Goal: Information Seeking & Learning: Learn about a topic

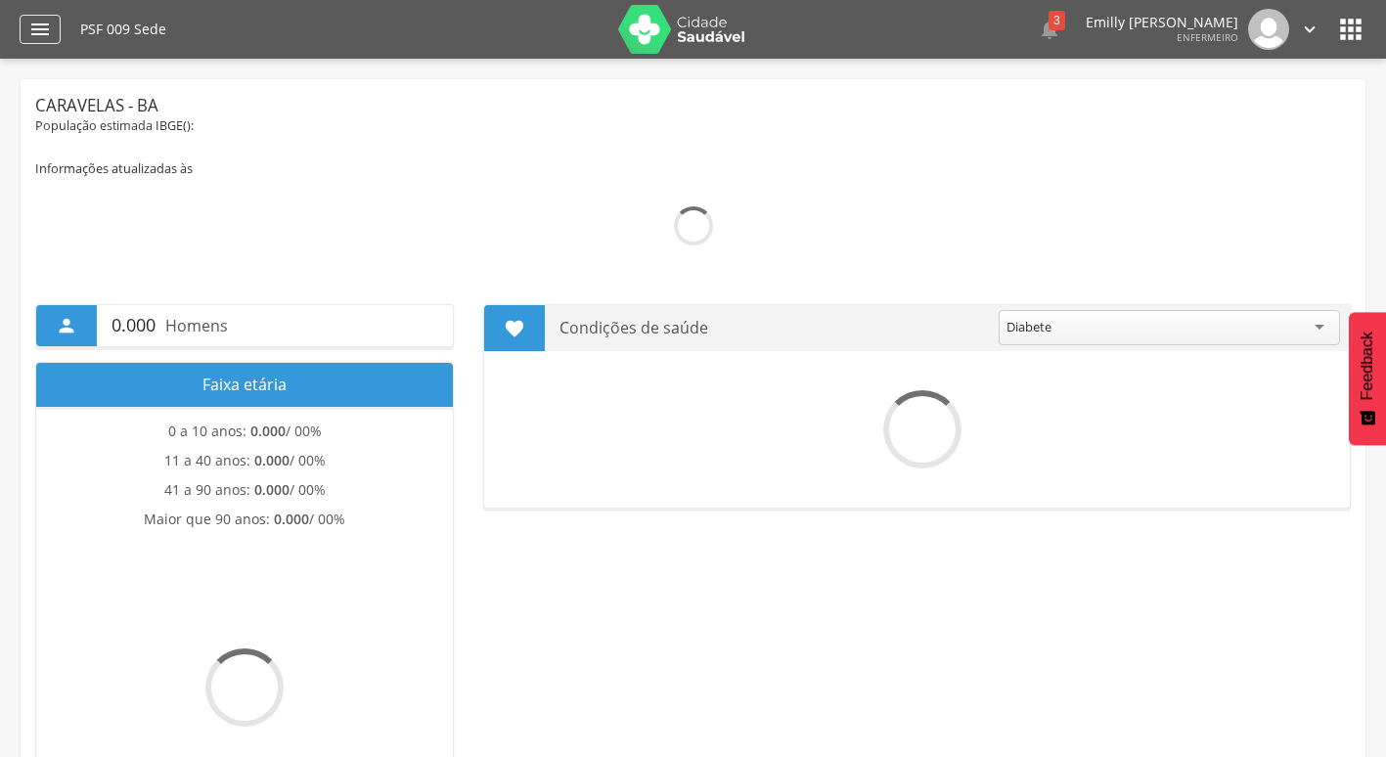
click at [37, 29] on icon "" at bounding box center [39, 29] width 23 height 23
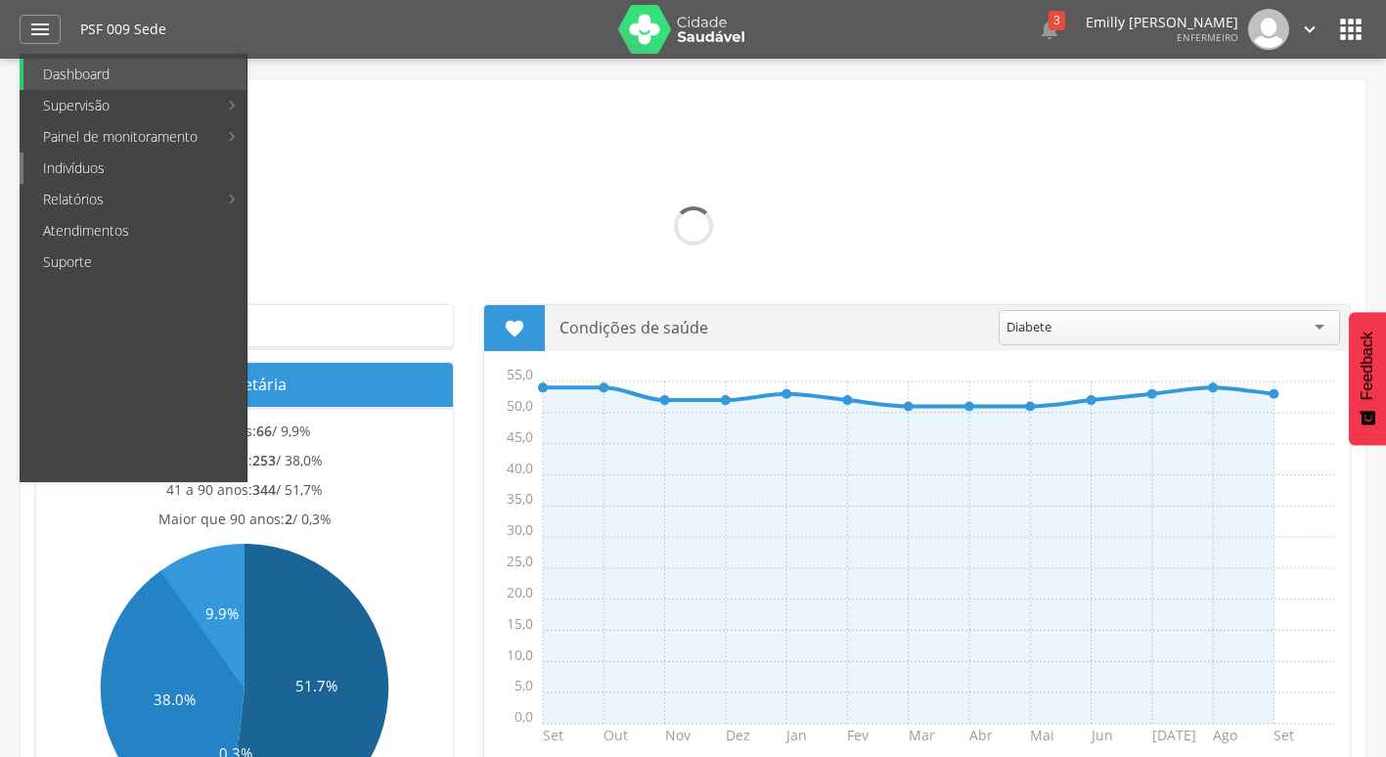
click at [106, 176] on link "Indivíduos" at bounding box center [134, 168] width 223 height 31
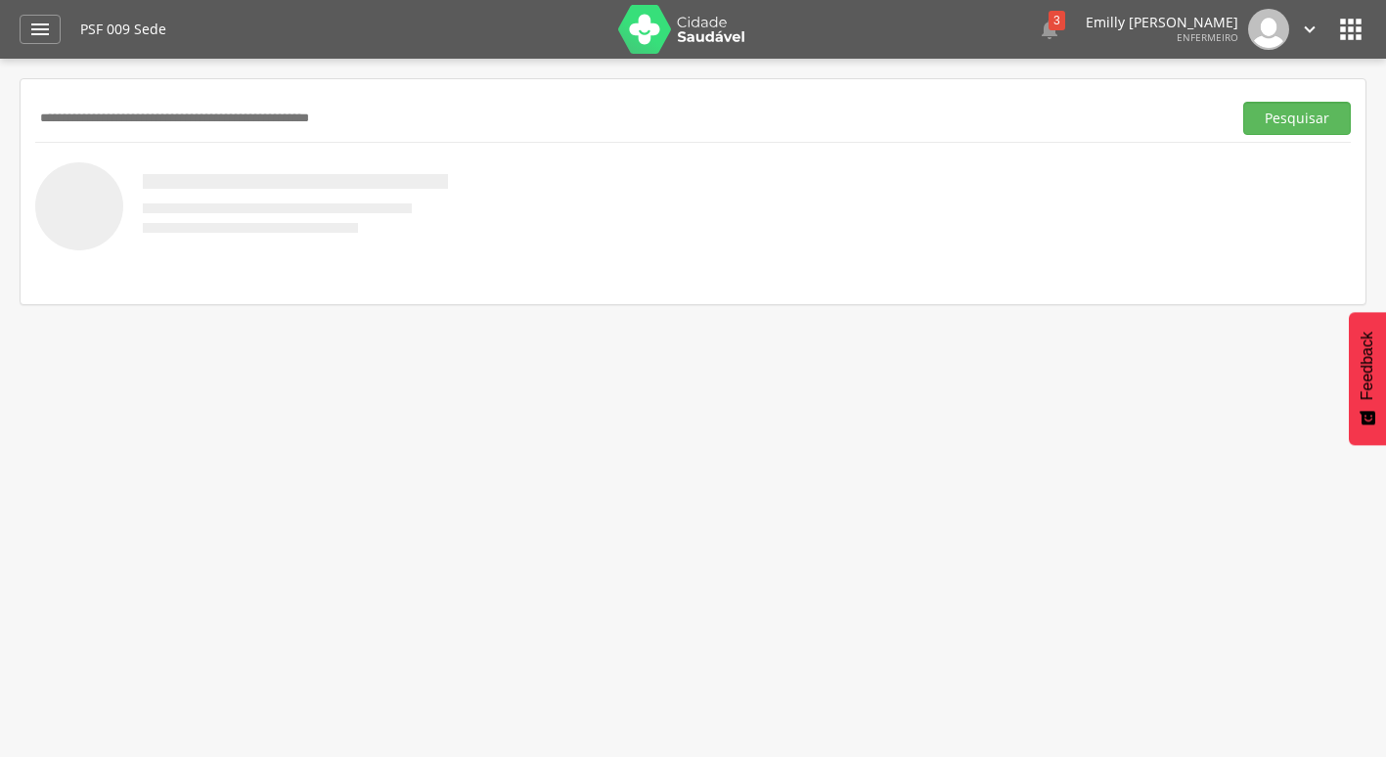
click at [334, 118] on input "text" at bounding box center [629, 118] width 1188 height 33
type input "**********"
click at [1243, 102] on button "Pesquisar" at bounding box center [1297, 118] width 108 height 33
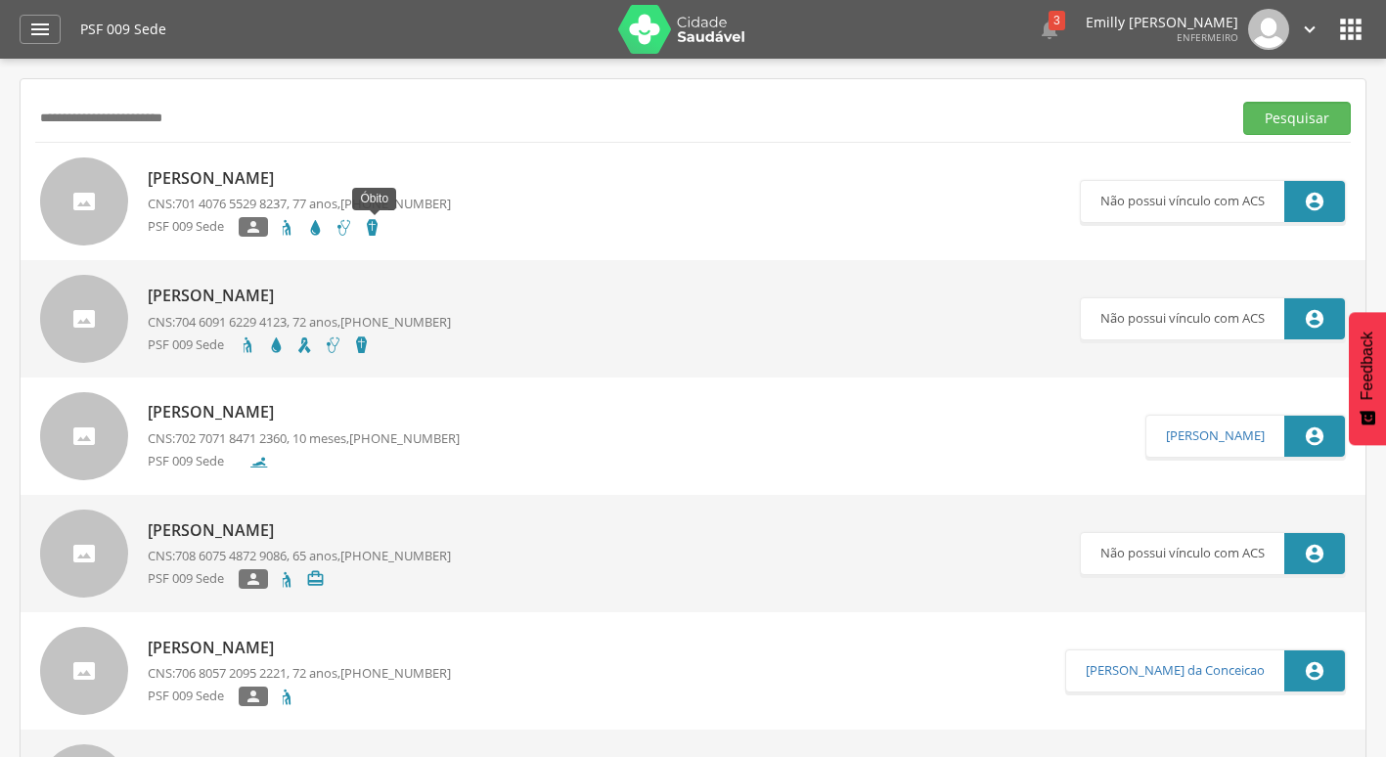
click at [371, 227] on icon at bounding box center [372, 227] width 19 height 19
type input "**********"
click at [306, 346] on icon at bounding box center [304, 344] width 19 height 19
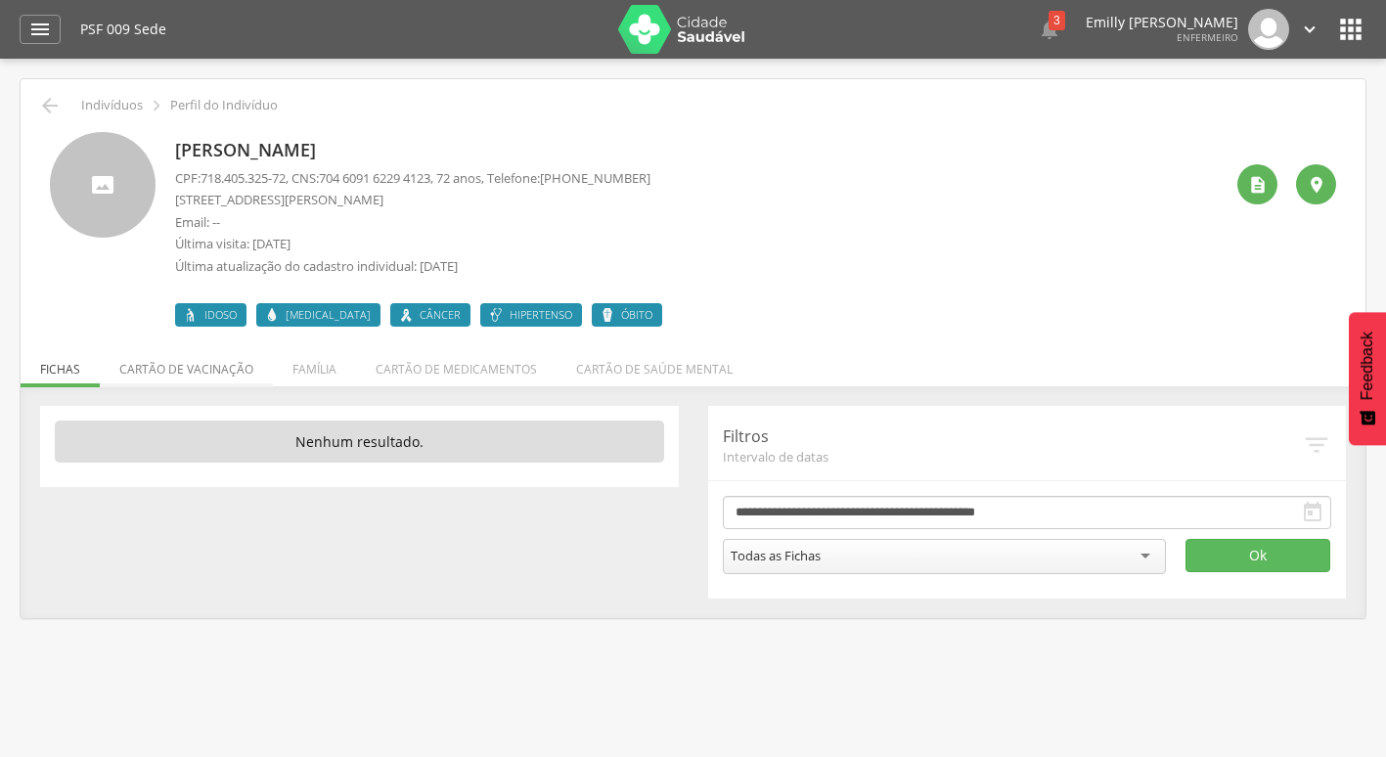
click at [164, 379] on li "Cartão de vacinação" at bounding box center [186, 364] width 173 height 46
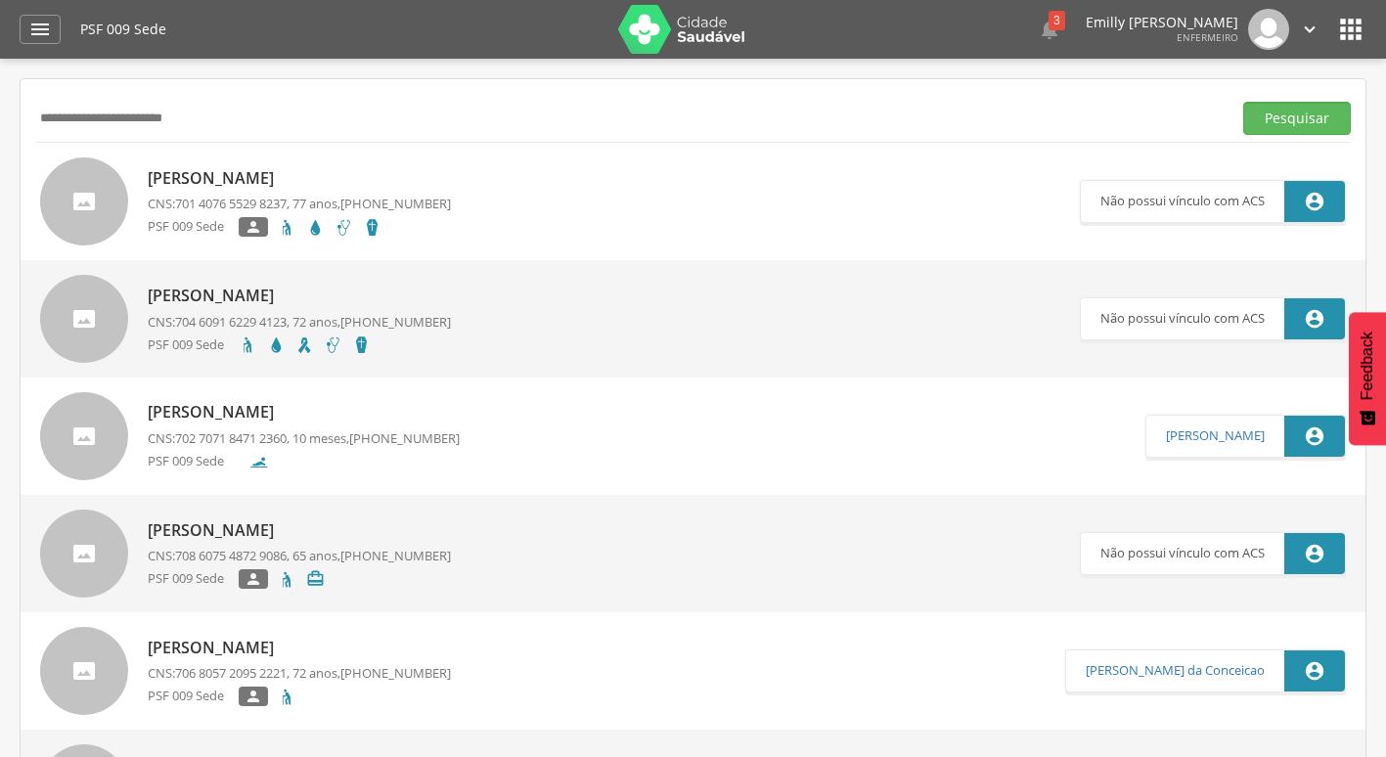
click at [683, 26] on img at bounding box center [681, 29] width 127 height 49
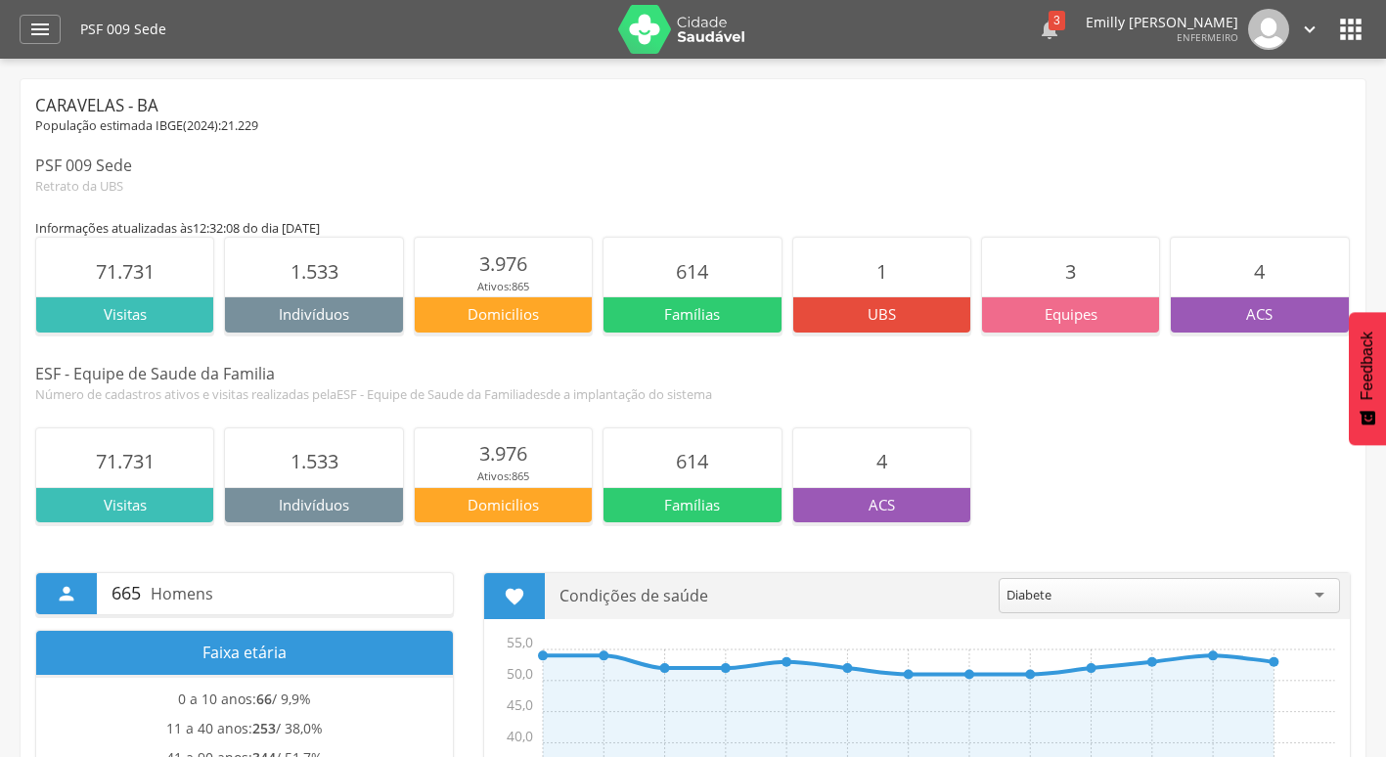
click at [1038, 36] on icon "" at bounding box center [1049, 29] width 23 height 23
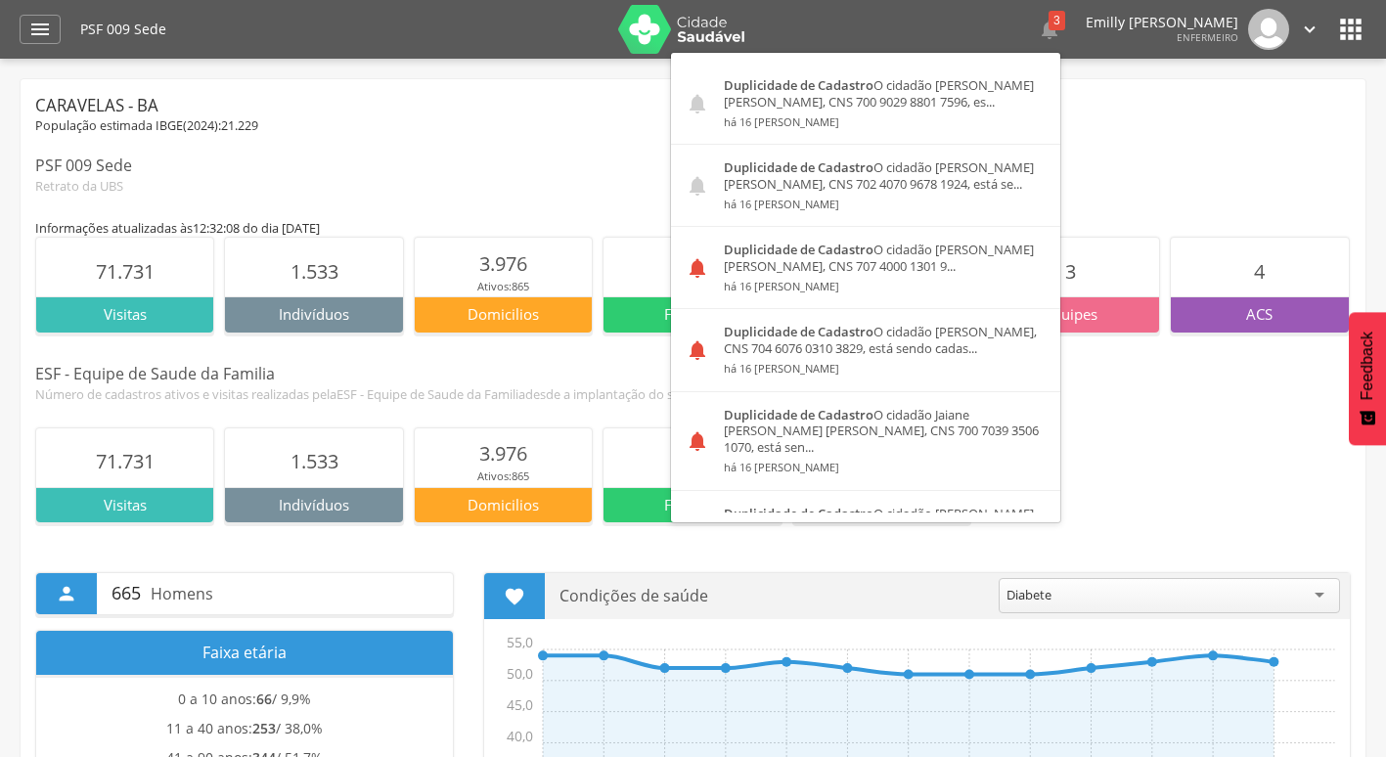
click at [1189, 99] on div "Caravelas - BA" at bounding box center [692, 105] width 1315 height 23
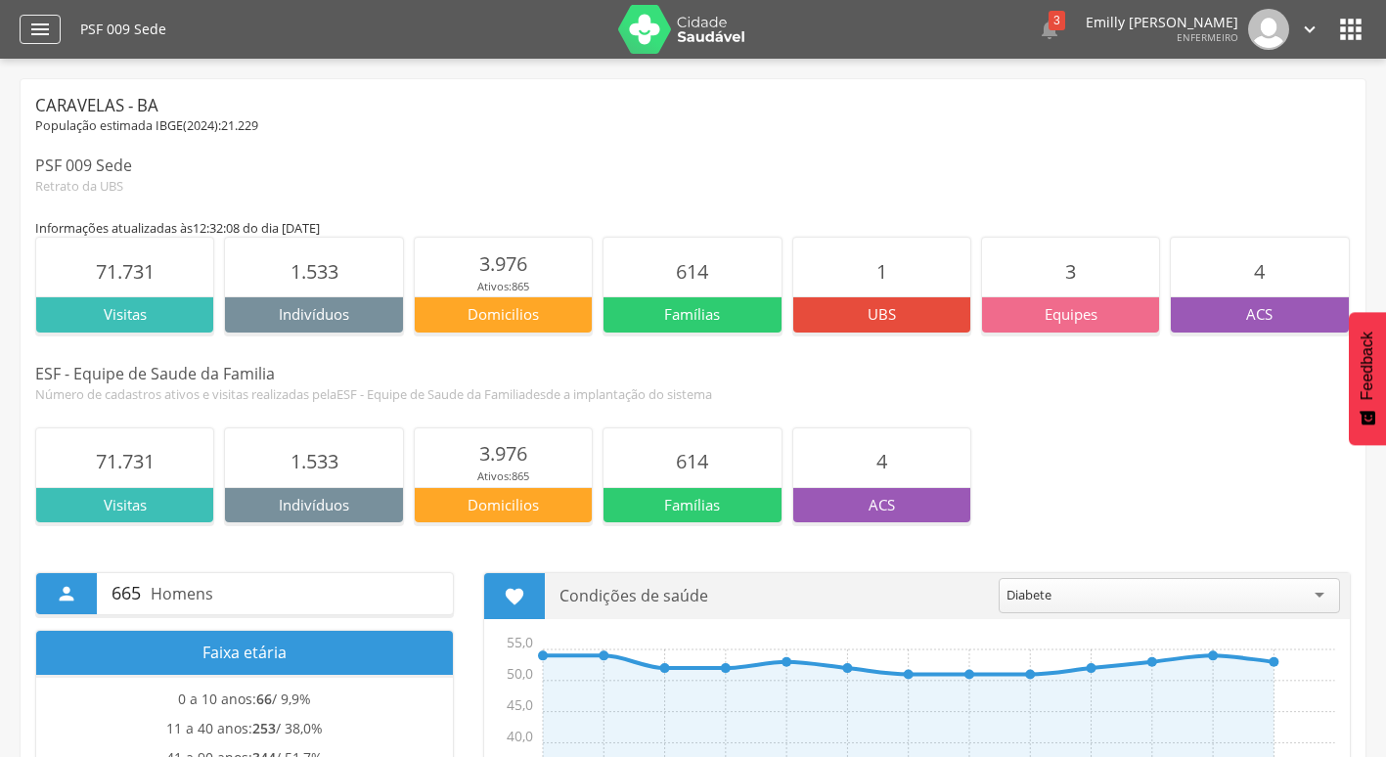
click at [57, 43] on div "" at bounding box center [40, 29] width 41 height 29
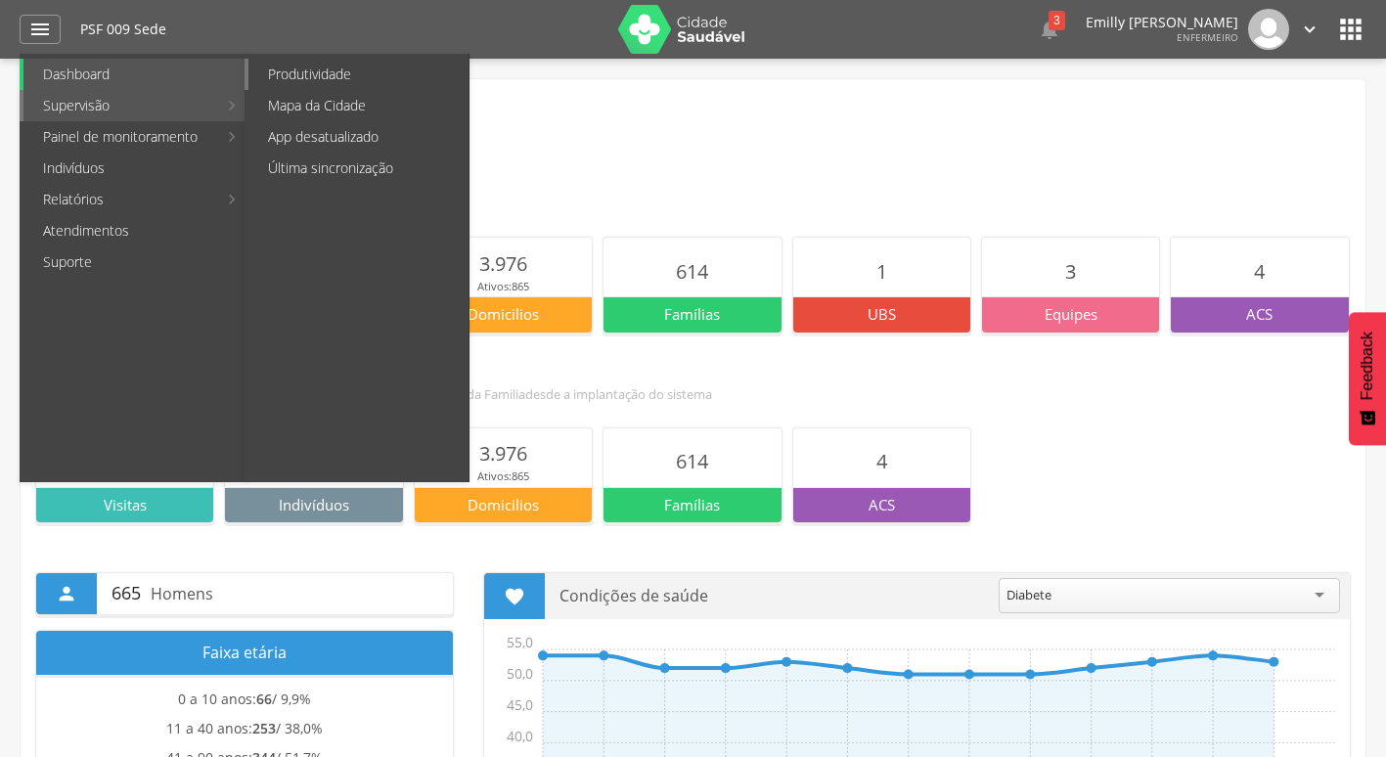
click at [305, 68] on link "Produtividade" at bounding box center [358, 74] width 220 height 31
type input "**********"
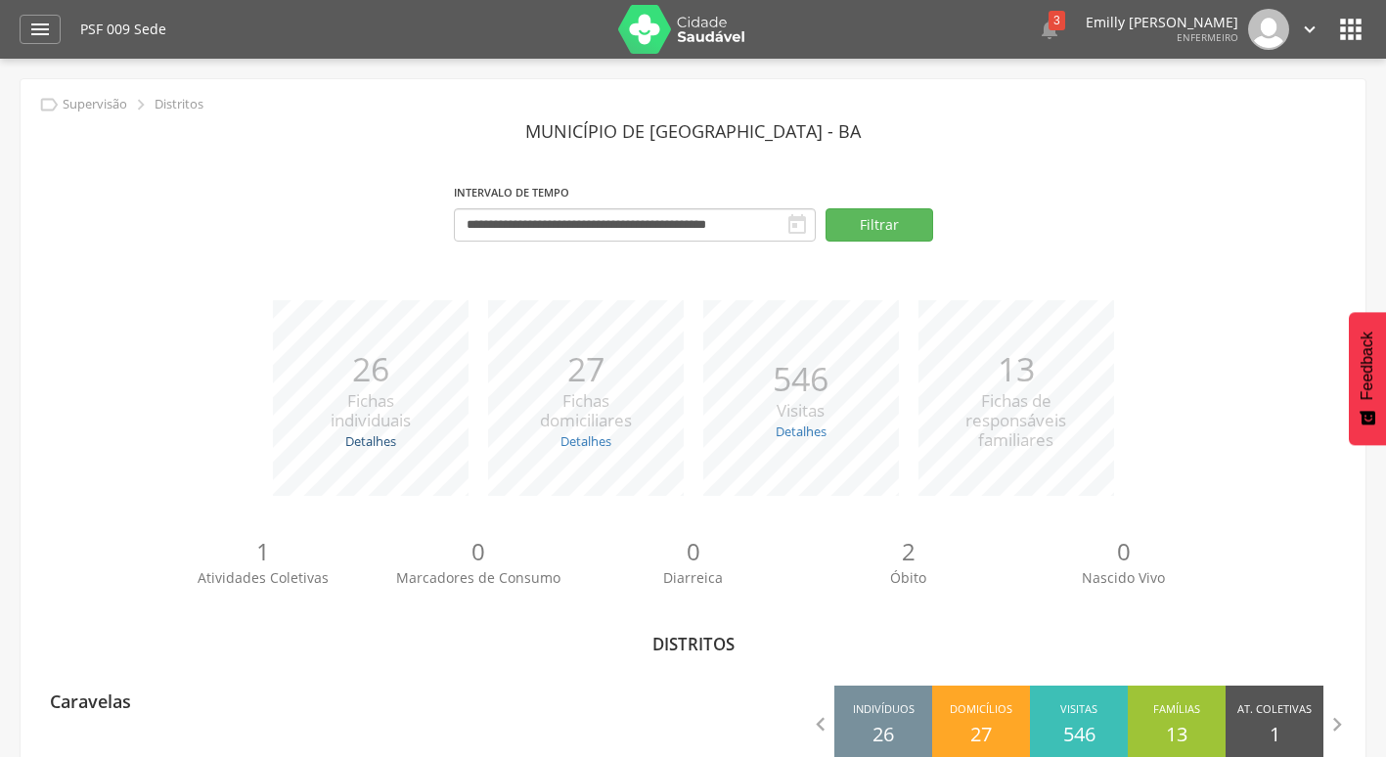
click at [372, 443] on link "Detalhes" at bounding box center [370, 441] width 51 height 18
click at [697, 553] on p "0" at bounding box center [693, 551] width 215 height 33
click at [877, 218] on button "Filtrar" at bounding box center [879, 224] width 108 height 33
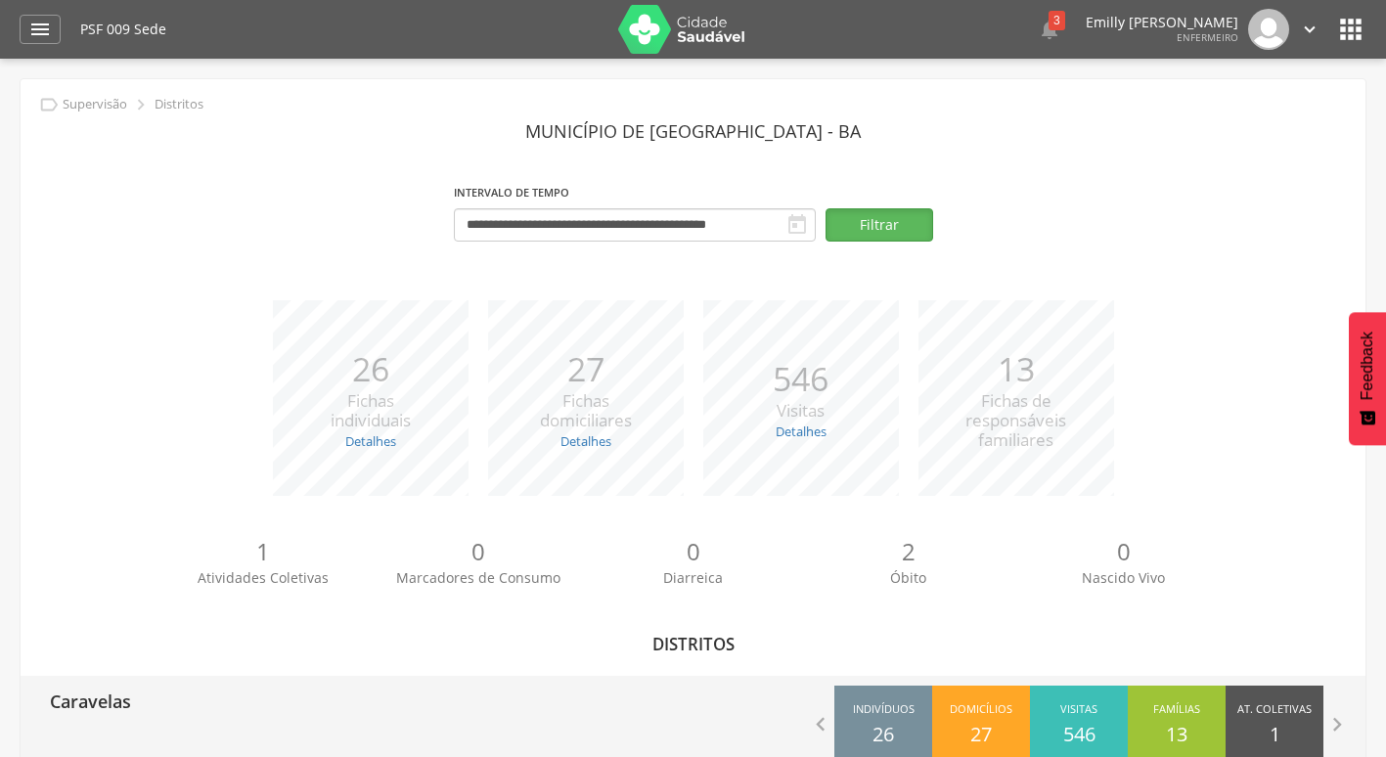
click at [988, 698] on div "Domicílios 27" at bounding box center [981, 725] width 98 height 78
click at [1337, 727] on icon "" at bounding box center [1336, 724] width 27 height 27
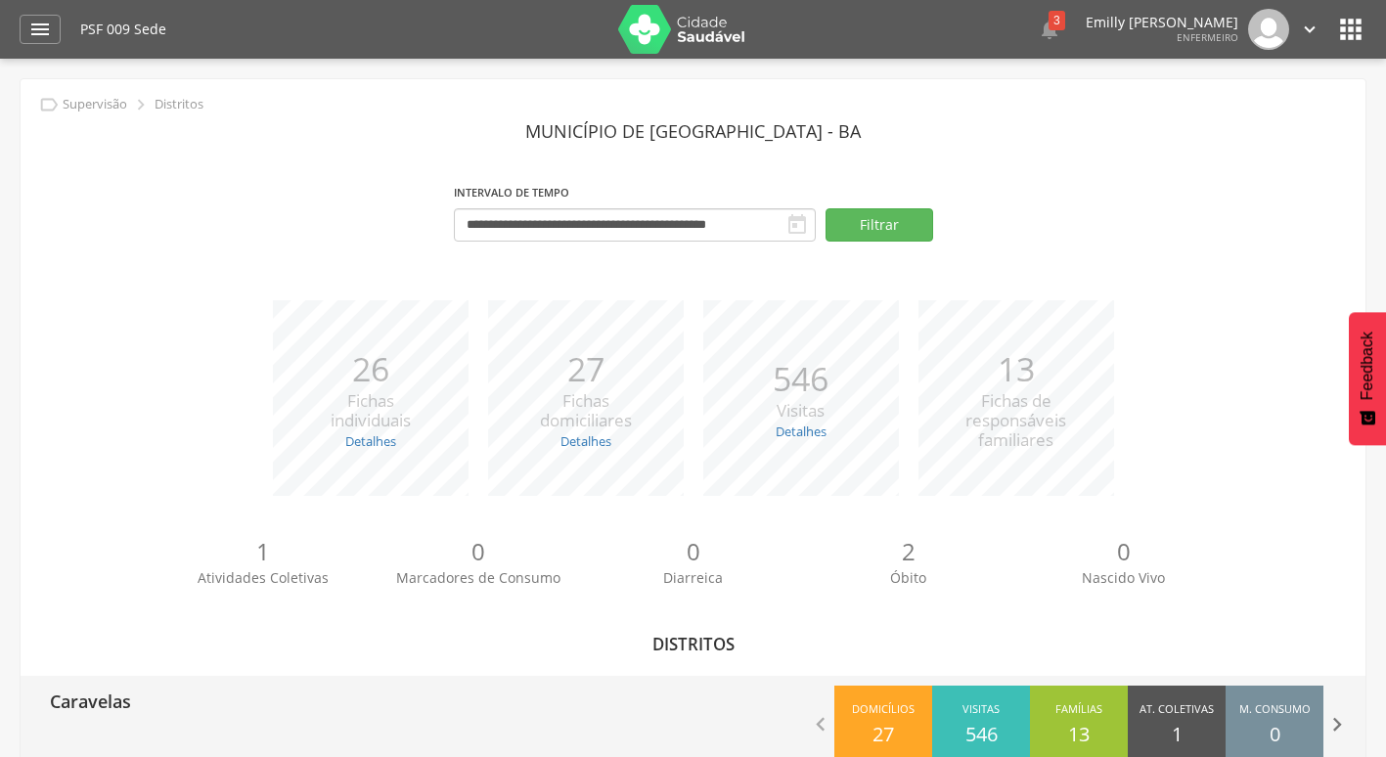
click at [1337, 727] on icon "" at bounding box center [1336, 724] width 27 height 27
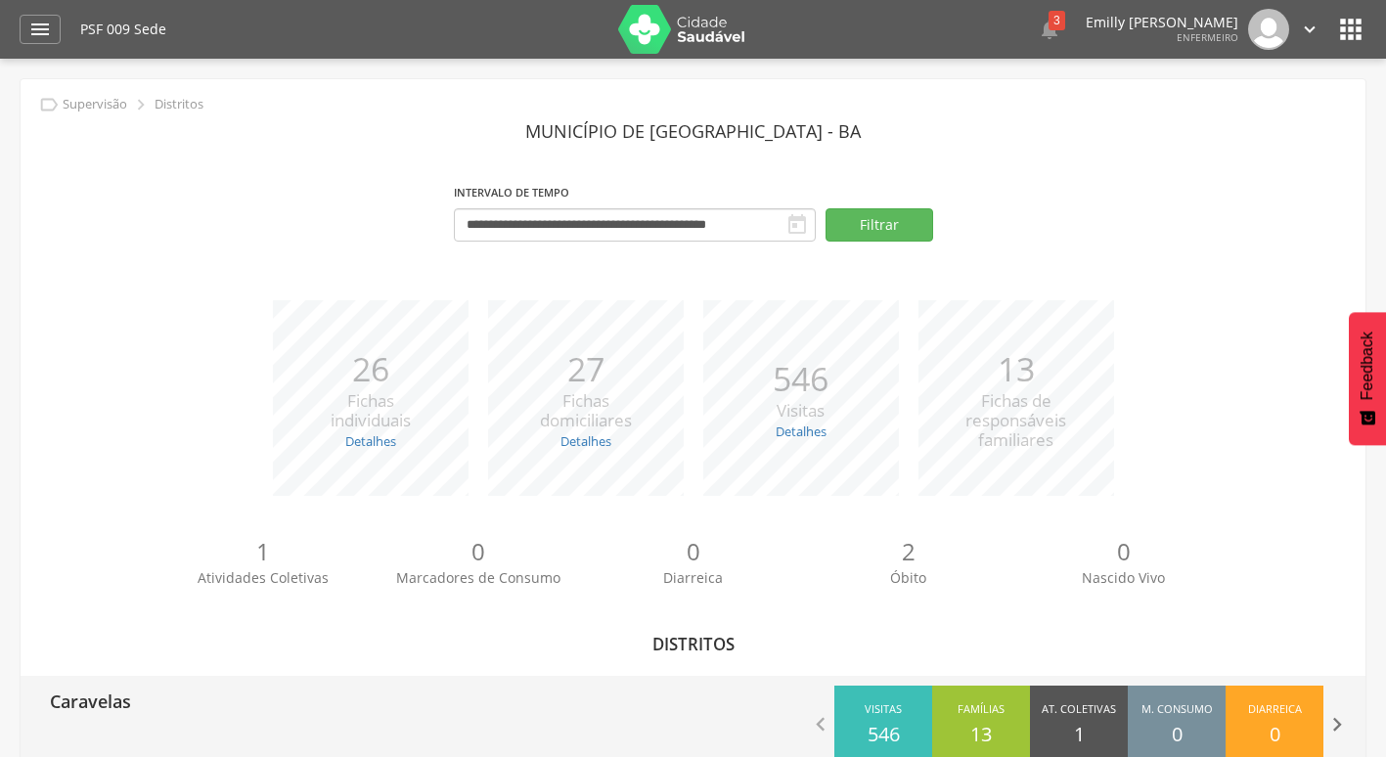
click at [1345, 718] on icon "" at bounding box center [1336, 724] width 27 height 27
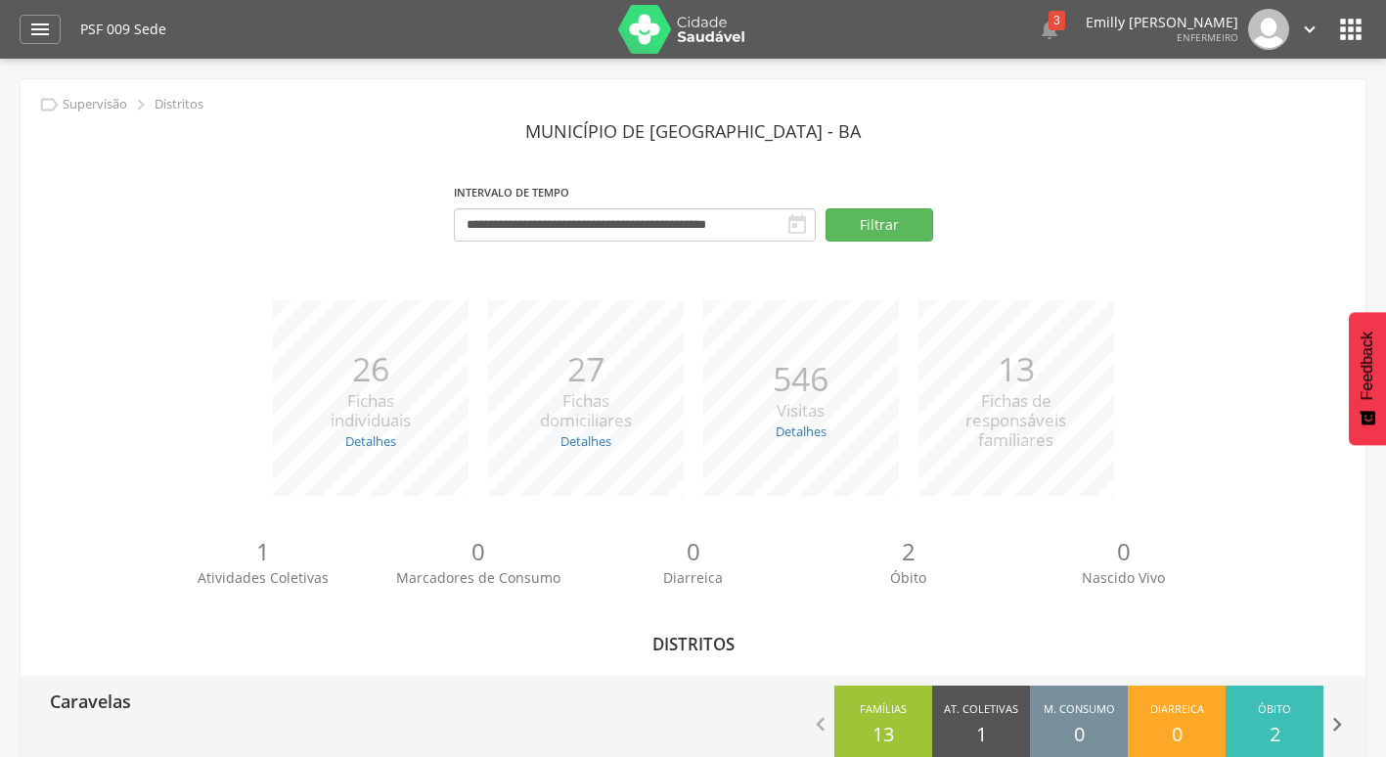
click at [1345, 718] on icon "" at bounding box center [1336, 724] width 27 height 27
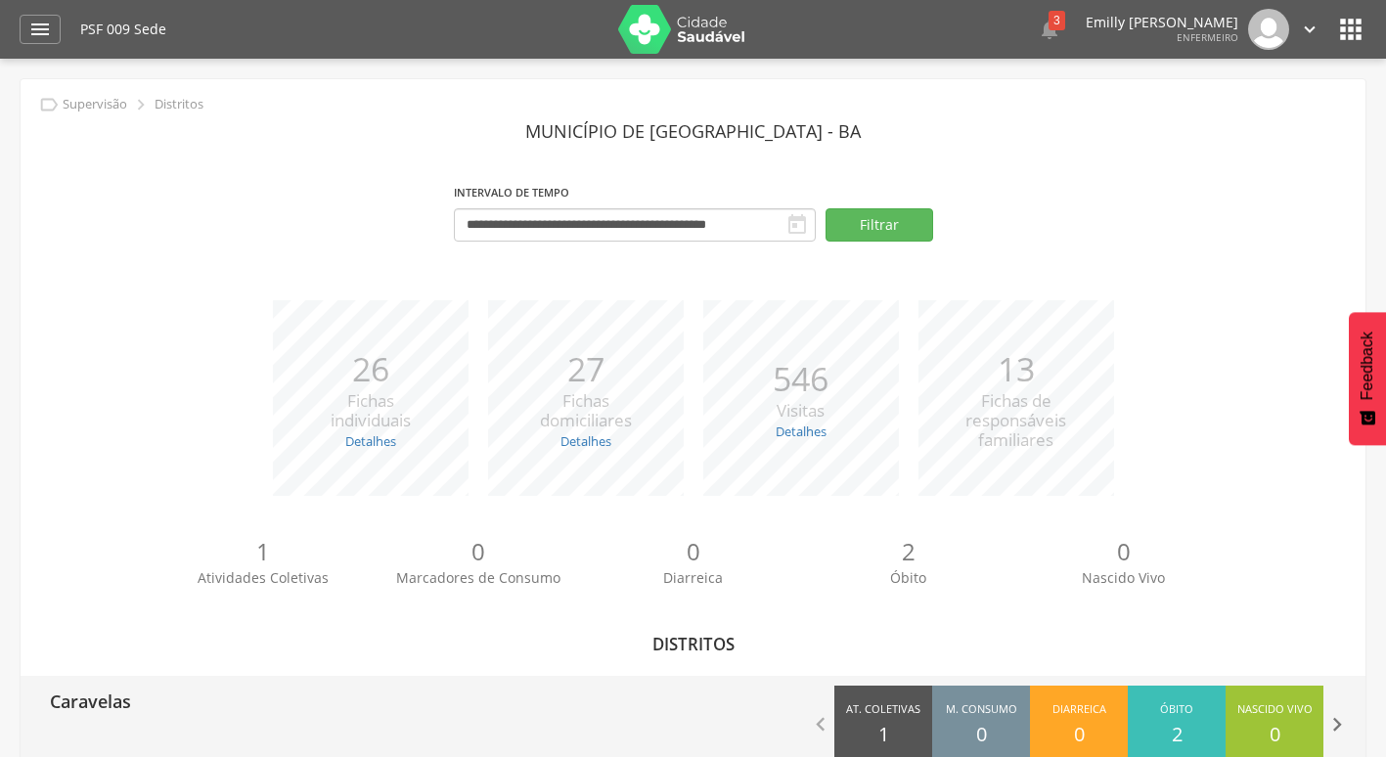
click at [1345, 718] on icon "" at bounding box center [1336, 724] width 27 height 27
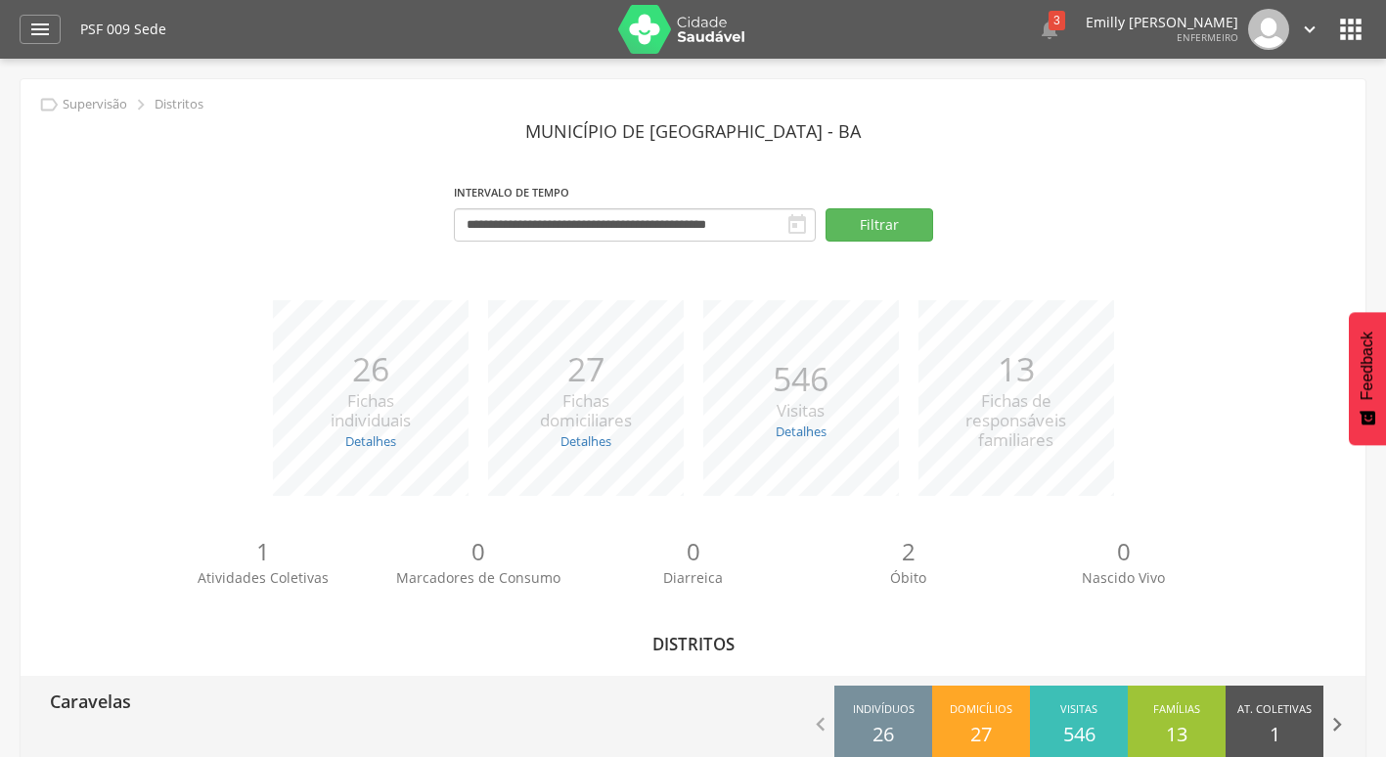
click at [1345, 718] on icon "" at bounding box center [1336, 724] width 27 height 27
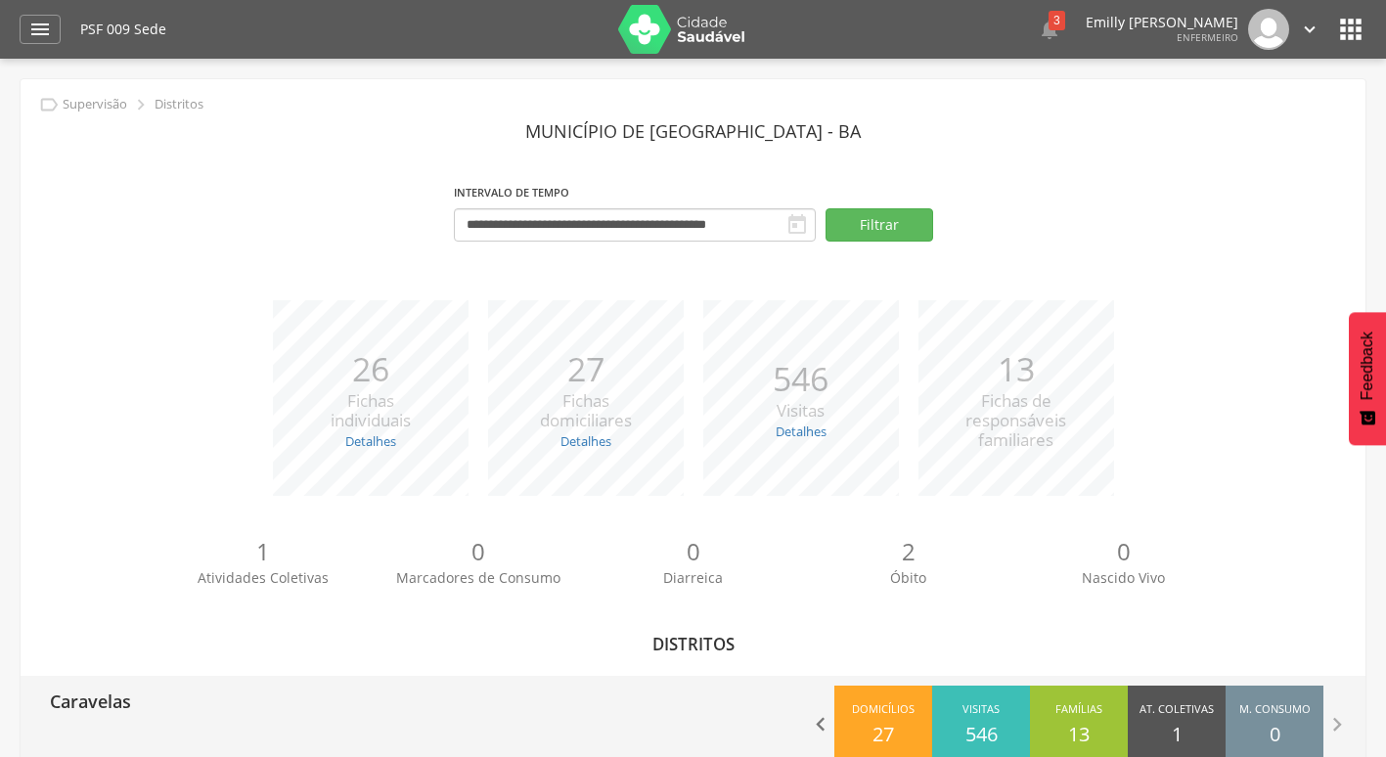
click at [818, 724] on icon "" at bounding box center [820, 724] width 27 height 27
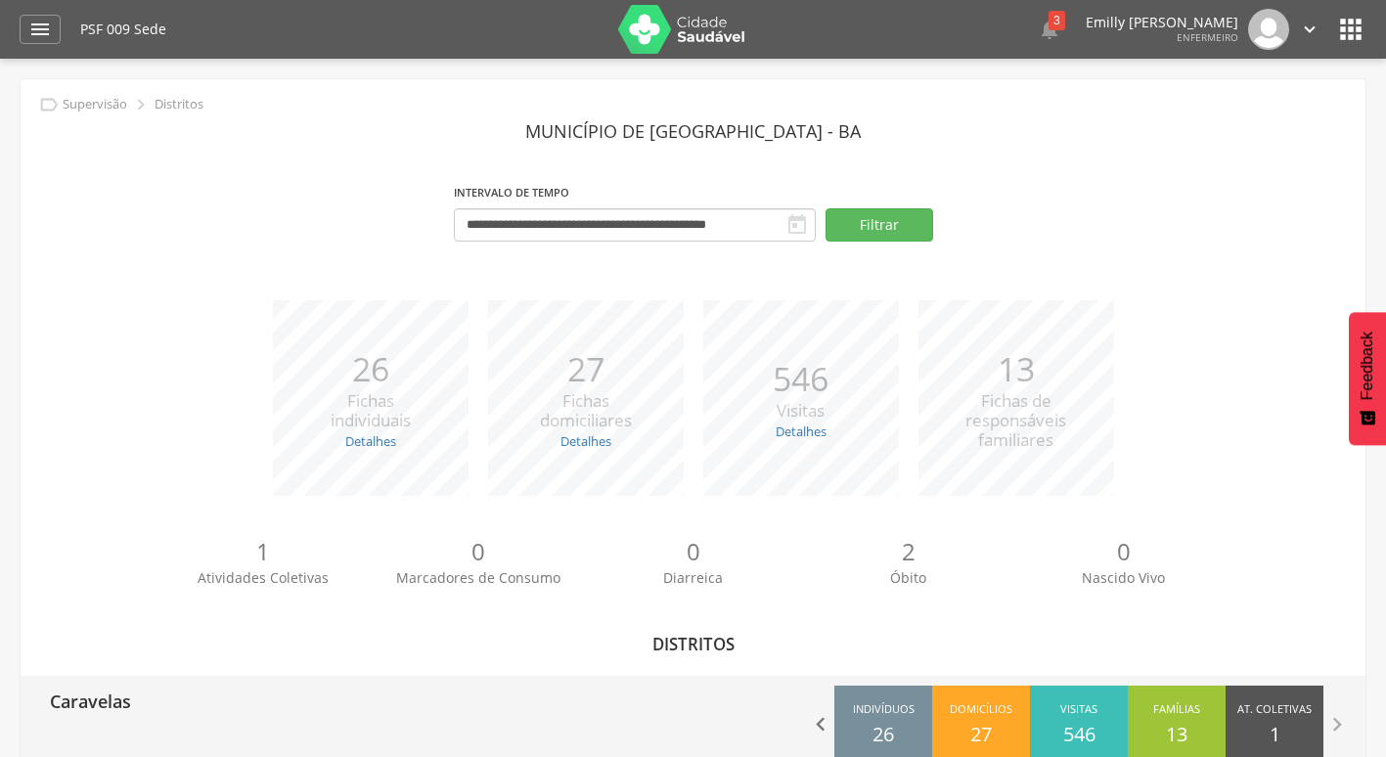
click at [824, 725] on icon "" at bounding box center [820, 724] width 27 height 27
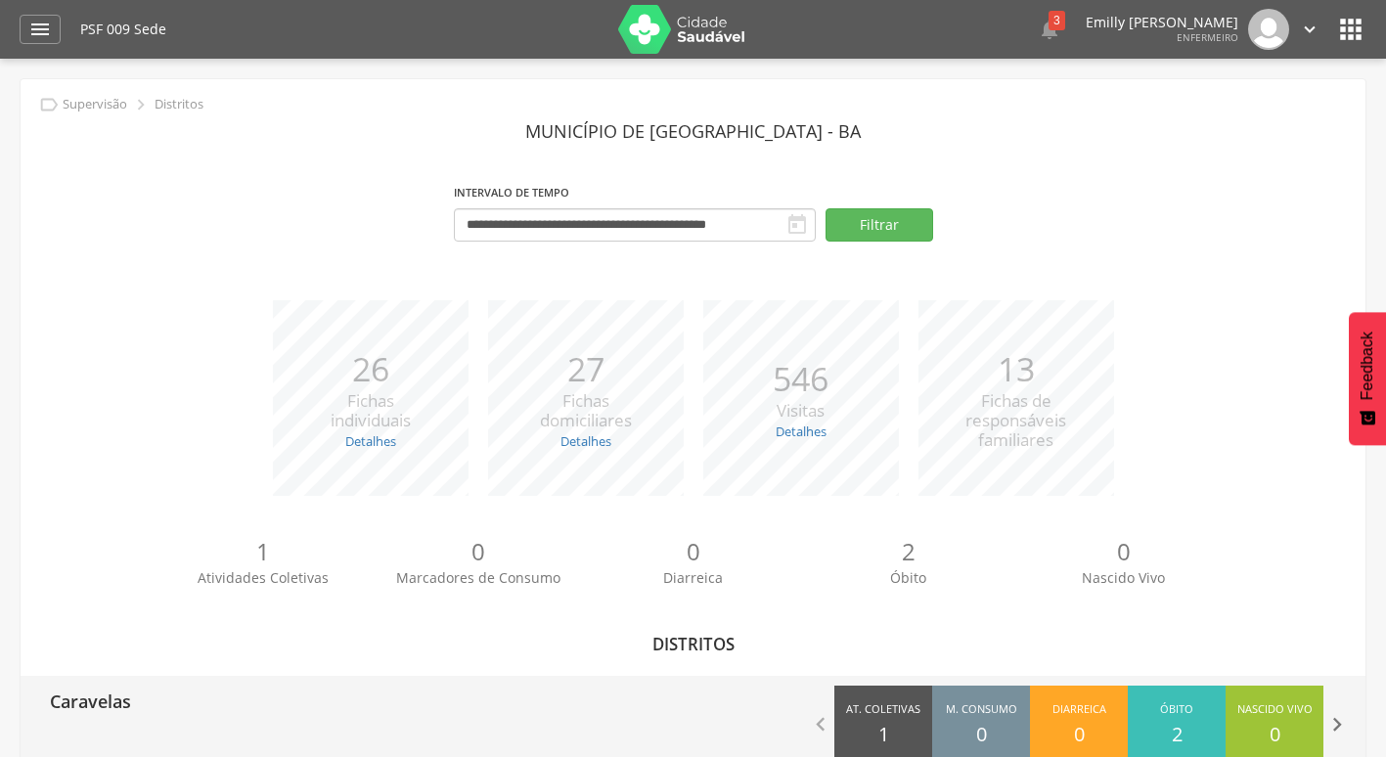
click at [1343, 721] on icon "" at bounding box center [1336, 724] width 27 height 27
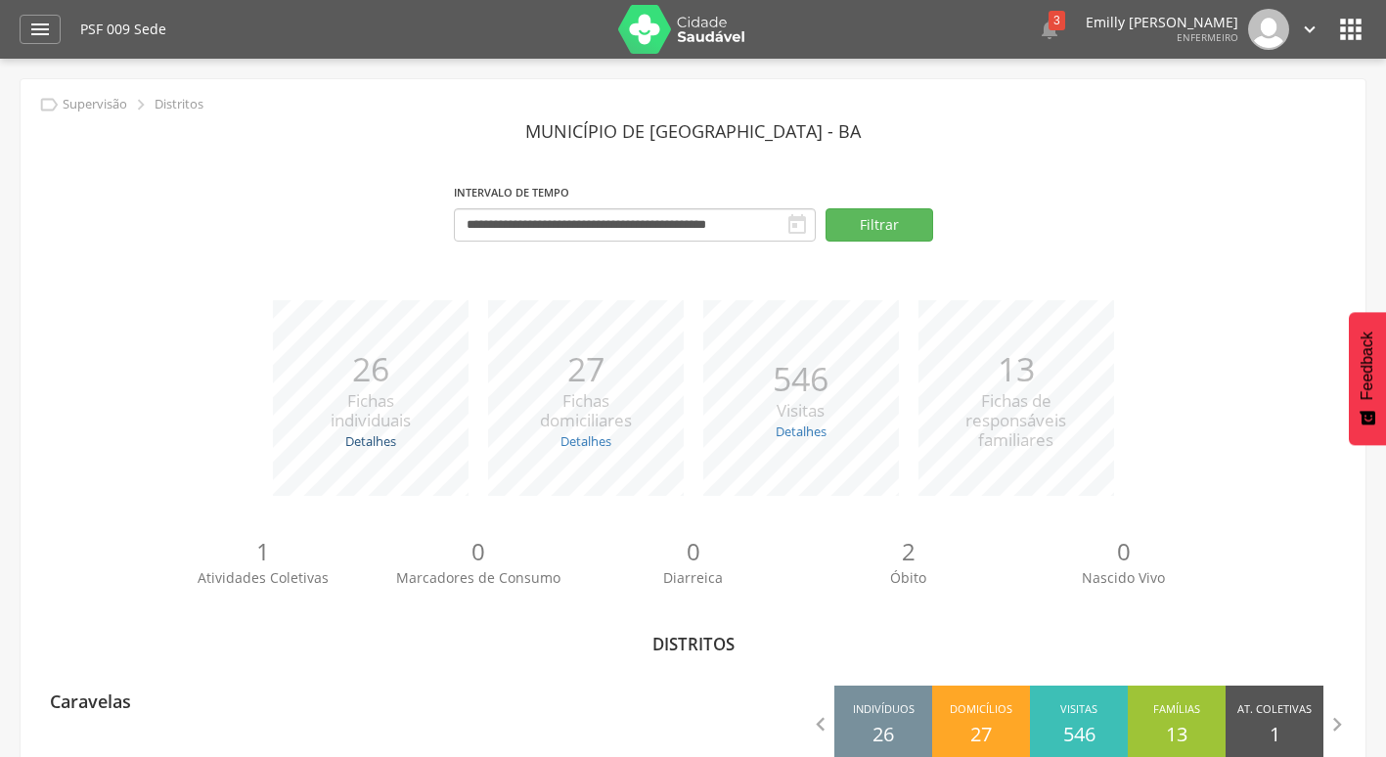
click at [363, 447] on link "Detalhes" at bounding box center [370, 441] width 51 height 18
click at [377, 485] on strong "Atualizadas:" at bounding box center [350, 486] width 76 height 18
click at [555, 436] on div "*** 27 Fichas domiciliares Detalhes Novas: 25 Atualizadas: 2" at bounding box center [585, 398] width 215 height 196
click at [567, 441] on link "Detalhes" at bounding box center [585, 441] width 51 height 18
click at [568, 502] on div "*** 26 Fichas individuais Detalhes Novas: 1 Atualizadas: 25 *** 27 Fichas domic…" at bounding box center [692, 407] width 1315 height 215
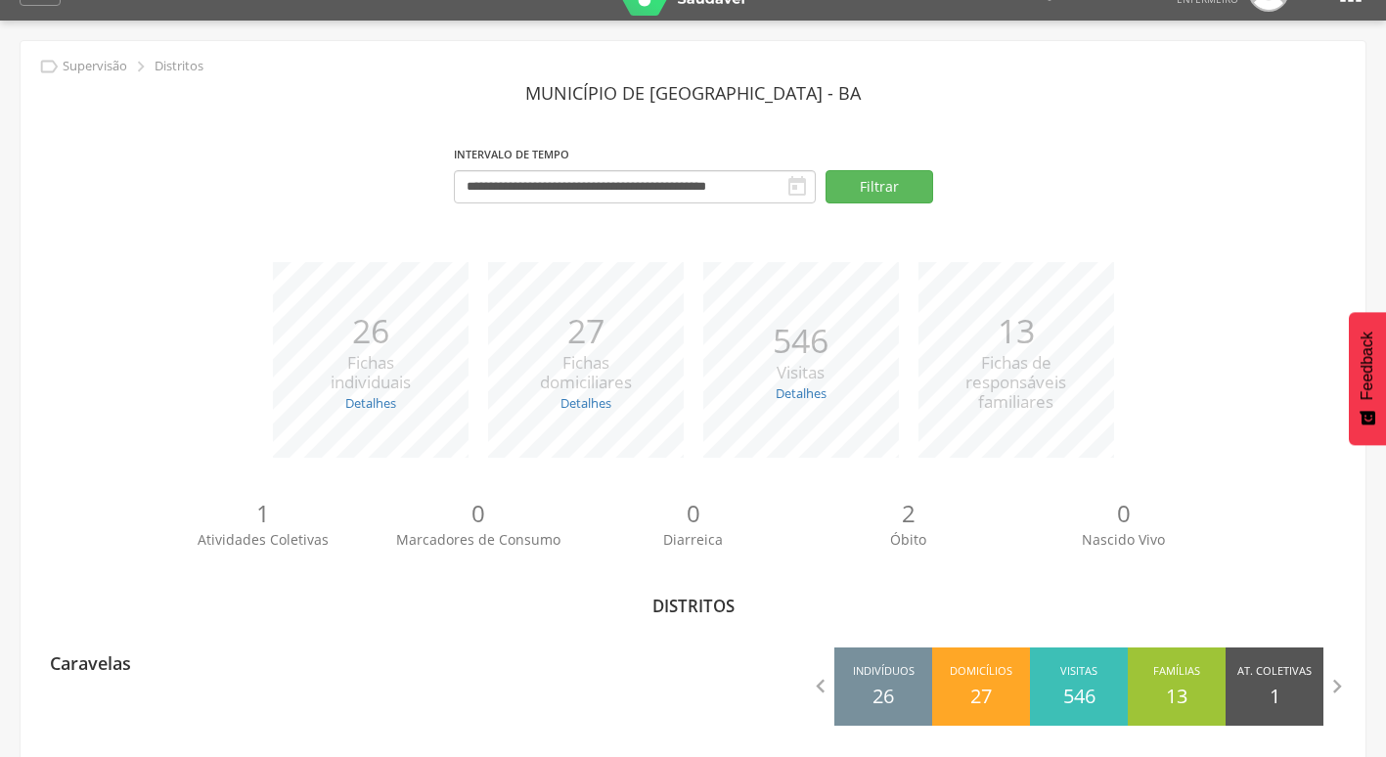
scroll to position [59, 0]
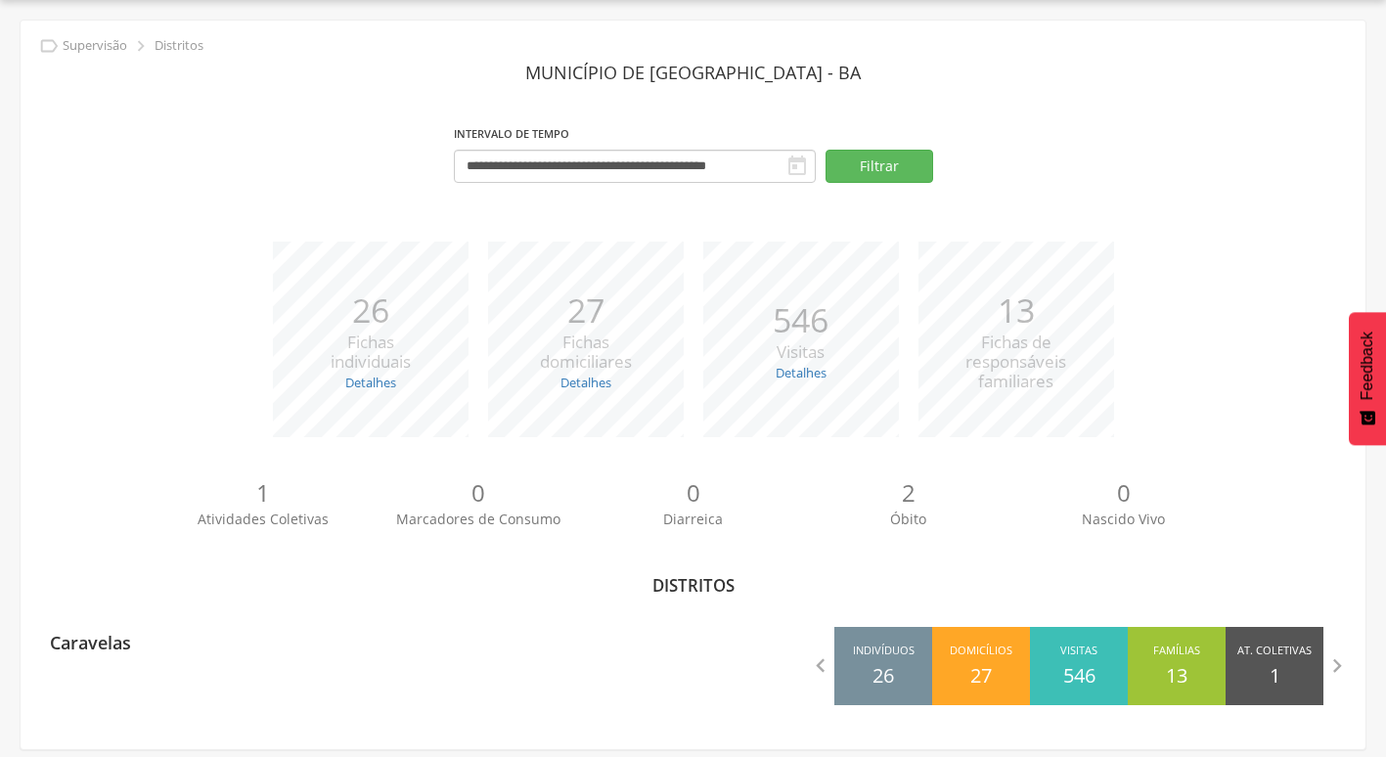
click at [126, 614] on div "**********" at bounding box center [693, 385] width 1345 height 729
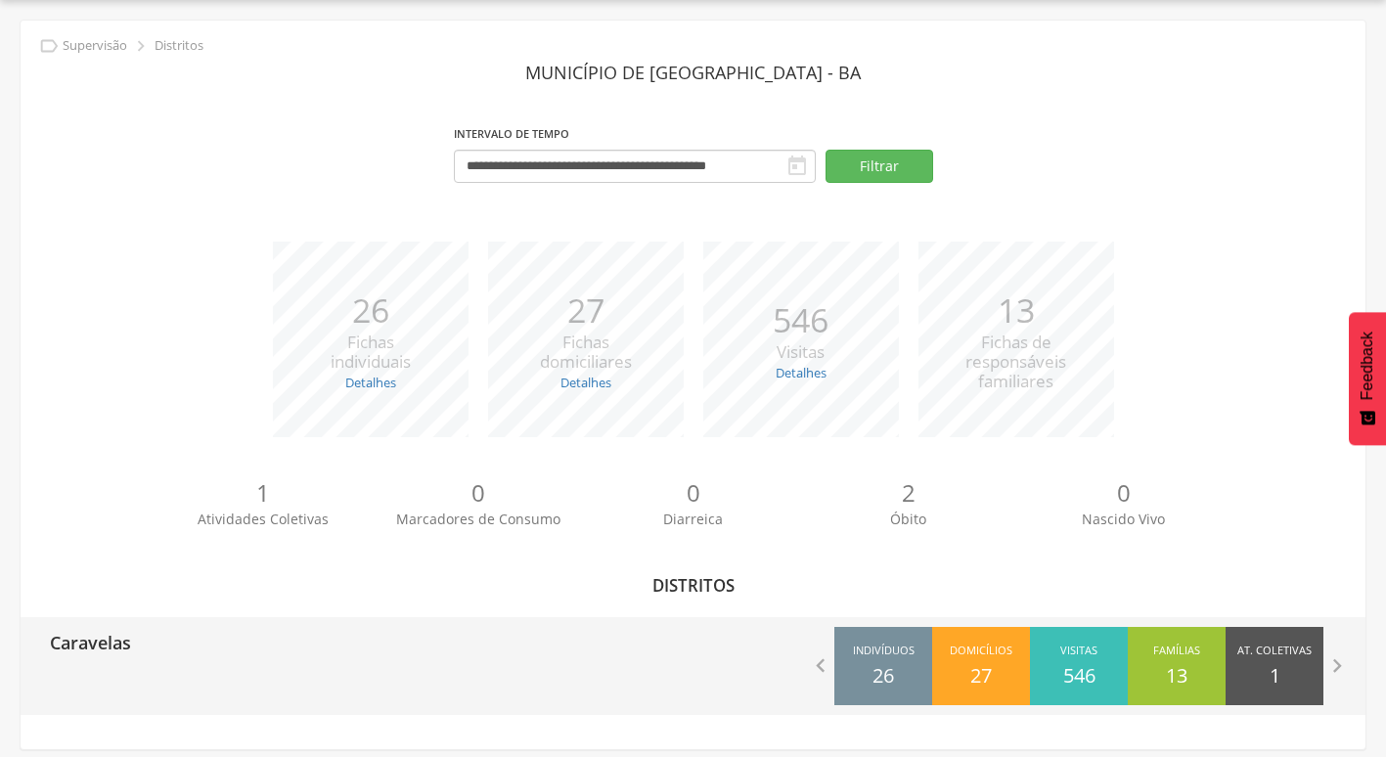
click at [126, 633] on p "Caravelas" at bounding box center [90, 636] width 81 height 39
type input "**********"
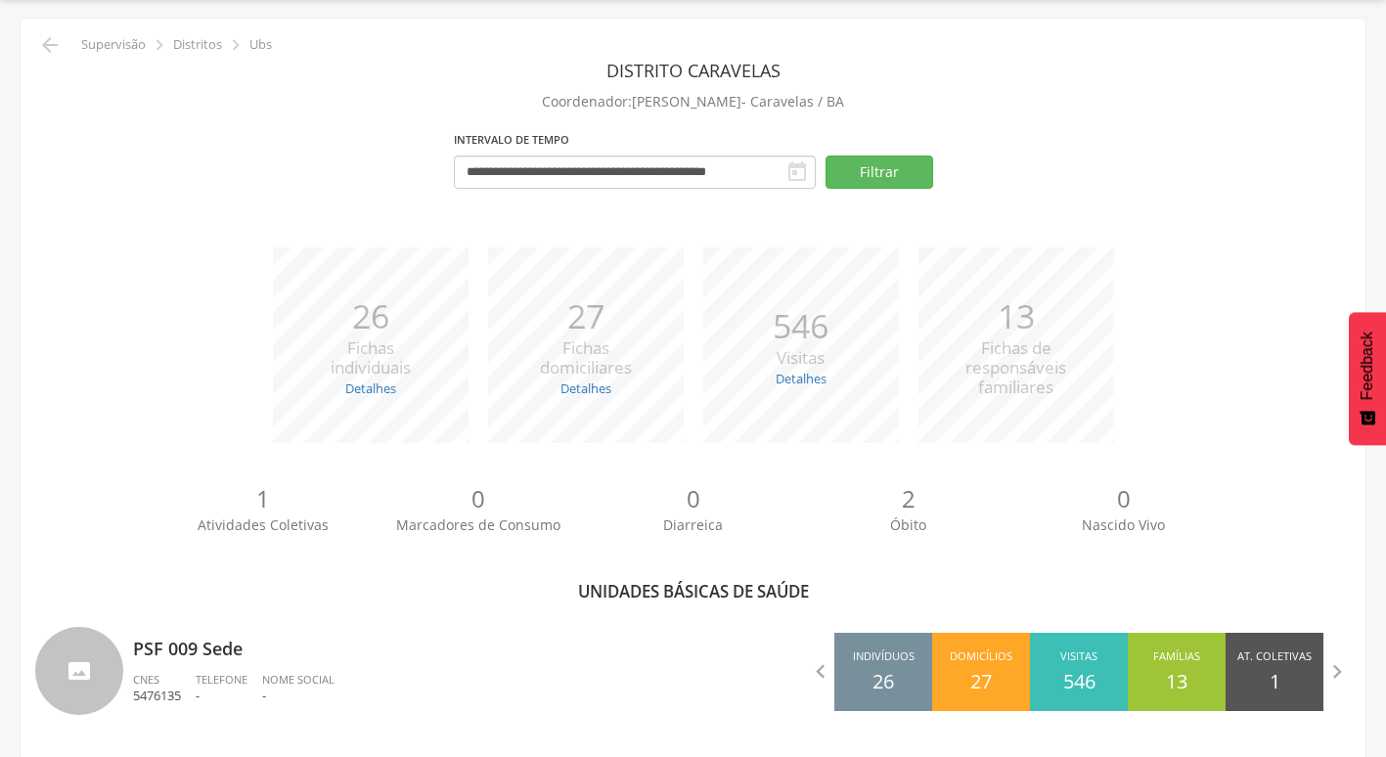
scroll to position [64, 0]
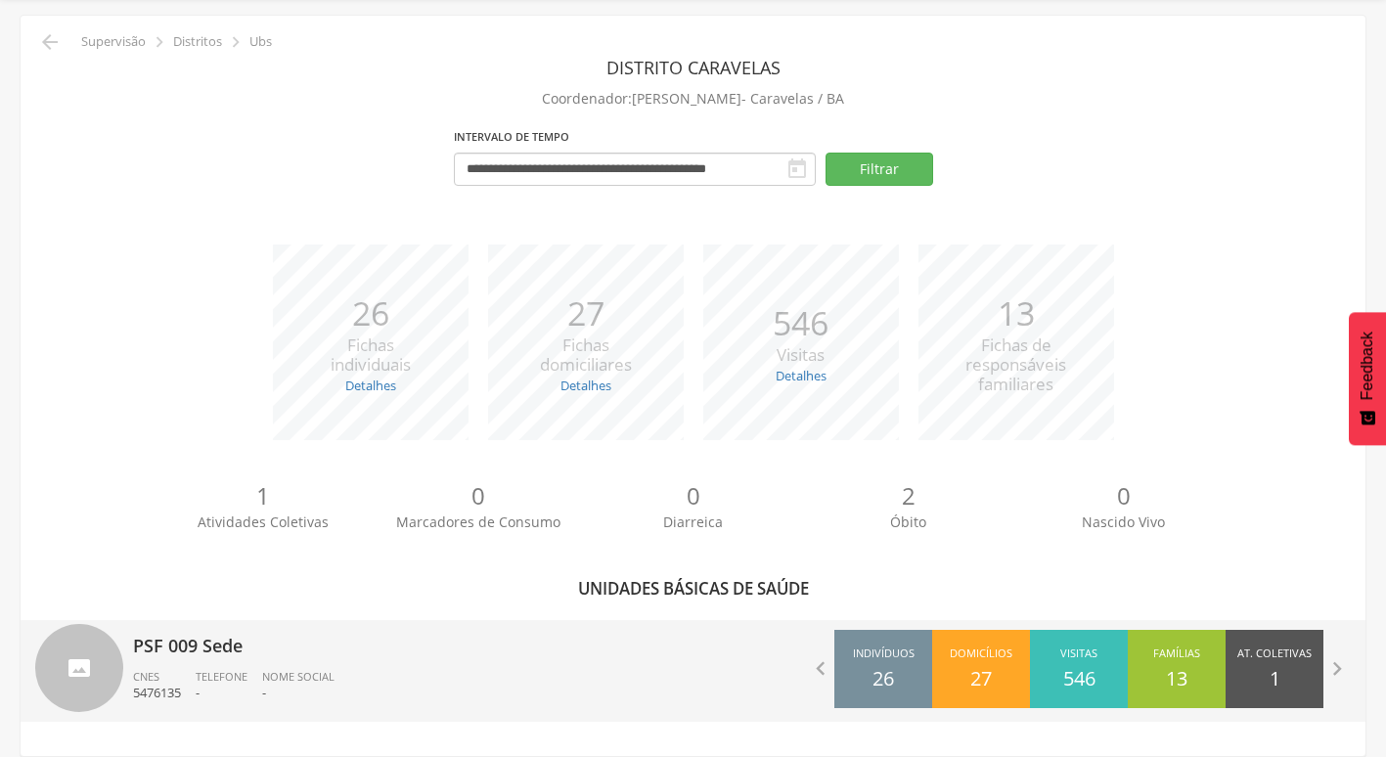
click at [205, 683] on span "Telefone" at bounding box center [222, 676] width 52 height 15
type input "**********"
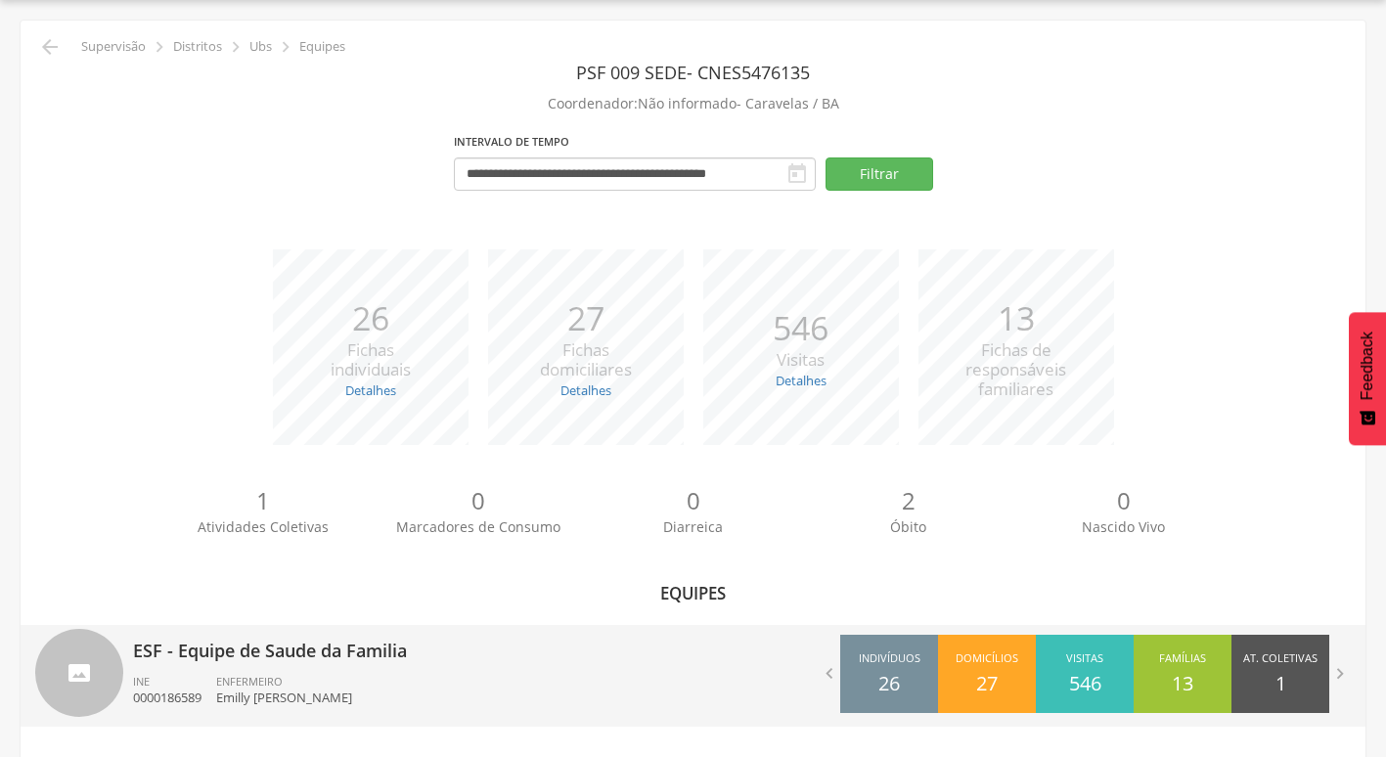
scroll to position [64, 0]
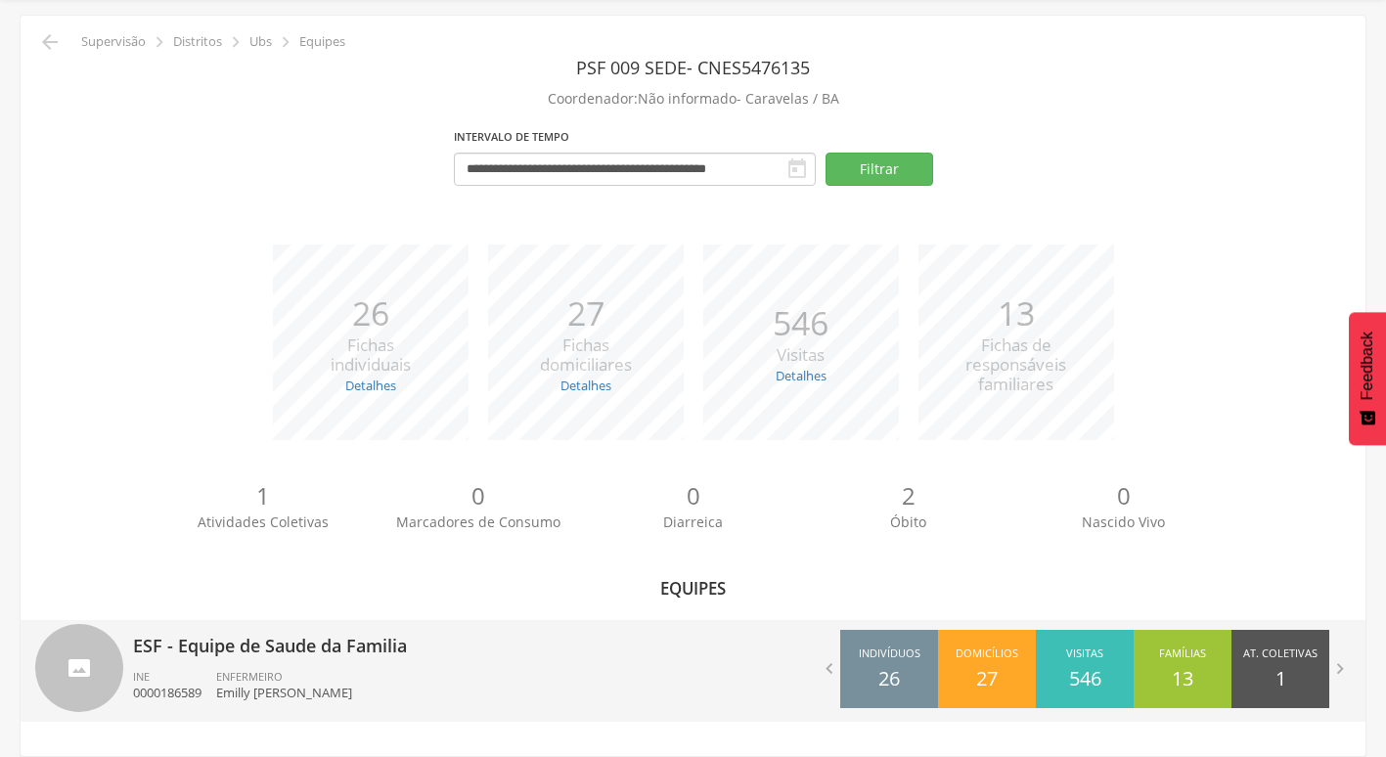
click at [466, 679] on ul "INE 0000186589 ENFERMEIRO Emilly Anne Santana da Silva" at bounding box center [406, 690] width 546 height 43
type input "**********"
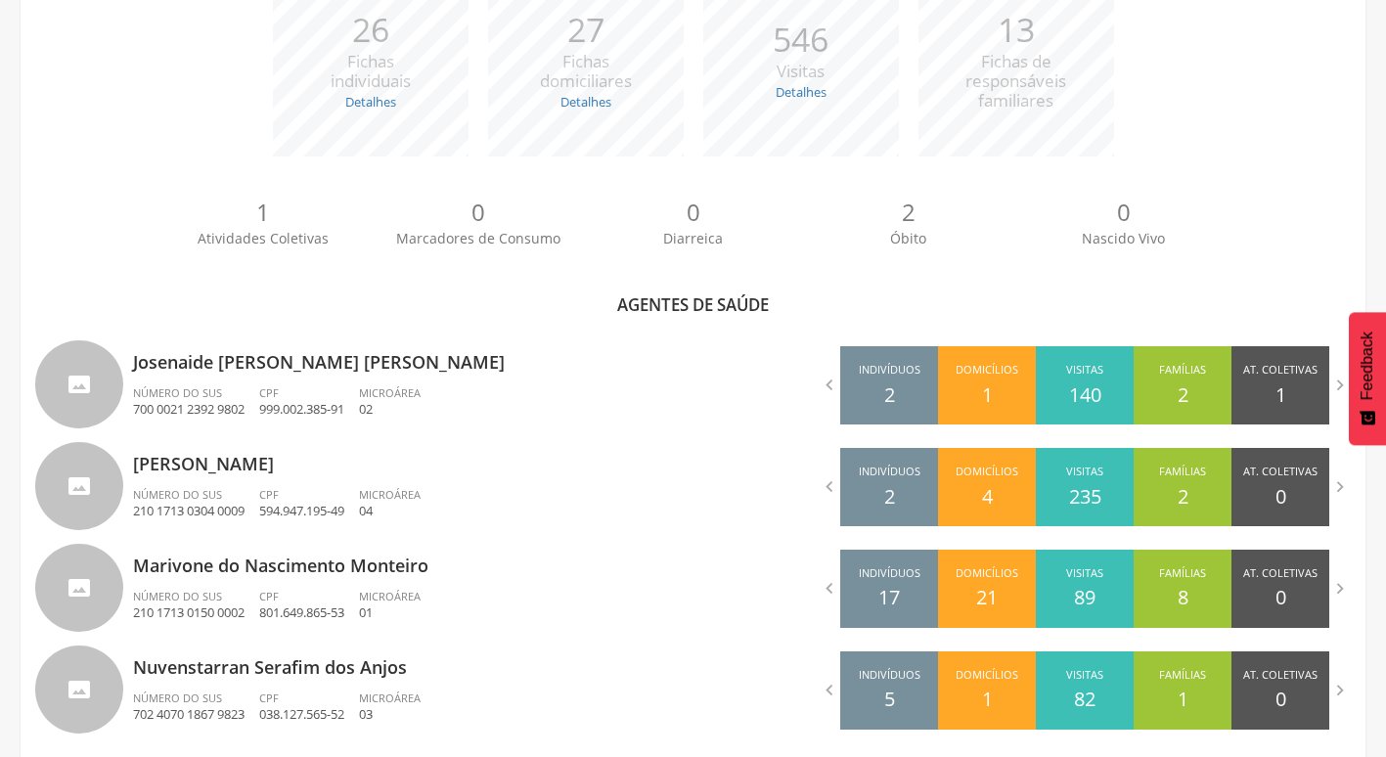
scroll to position [396, 0]
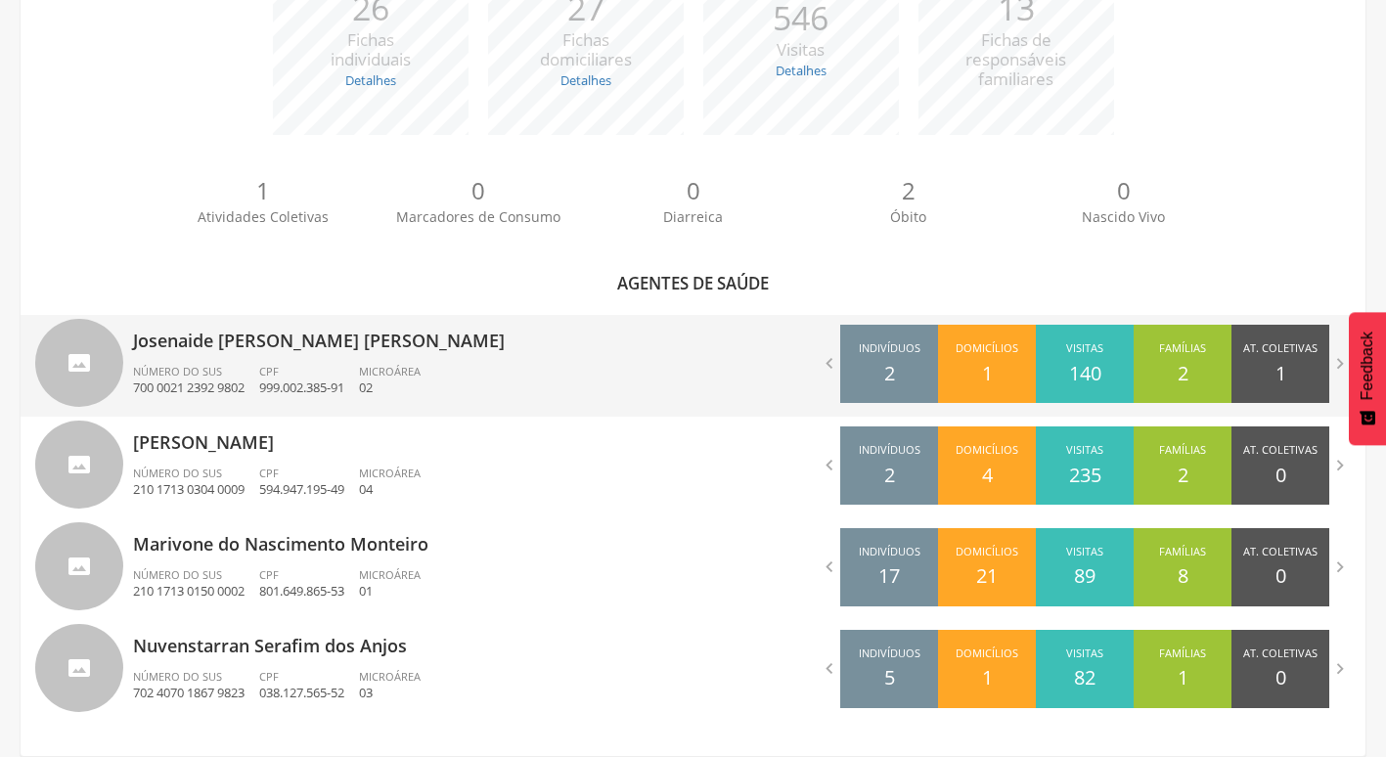
click at [73, 360] on div at bounding box center [79, 363] width 88 height 88
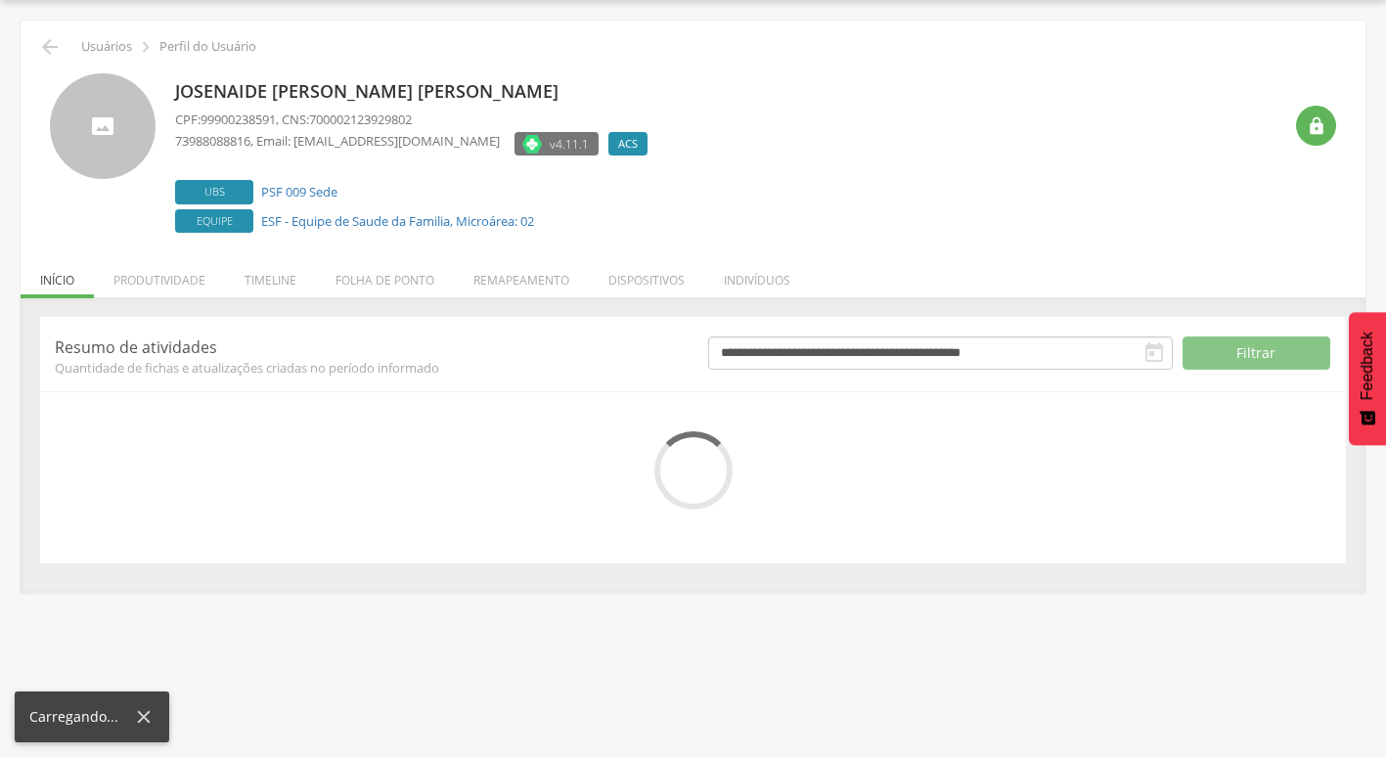
scroll to position [76, 0]
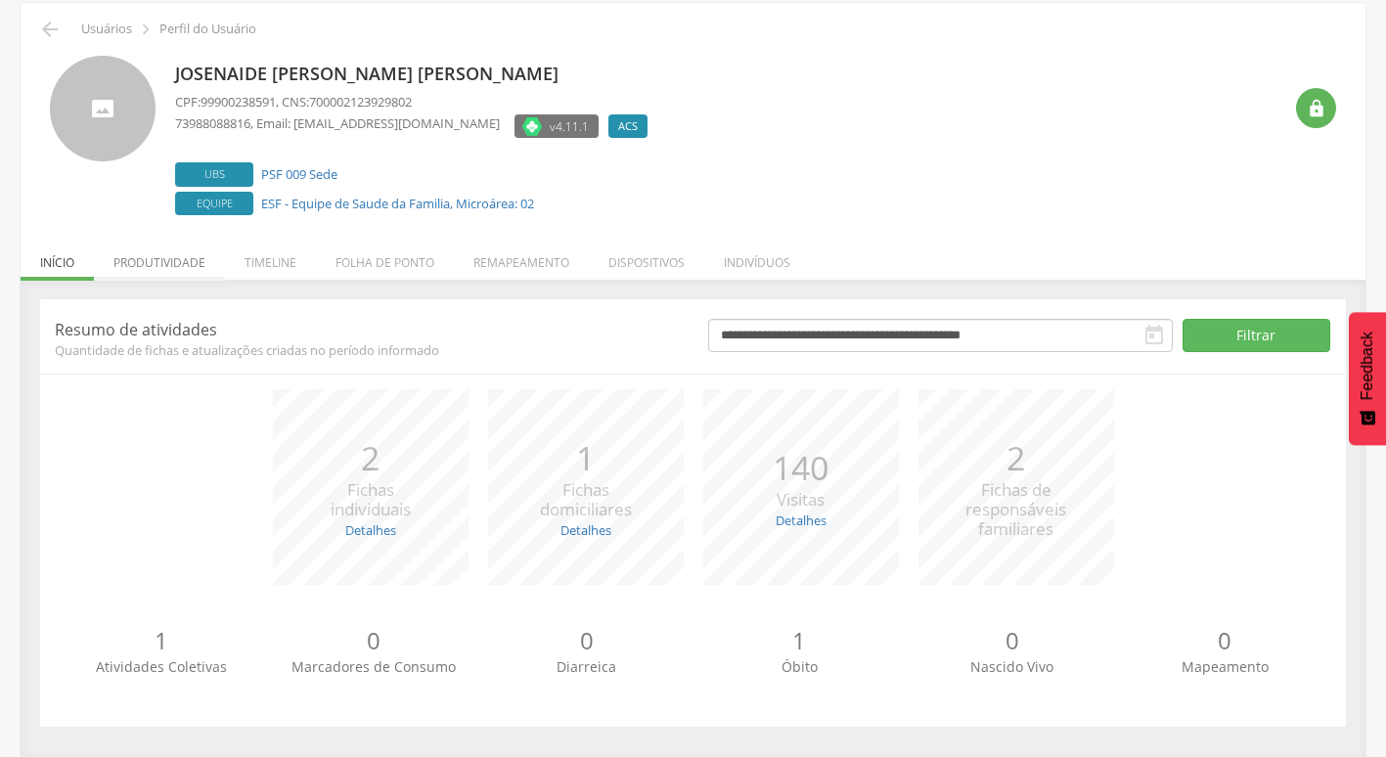
click at [151, 265] on li "Produtividade" at bounding box center [159, 258] width 131 height 46
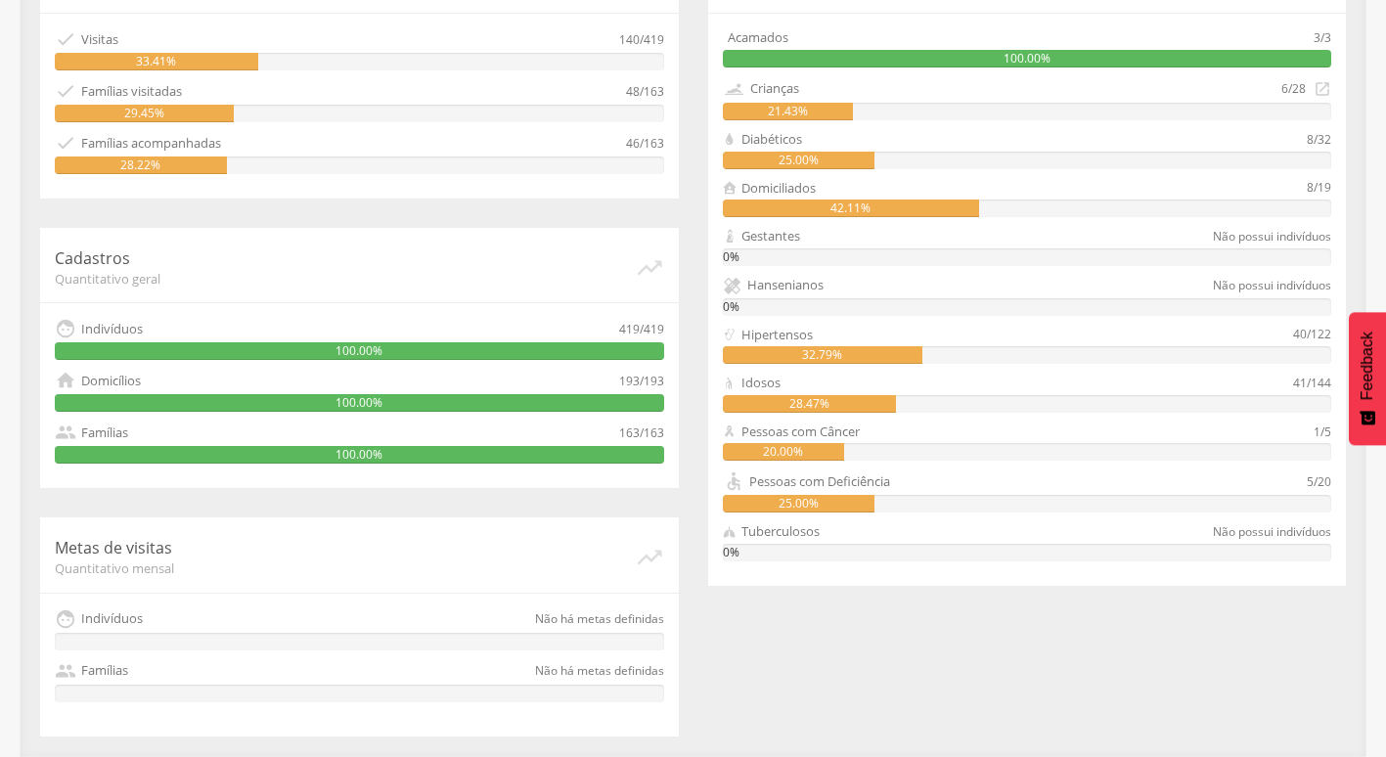
scroll to position [0, 0]
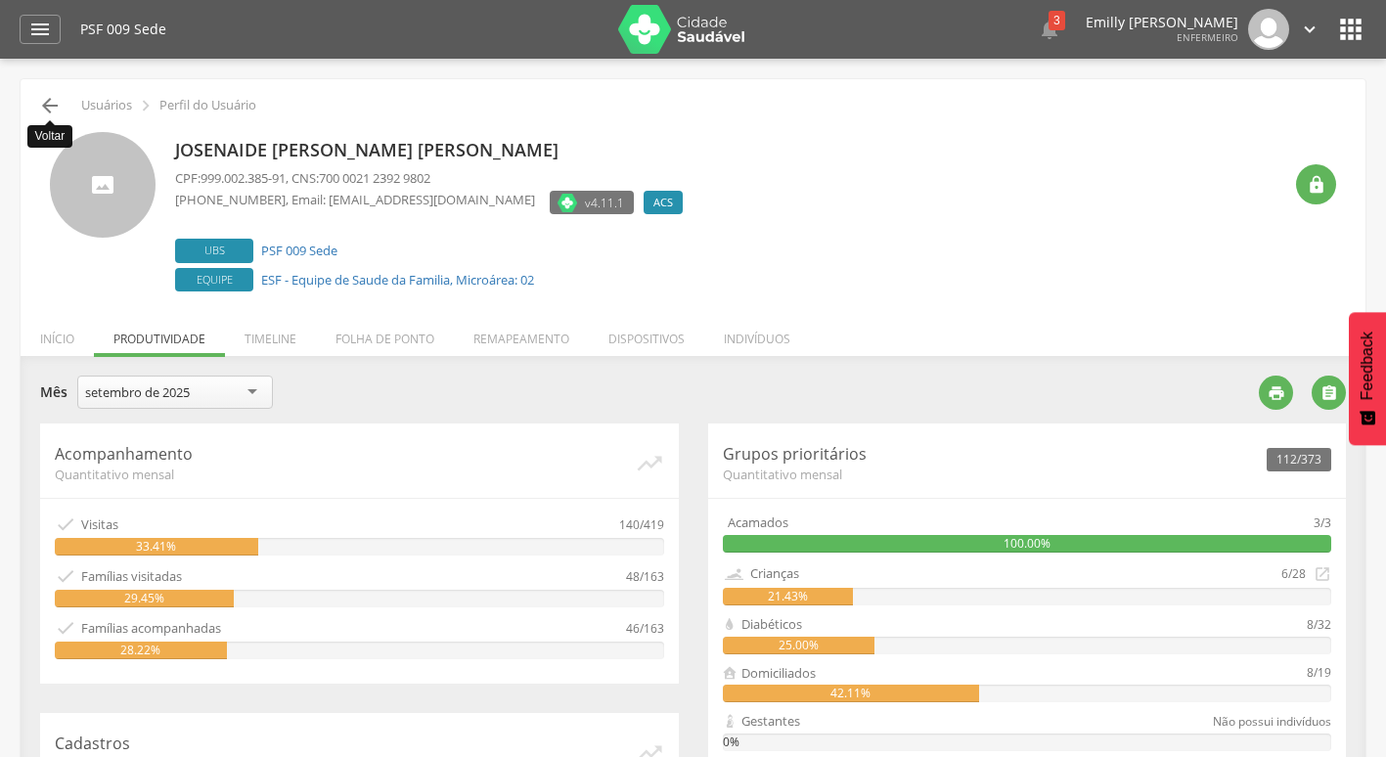
click at [57, 111] on icon "" at bounding box center [49, 105] width 23 height 23
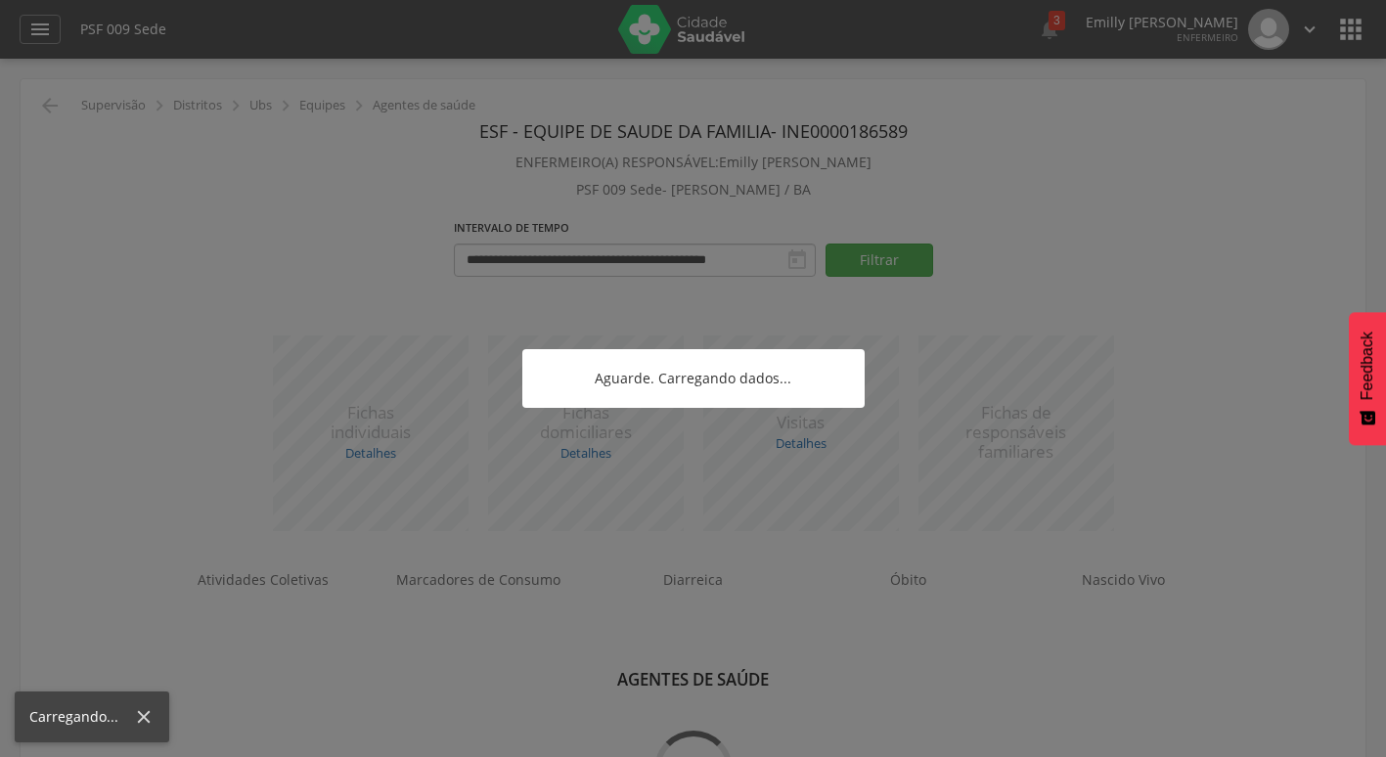
scroll to position [59, 0]
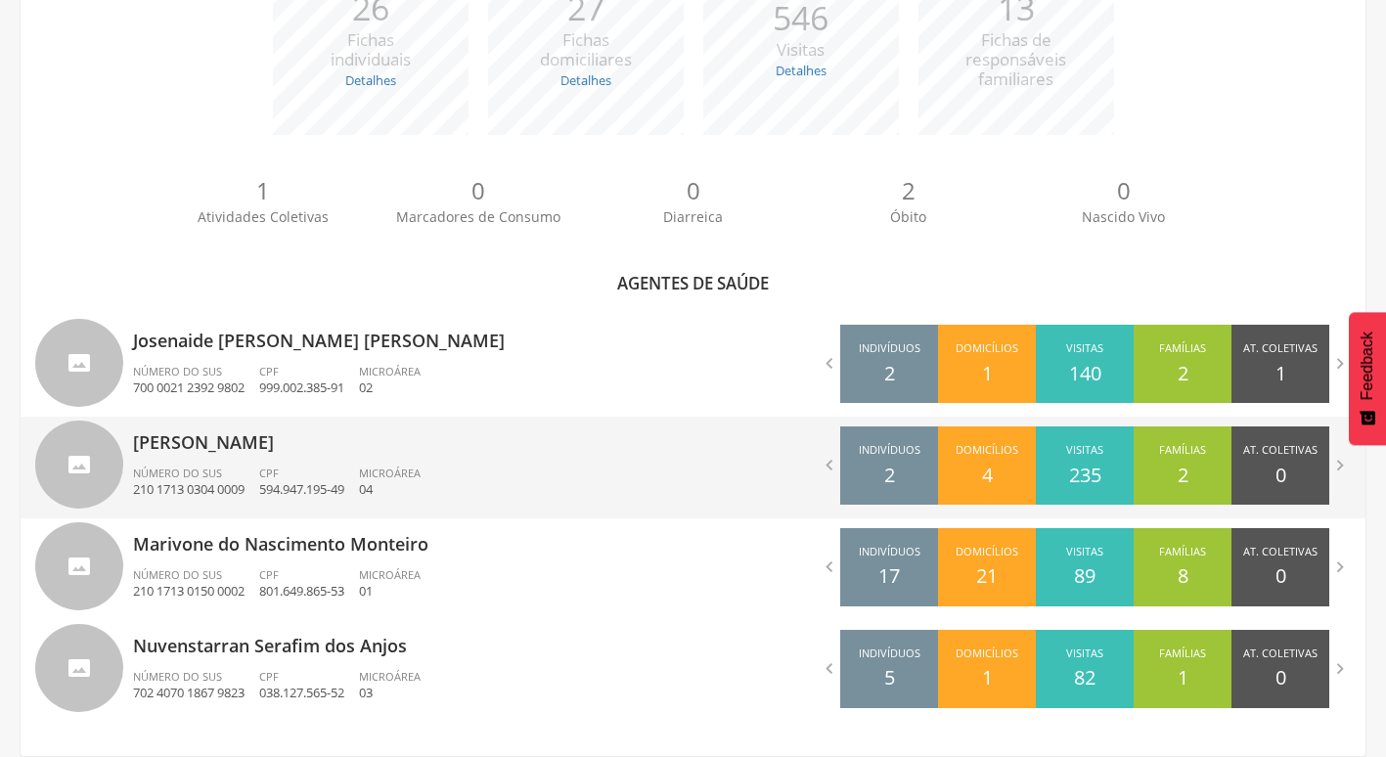
click at [264, 458] on div "Juscelino Ferreira da Conceicao Número do SUS 210 1713 0304 0009 CPF 594.947.19…" at bounding box center [406, 468] width 546 height 102
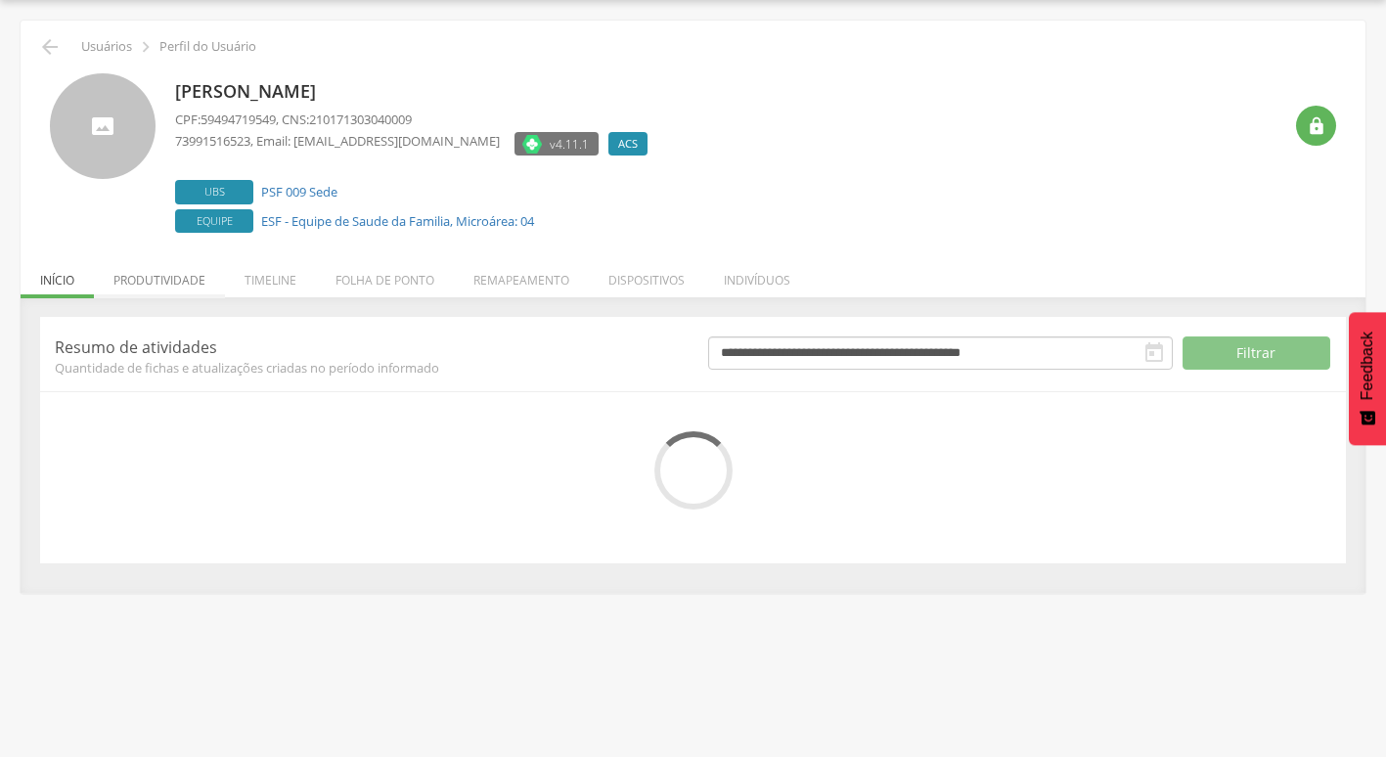
scroll to position [76, 0]
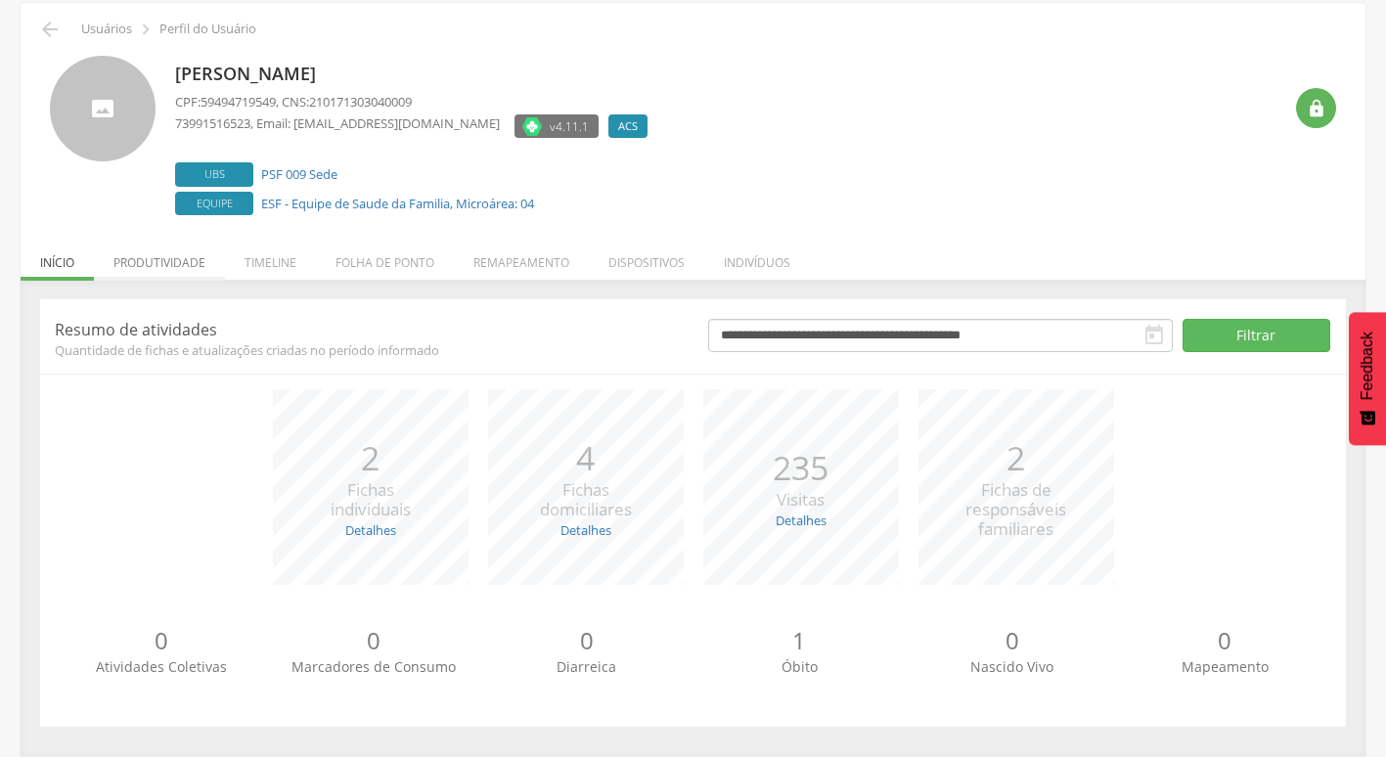
click at [146, 261] on li "Produtividade" at bounding box center [159, 258] width 131 height 46
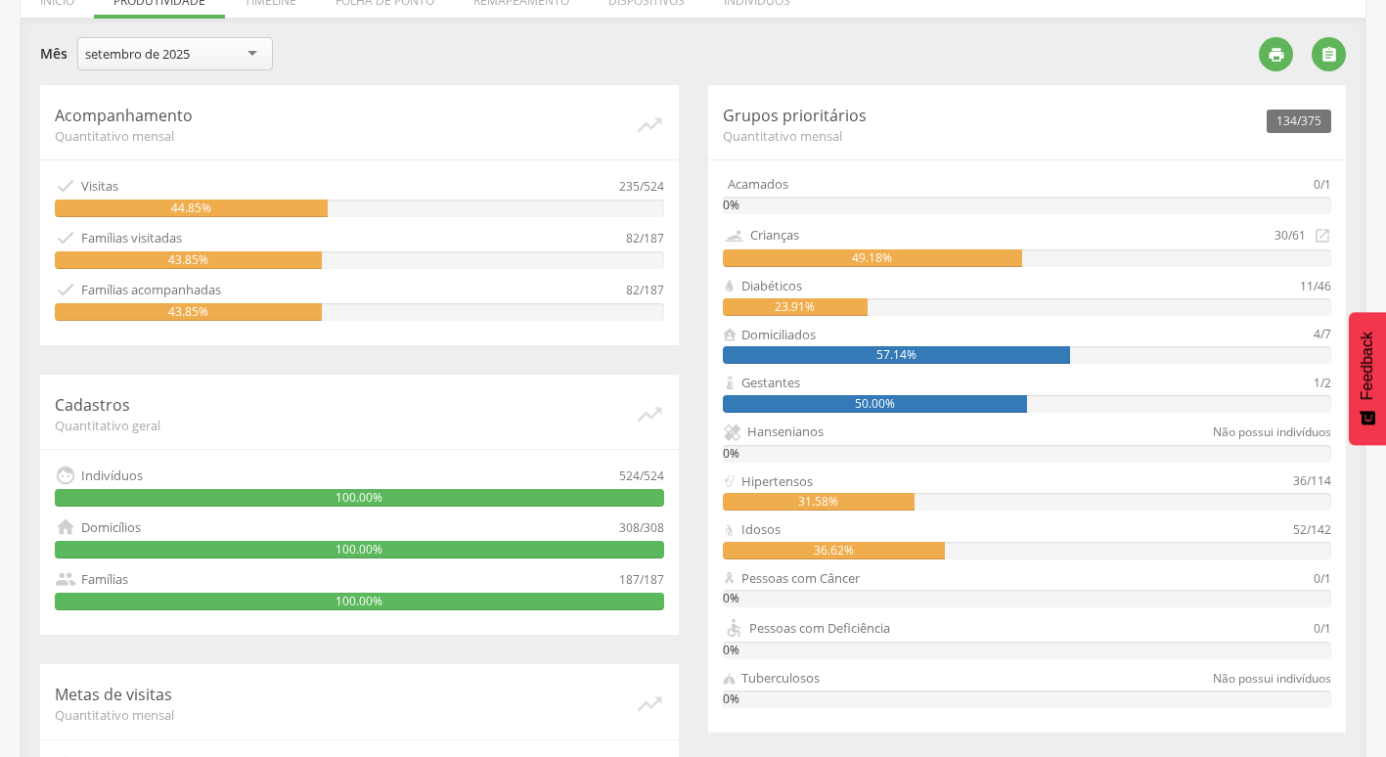
scroll to position [0, 0]
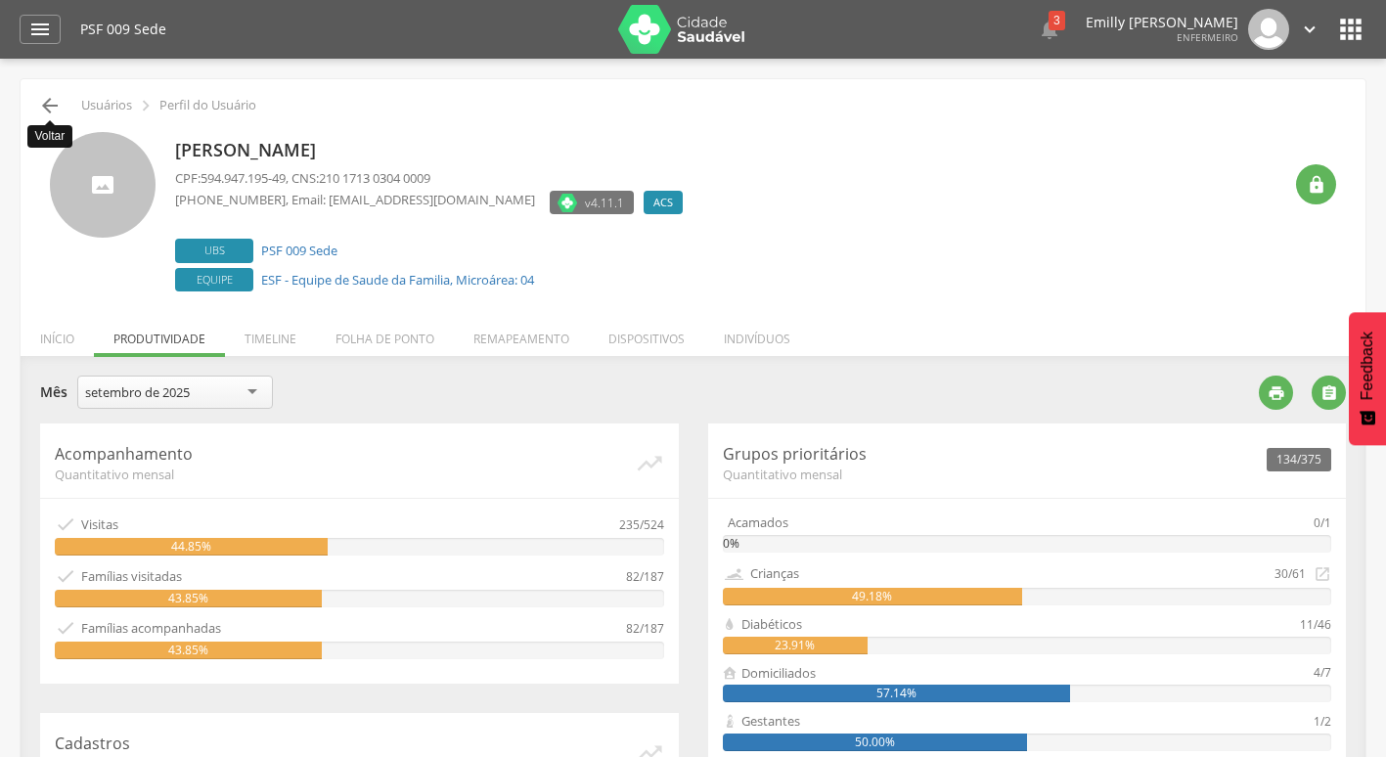
click at [39, 98] on icon "" at bounding box center [49, 105] width 23 height 23
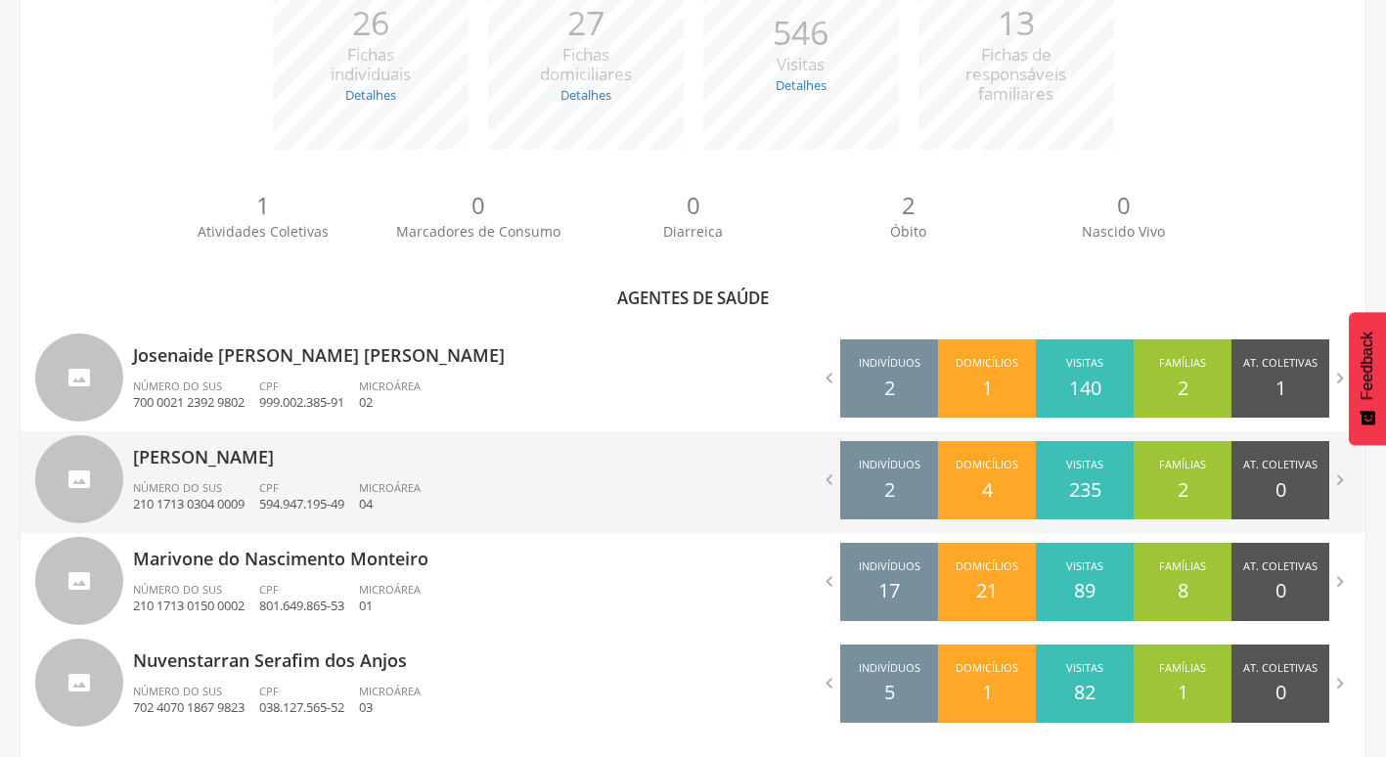
scroll to position [396, 0]
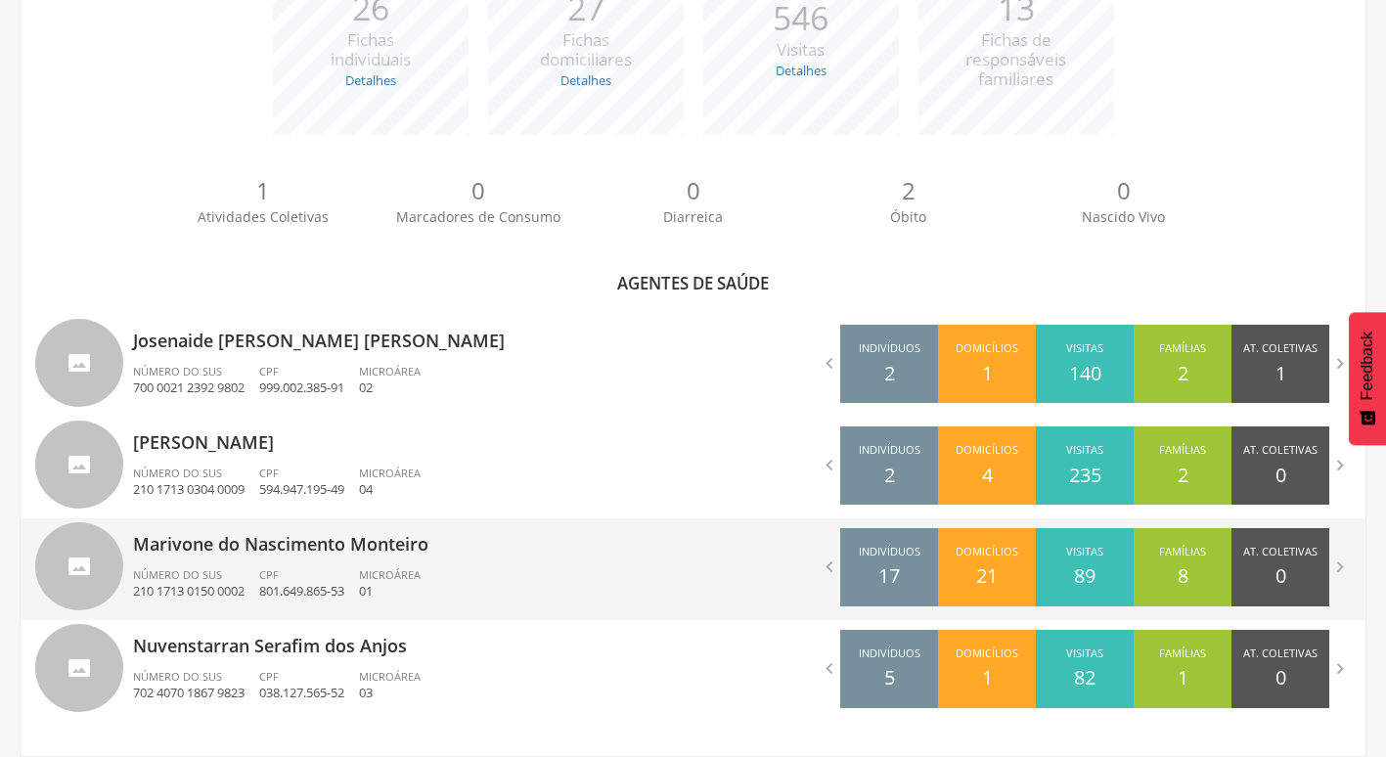
click at [359, 584] on div "CPF 801.649.865-53" at bounding box center [309, 583] width 100 height 33
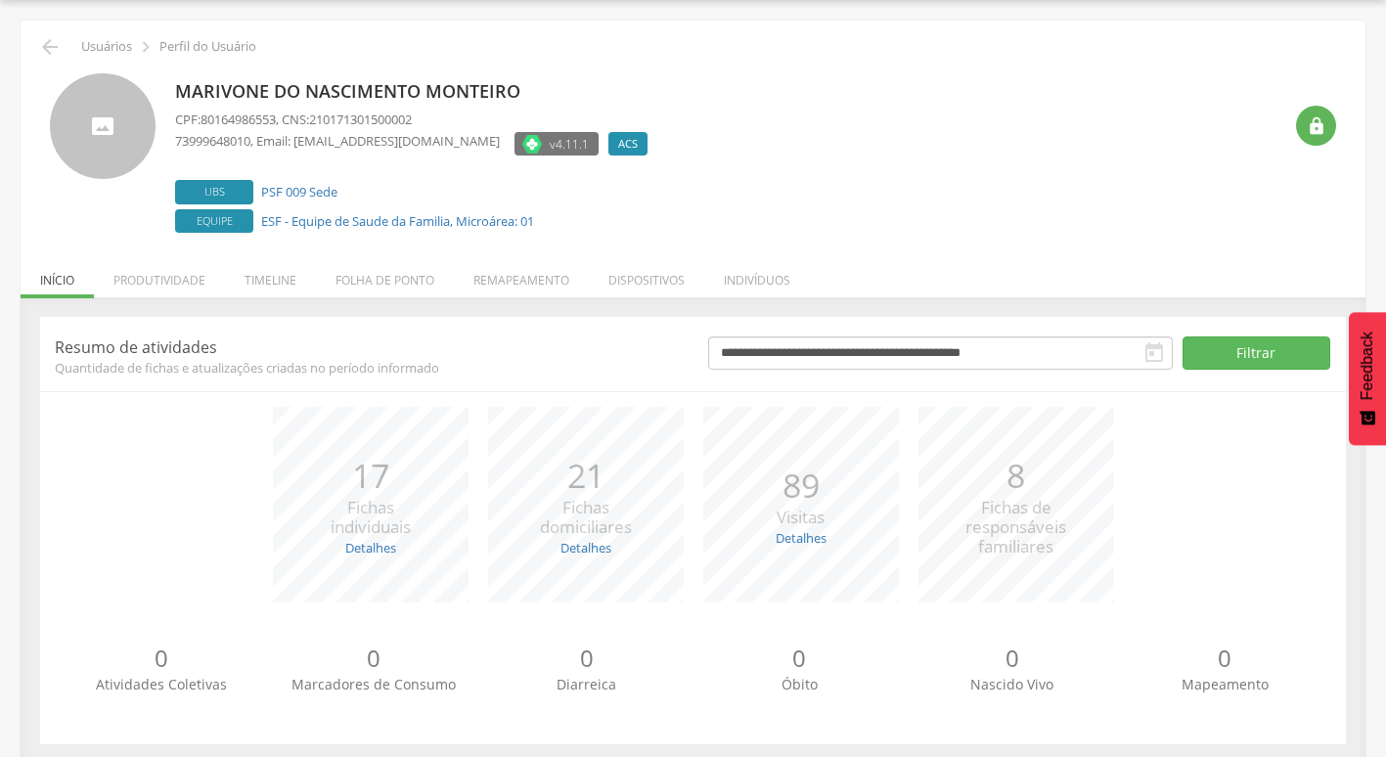
scroll to position [76, 0]
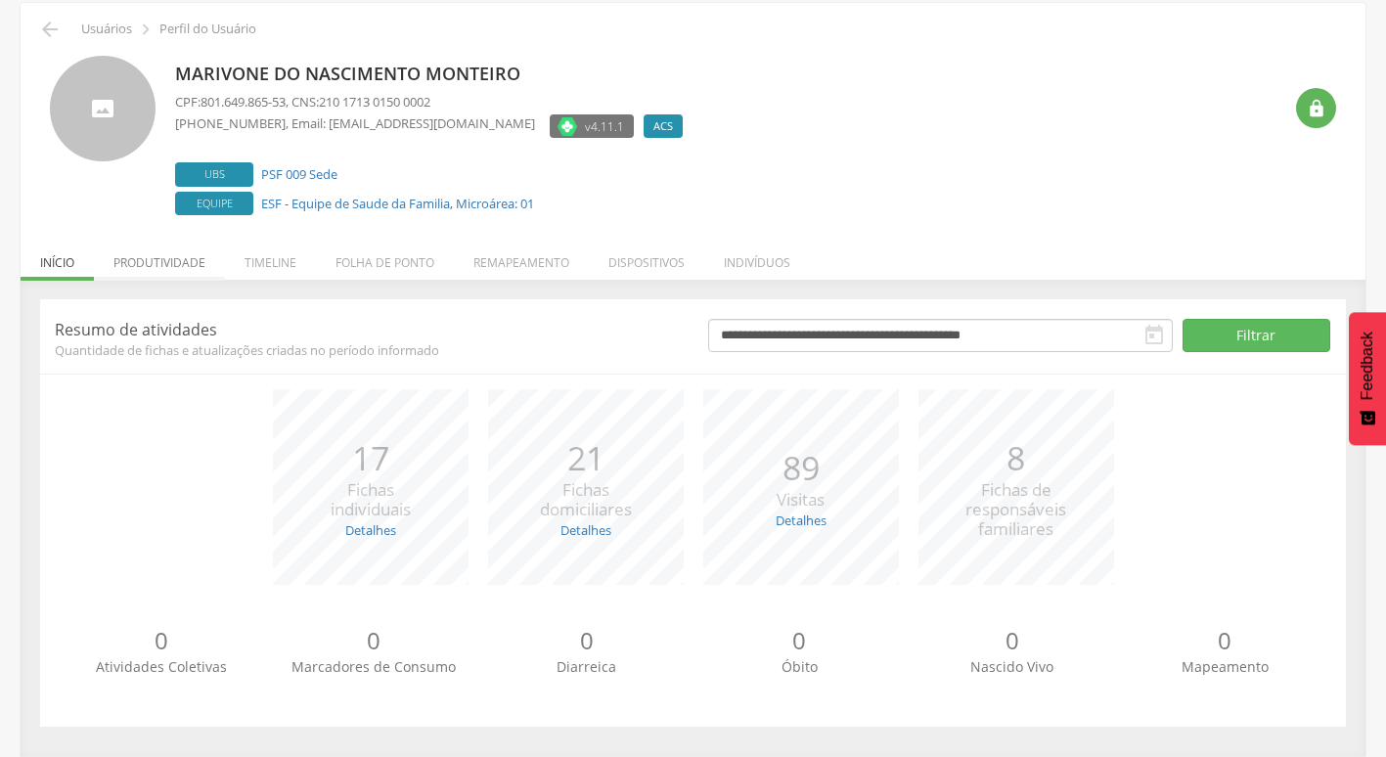
click at [179, 258] on li "Produtividade" at bounding box center [159, 258] width 131 height 46
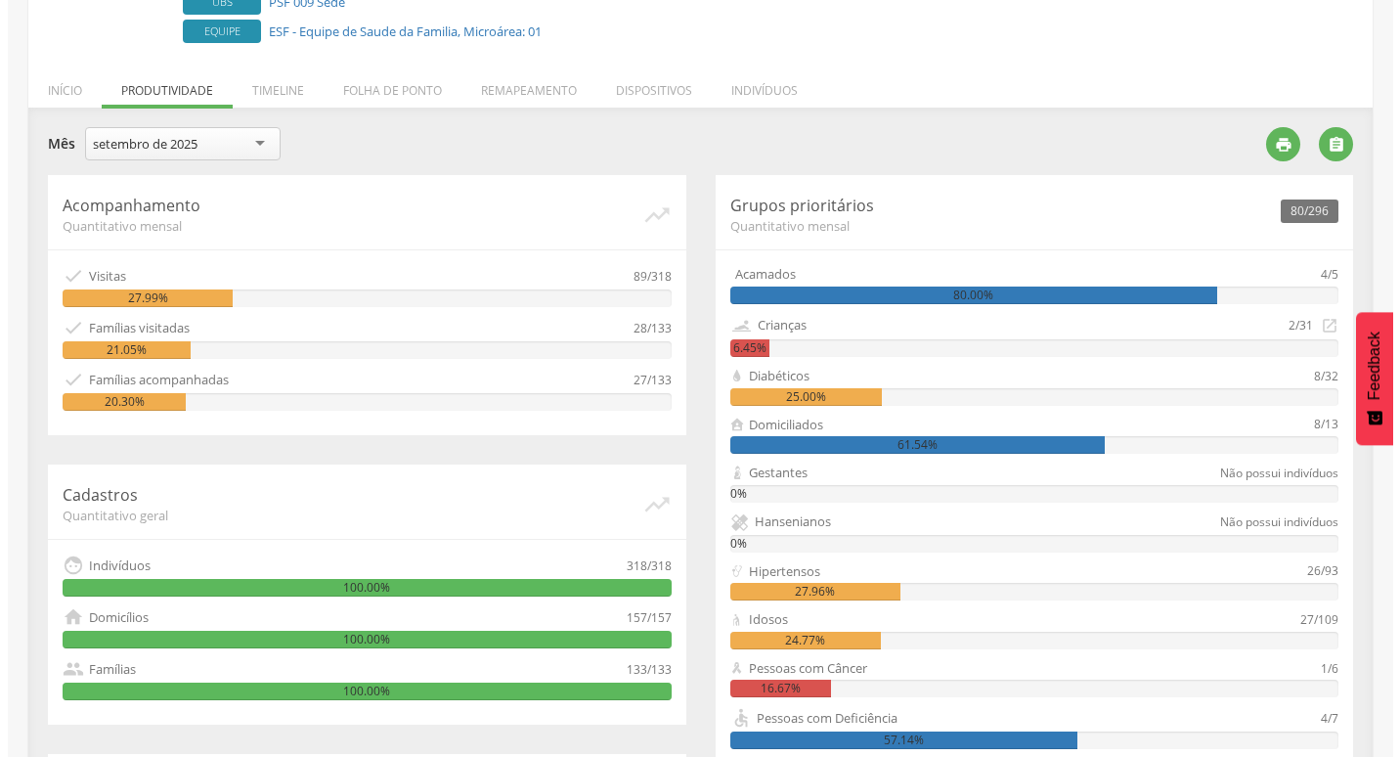
scroll to position [200, 0]
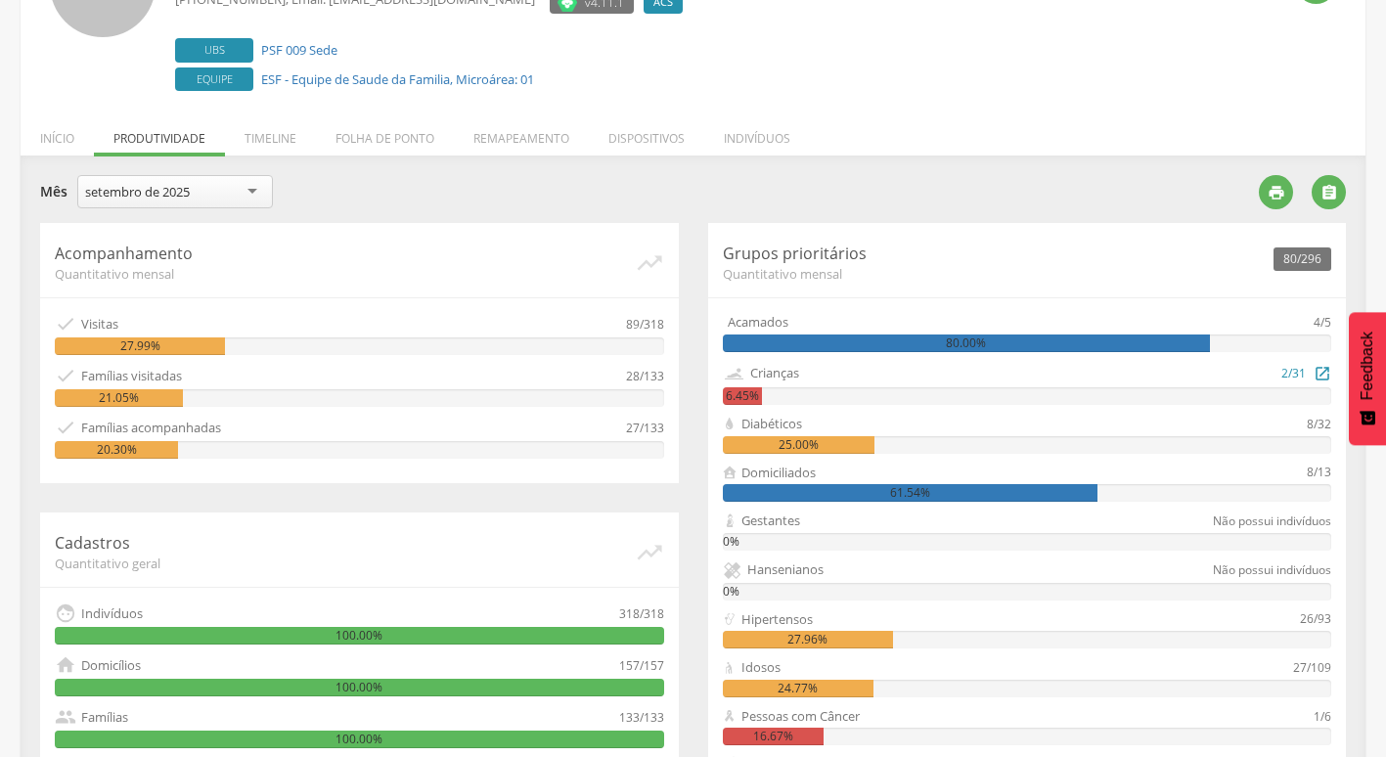
click at [750, 396] on div "6.45%" at bounding box center [742, 396] width 39 height 18
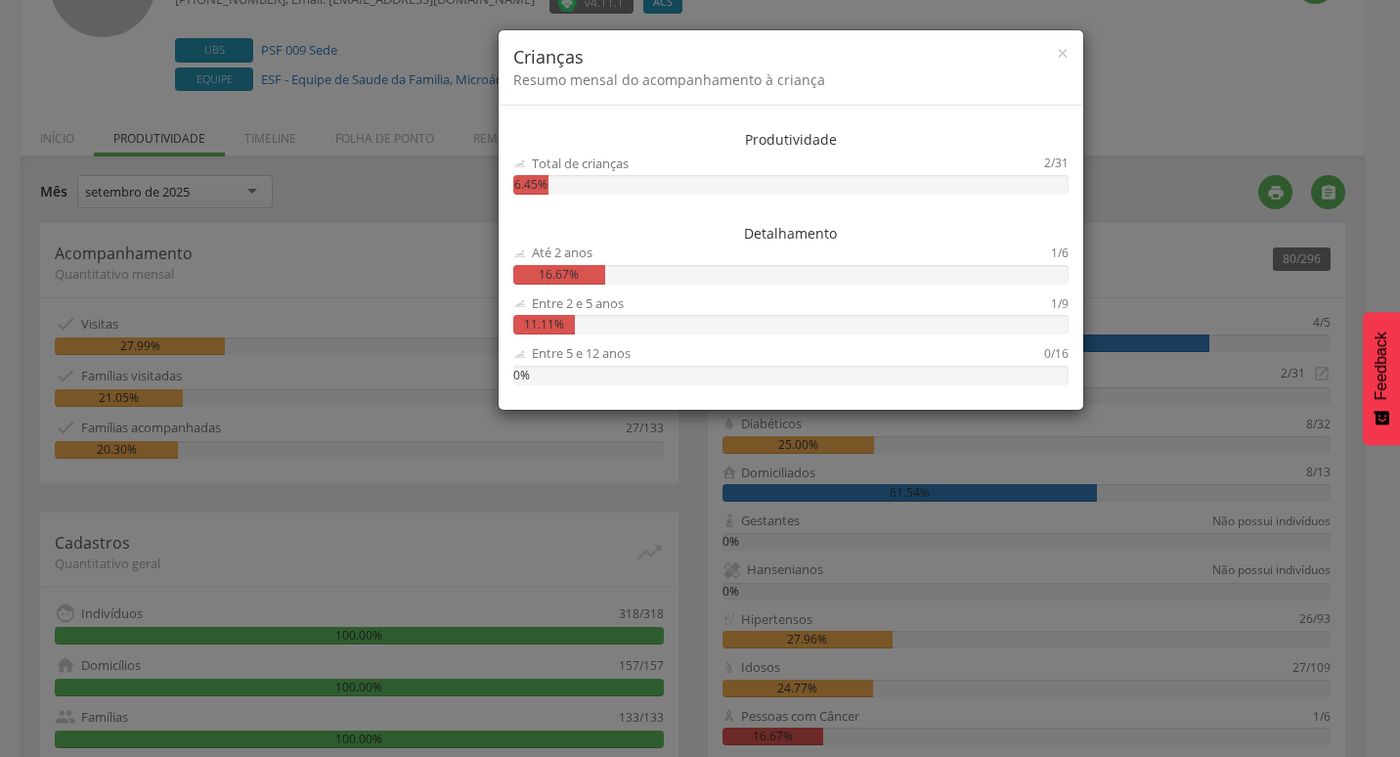
click at [1048, 98] on div "× Crianças Resumo mensal do acompanhamento à criança" at bounding box center [791, 67] width 585 height 75
click at [1061, 61] on span "×" at bounding box center [1063, 52] width 12 height 27
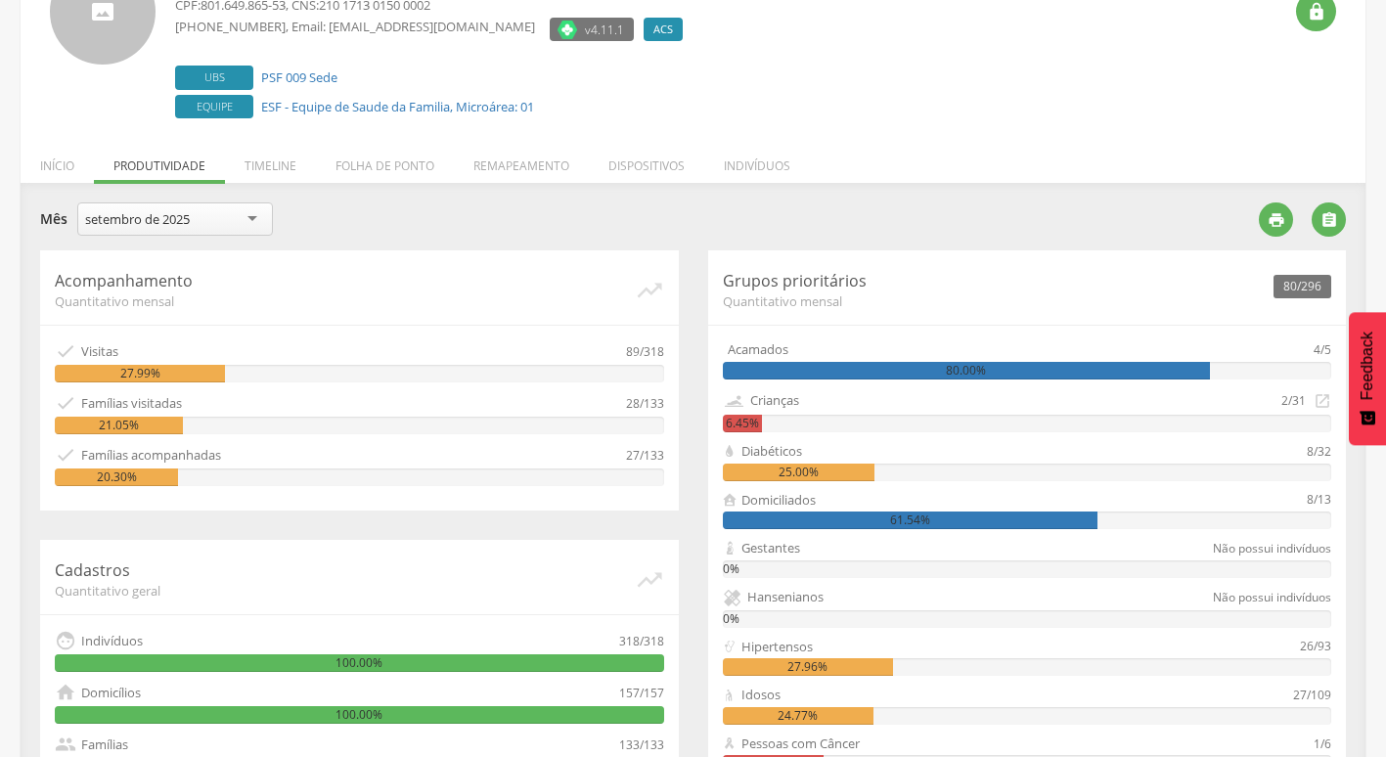
scroll to position [0, 0]
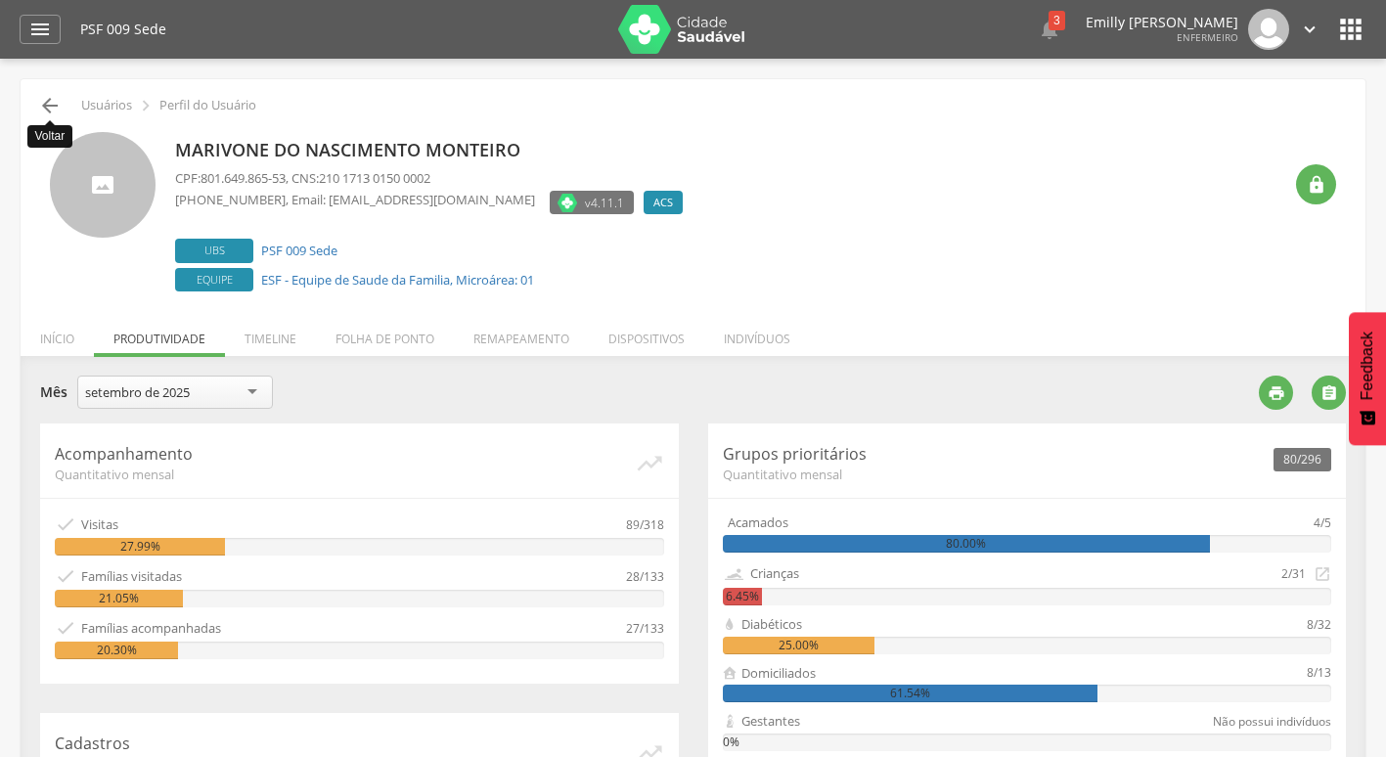
click at [52, 101] on icon "" at bounding box center [49, 105] width 23 height 23
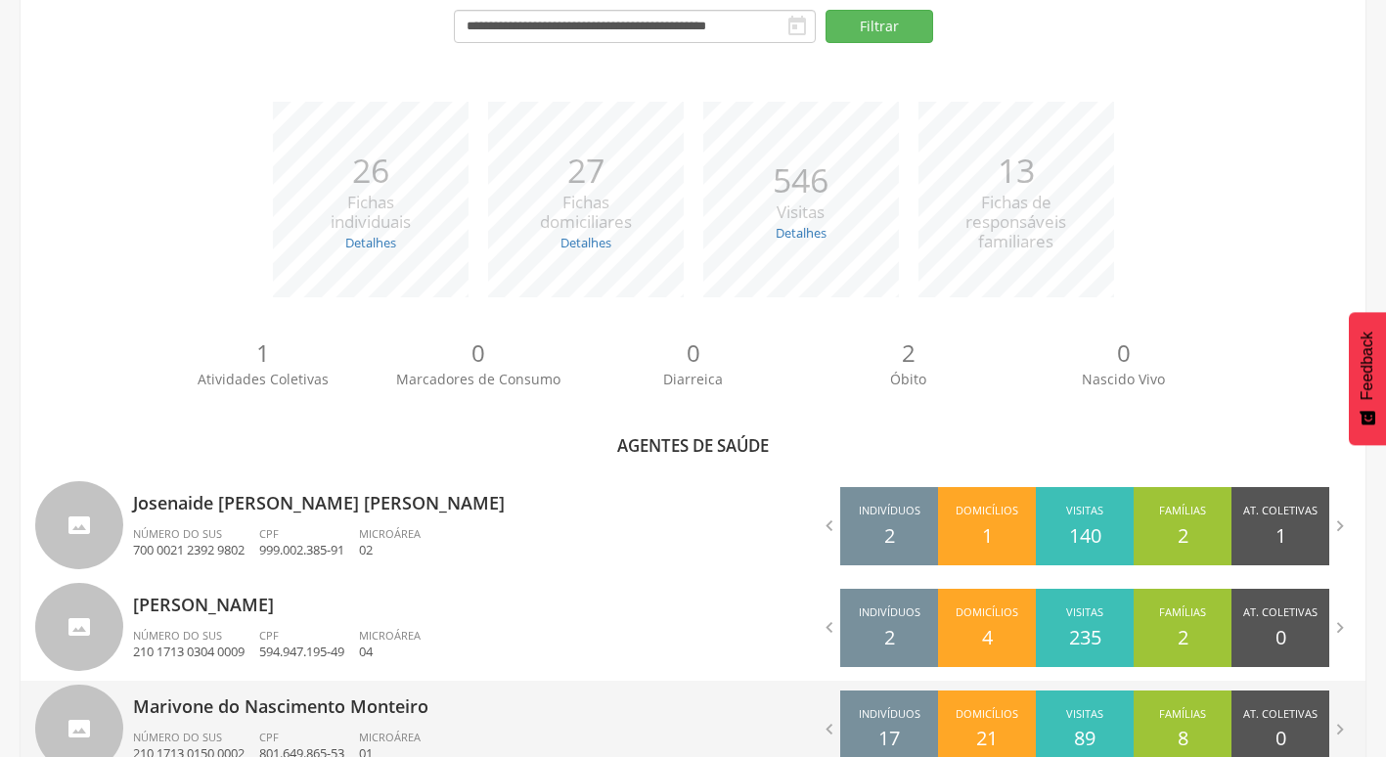
scroll to position [396, 0]
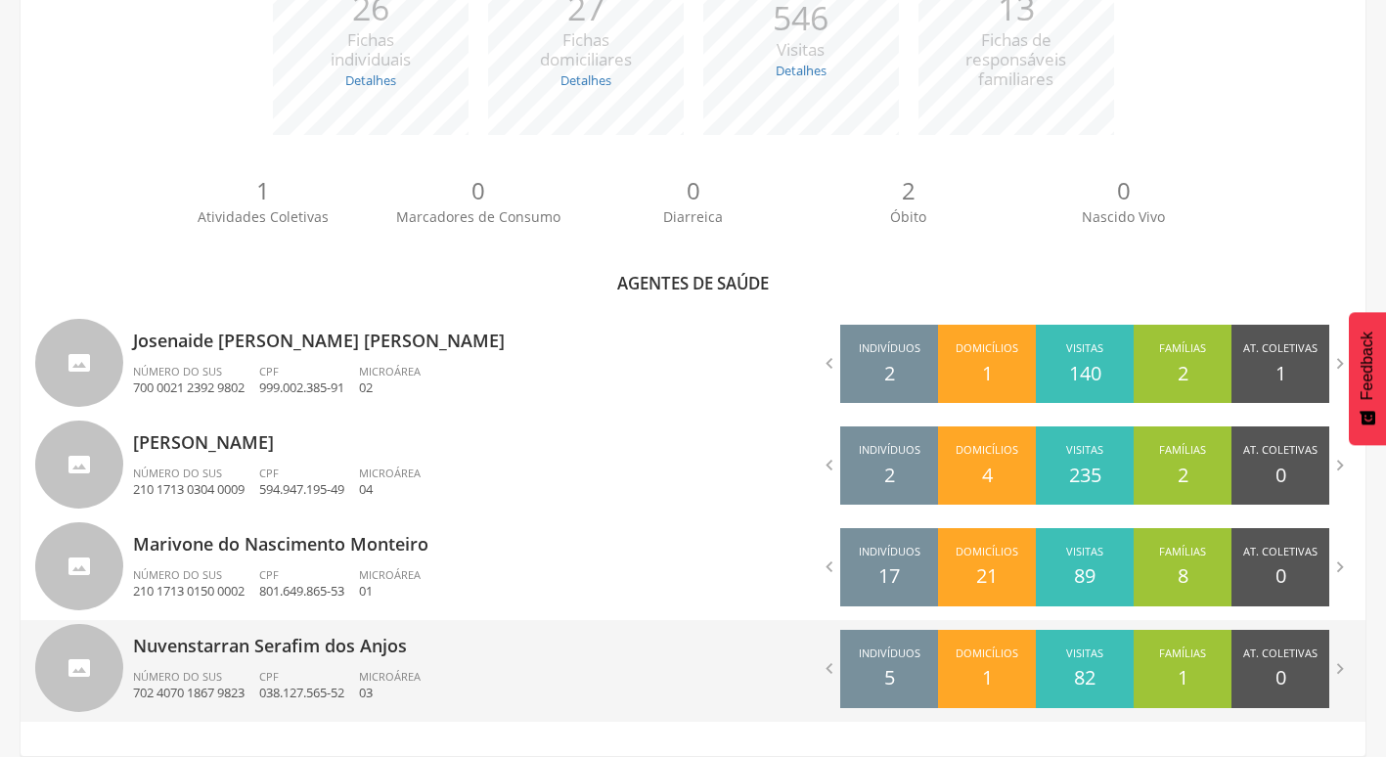
click at [310, 654] on p "Nuvenstarran Serafim dos Anjos" at bounding box center [406, 639] width 546 height 39
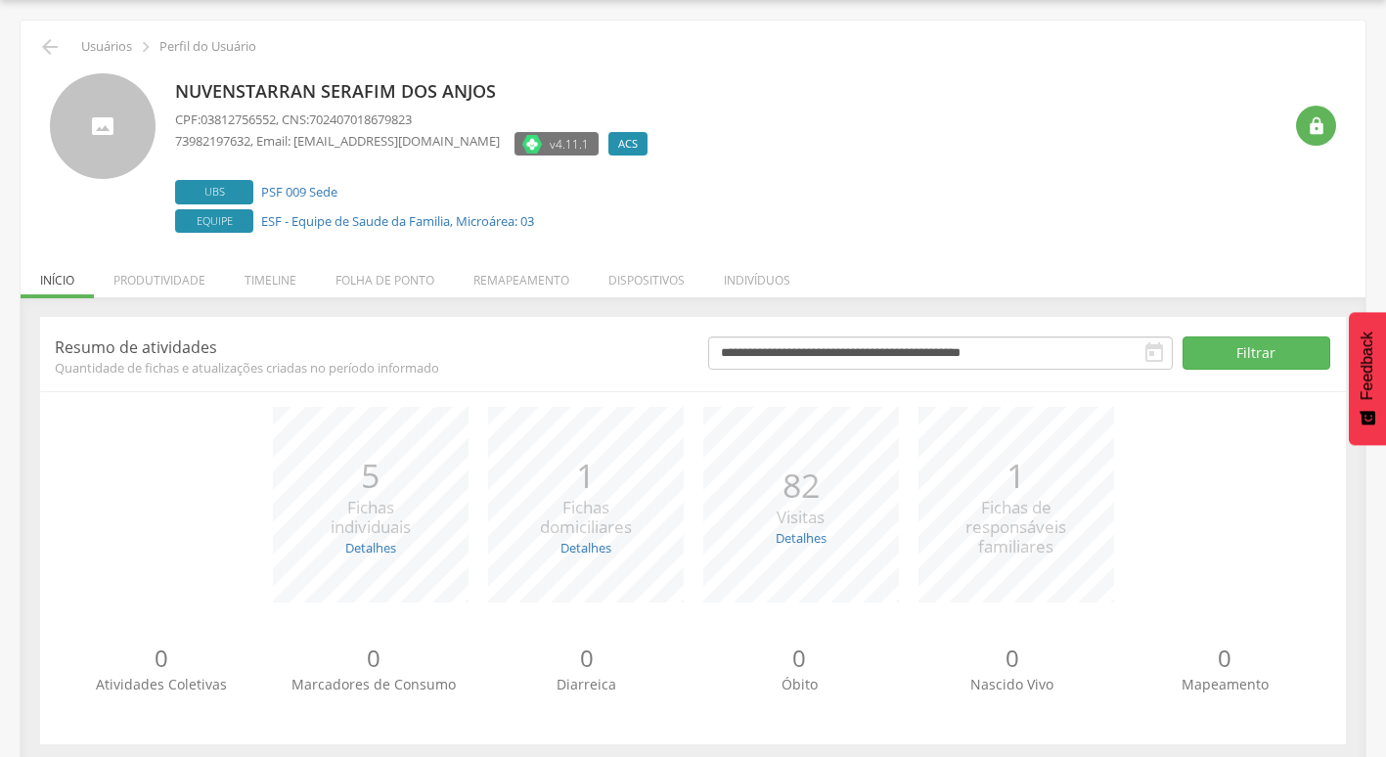
scroll to position [76, 0]
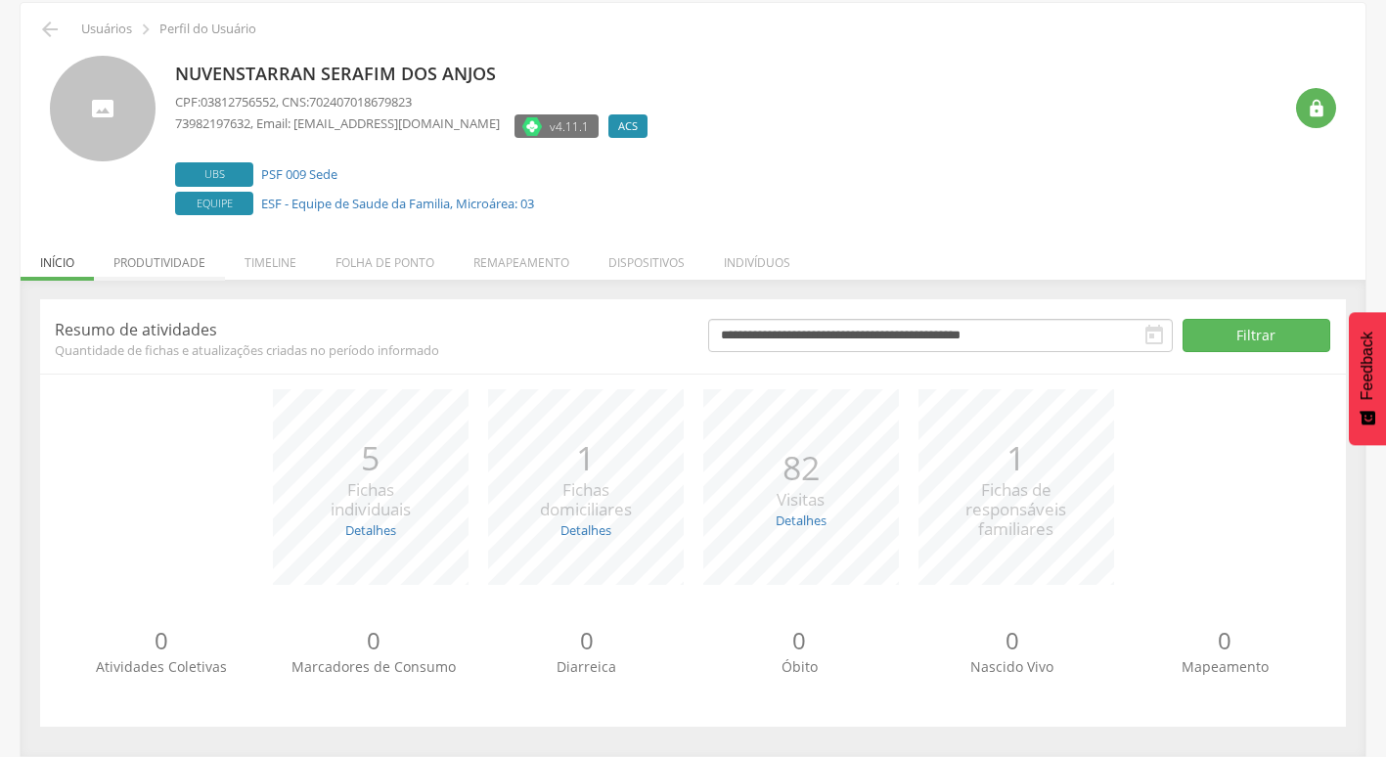
click at [179, 258] on li "Produtividade" at bounding box center [159, 258] width 131 height 46
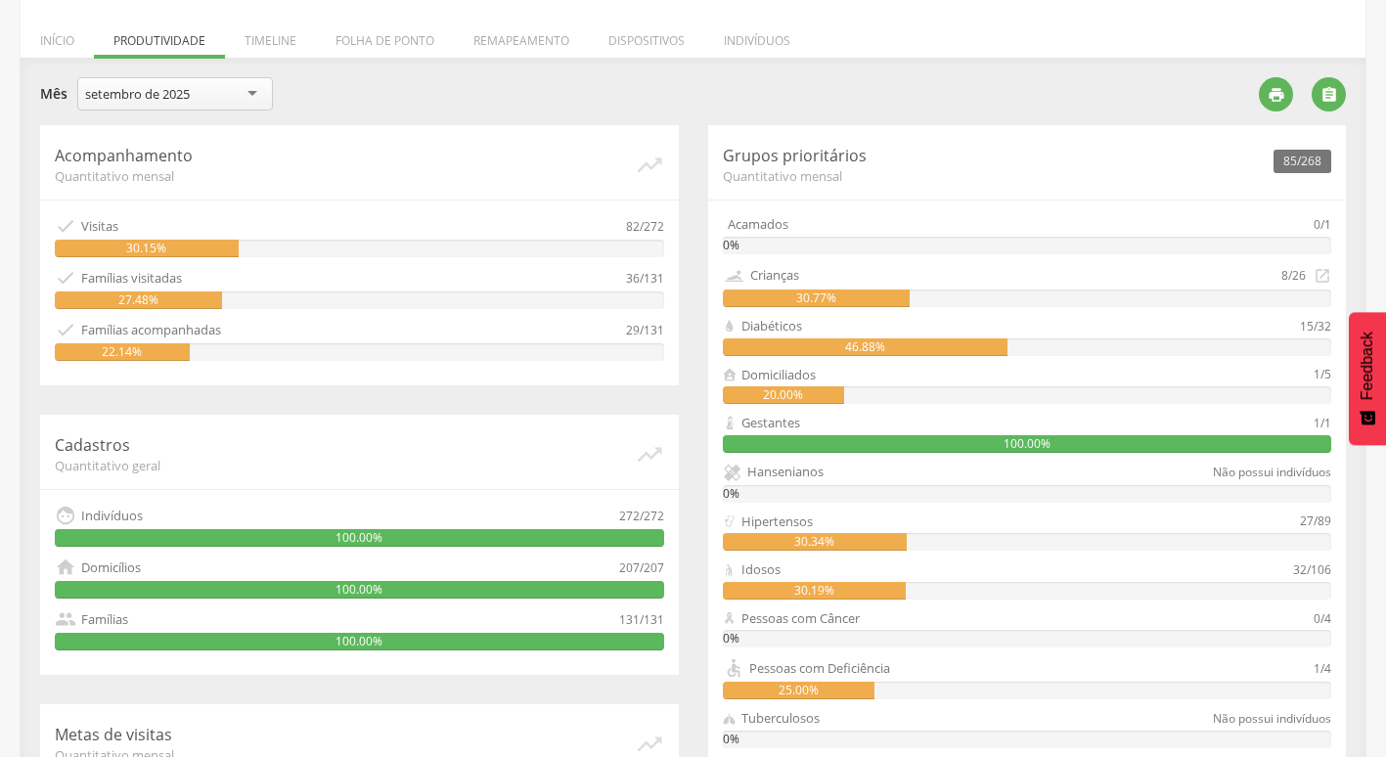
scroll to position [485, 0]
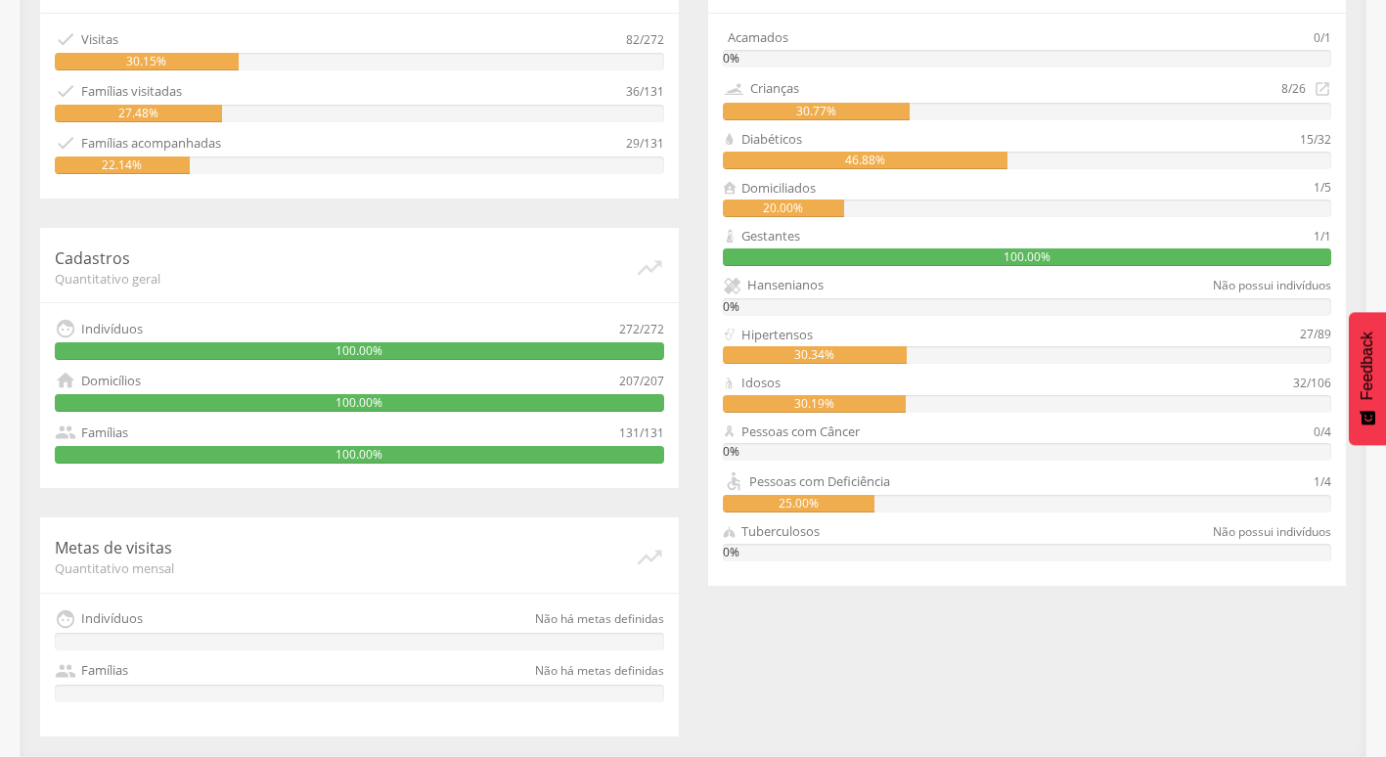
click at [1184, 652] on div "Acompanhamento Quantitativo mensal   Visitas 82/272 30.15%  Famílias visitad…" at bounding box center [692, 336] width 1335 height 797
click at [784, 663] on div "Acompanhamento Quantitativo mensal   Visitas 82/272 30.15%  Famílias visitad…" at bounding box center [692, 336] width 1335 height 797
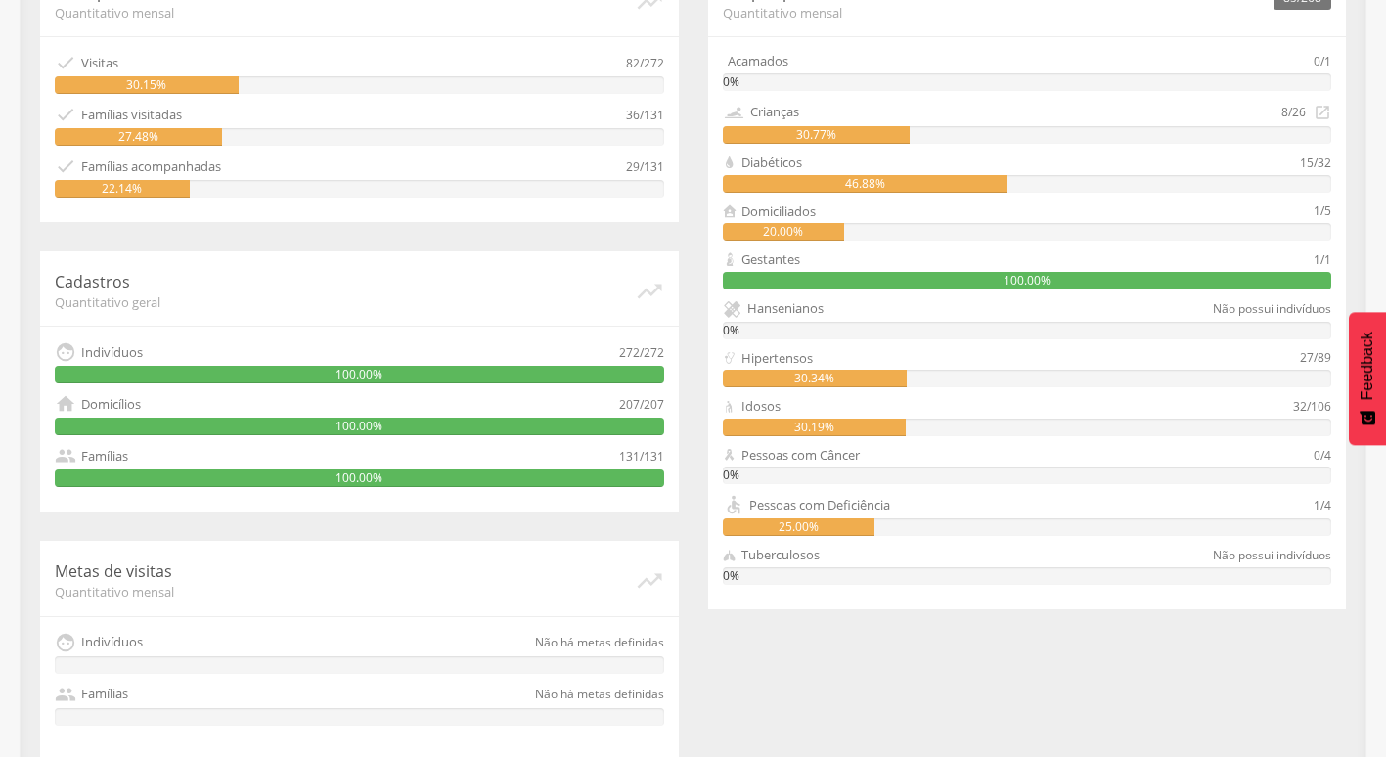
scroll to position [0, 0]
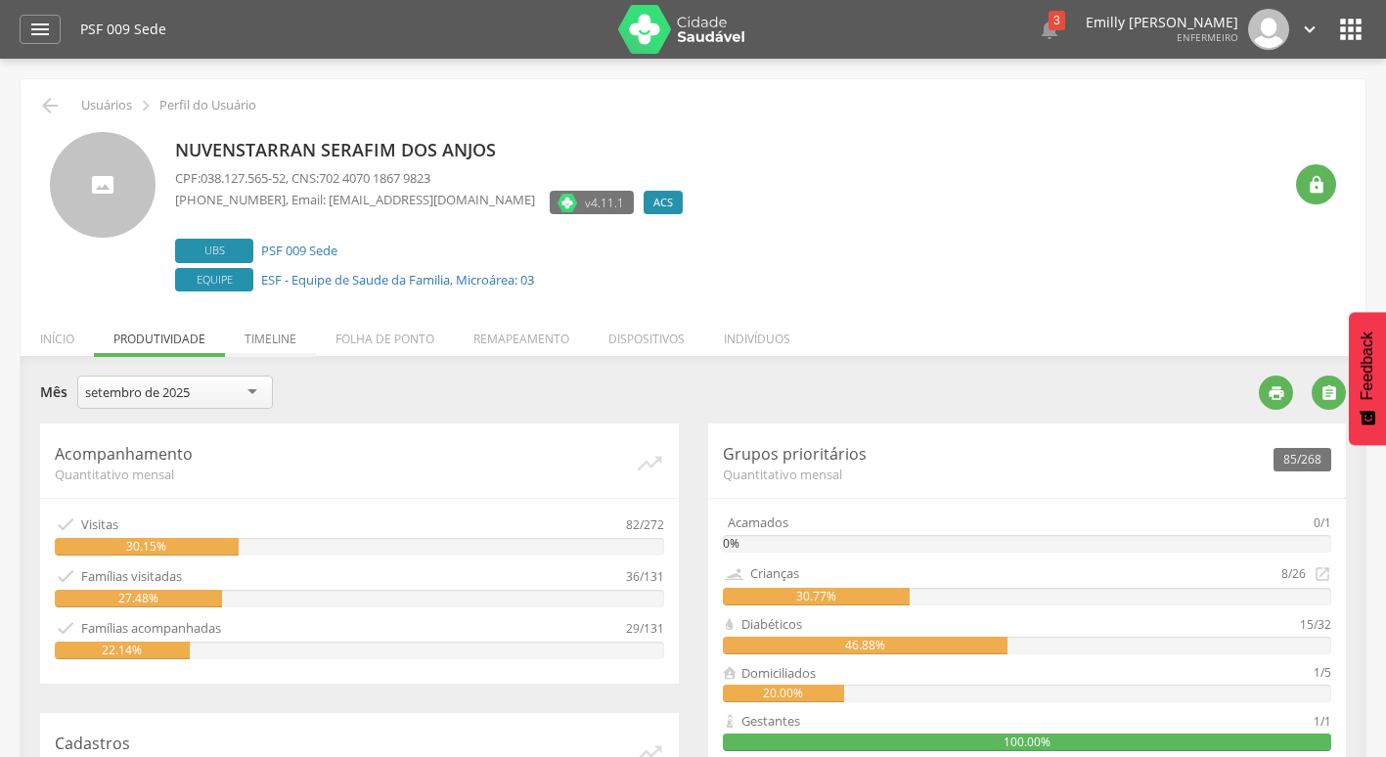
click at [300, 342] on li "Timeline" at bounding box center [270, 334] width 91 height 46
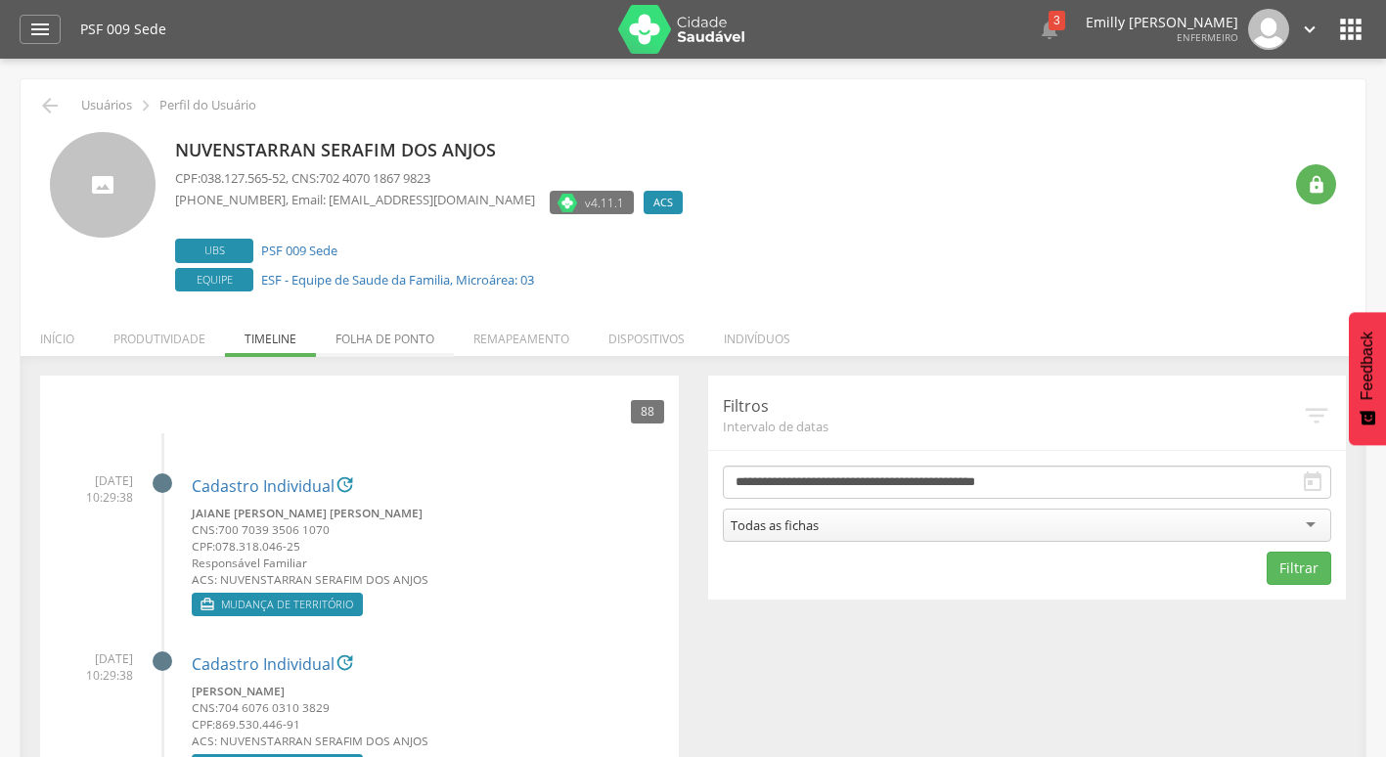
click at [418, 338] on li "Folha de ponto" at bounding box center [385, 334] width 138 height 46
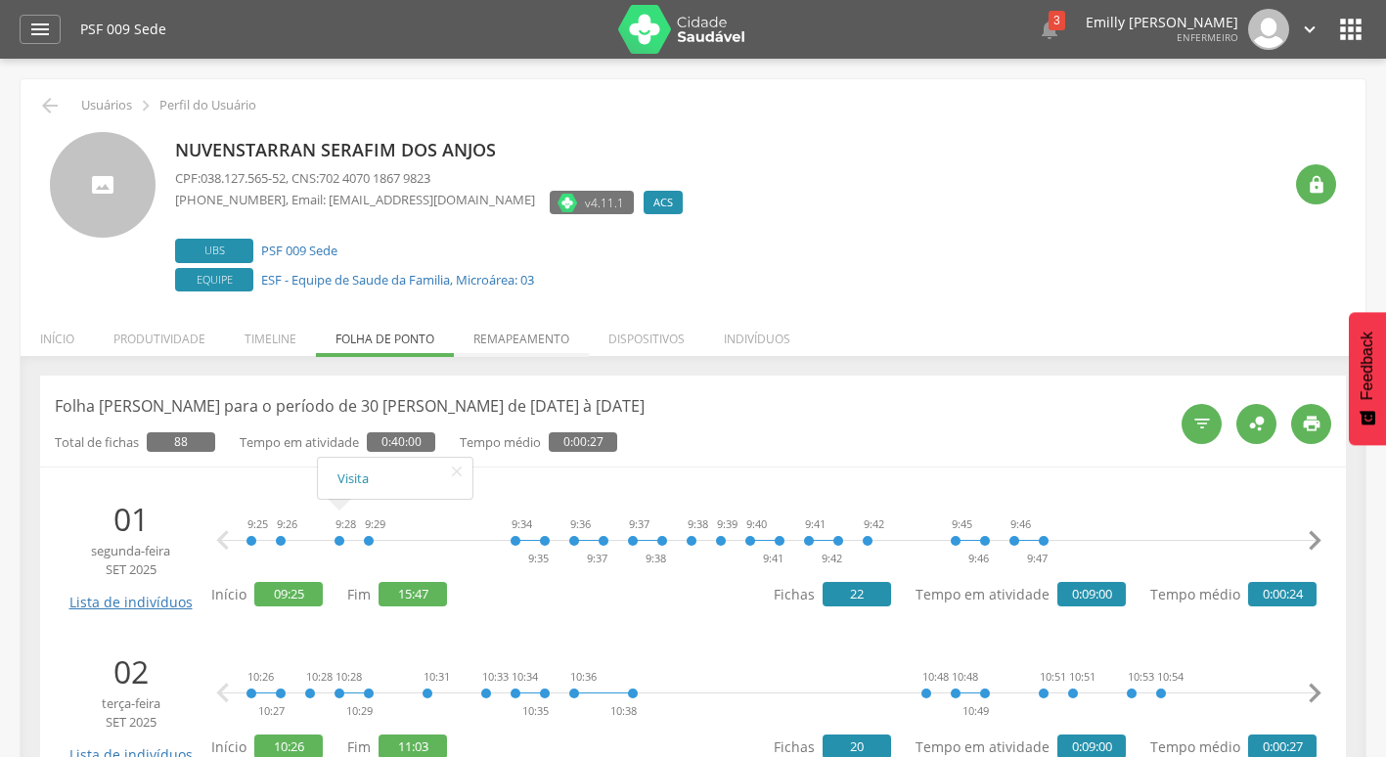
click at [550, 350] on li "Remapeamento" at bounding box center [521, 334] width 135 height 46
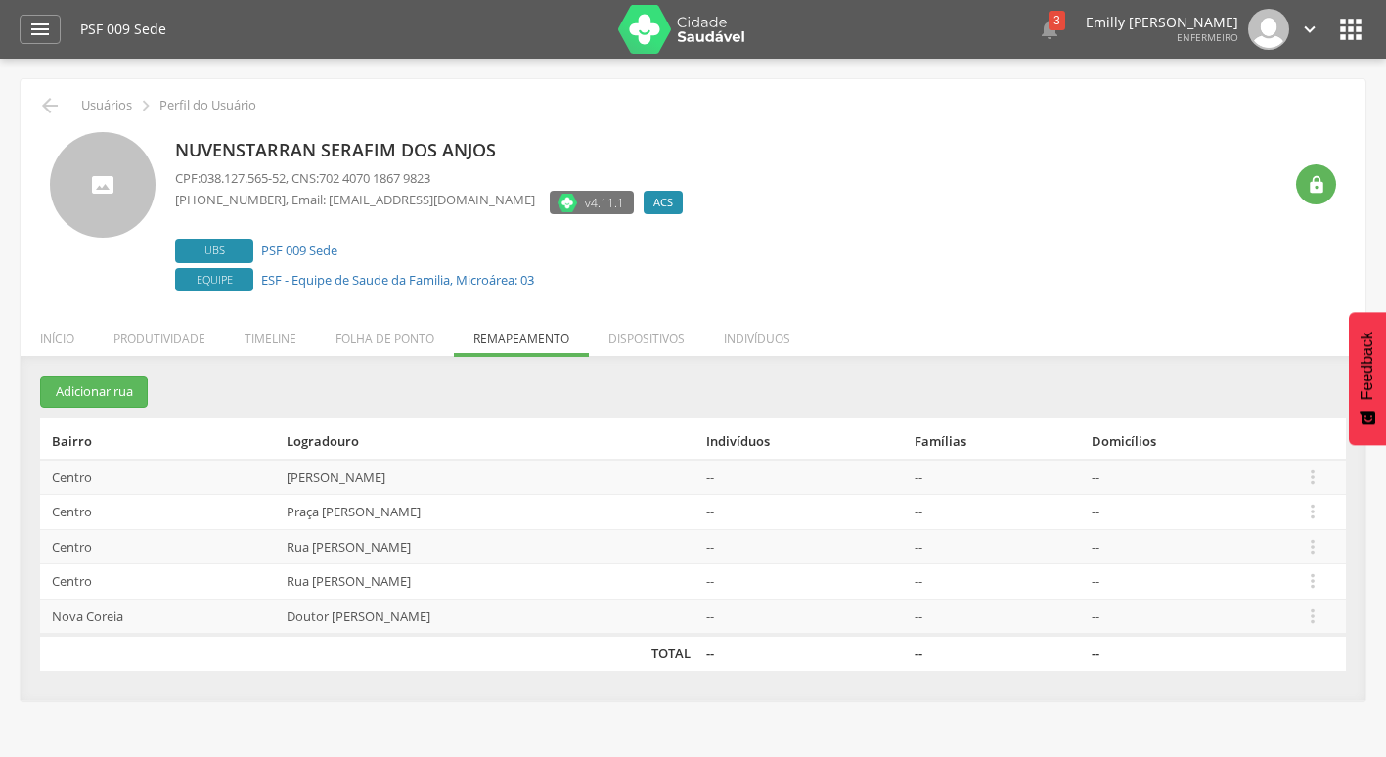
click at [328, 473] on td "Dr Jose Andre Da Cruz" at bounding box center [488, 477] width 419 height 35
click at [619, 342] on li "Dispositivos" at bounding box center [646, 334] width 115 height 46
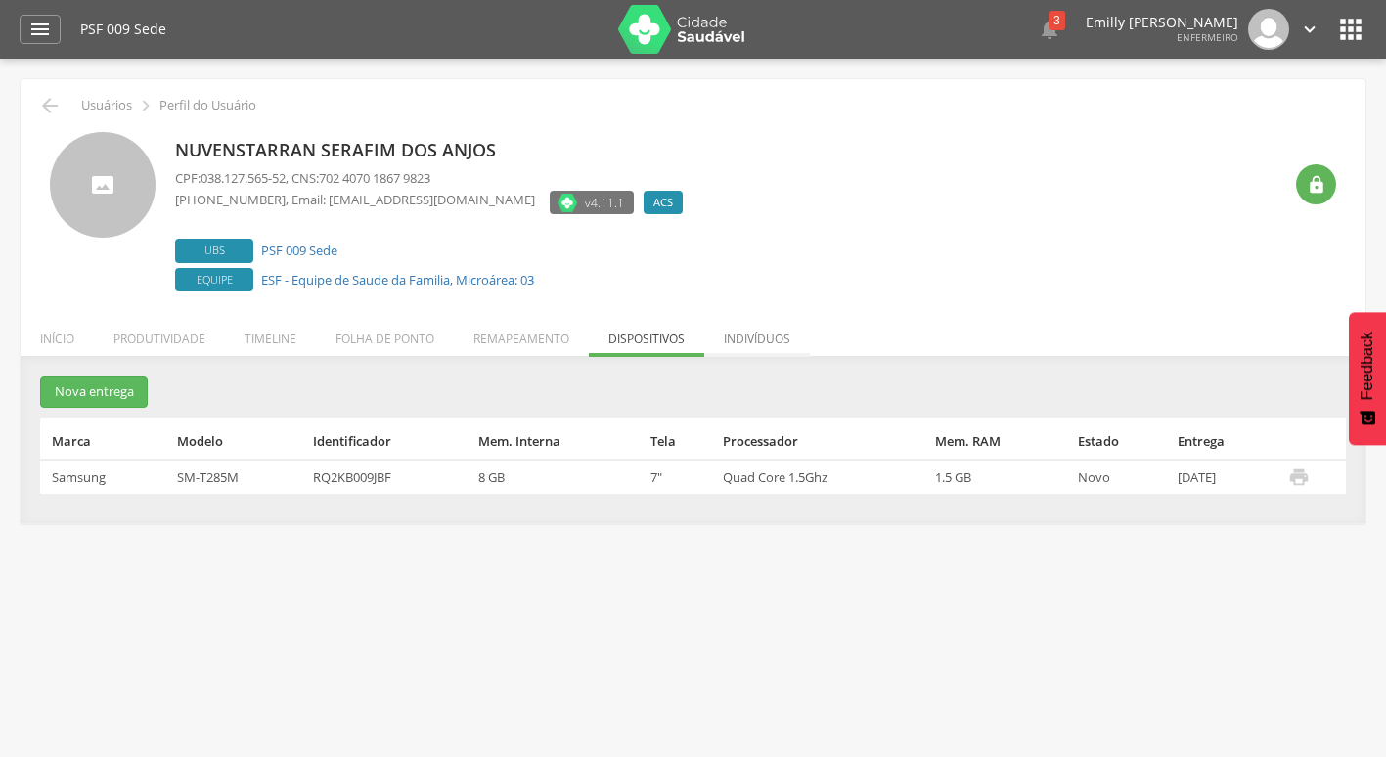
click at [746, 346] on li "Indivíduos" at bounding box center [757, 334] width 106 height 46
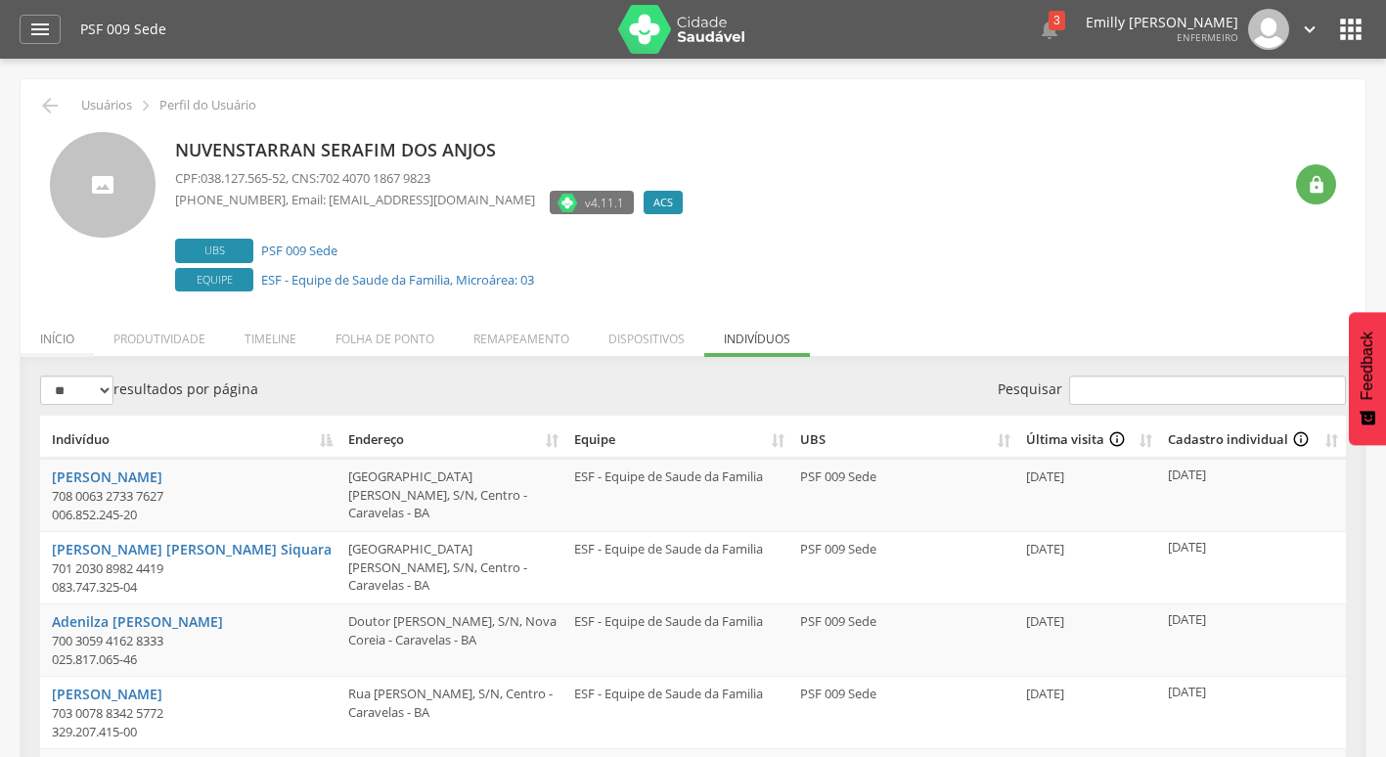
click at [49, 341] on li "Início" at bounding box center [57, 334] width 73 height 46
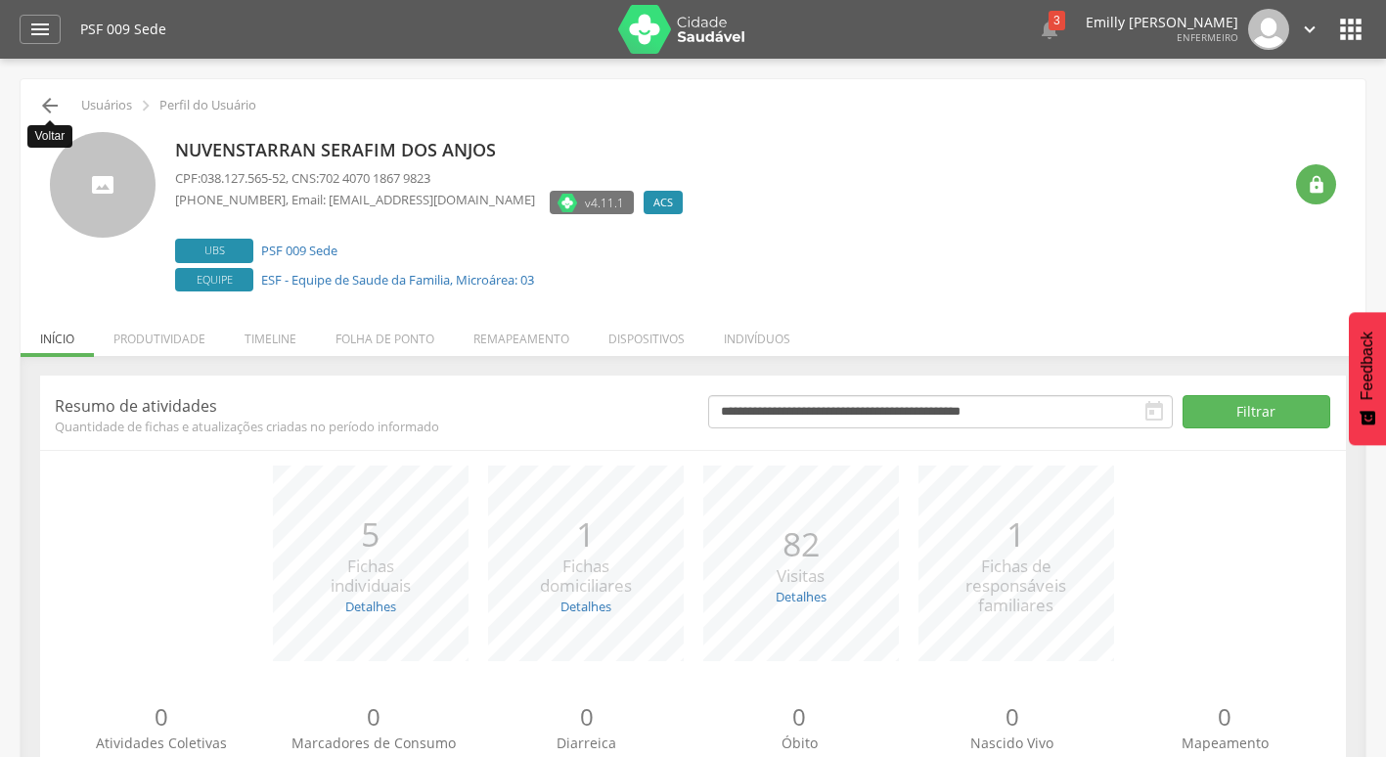
click at [50, 108] on icon "" at bounding box center [49, 105] width 23 height 23
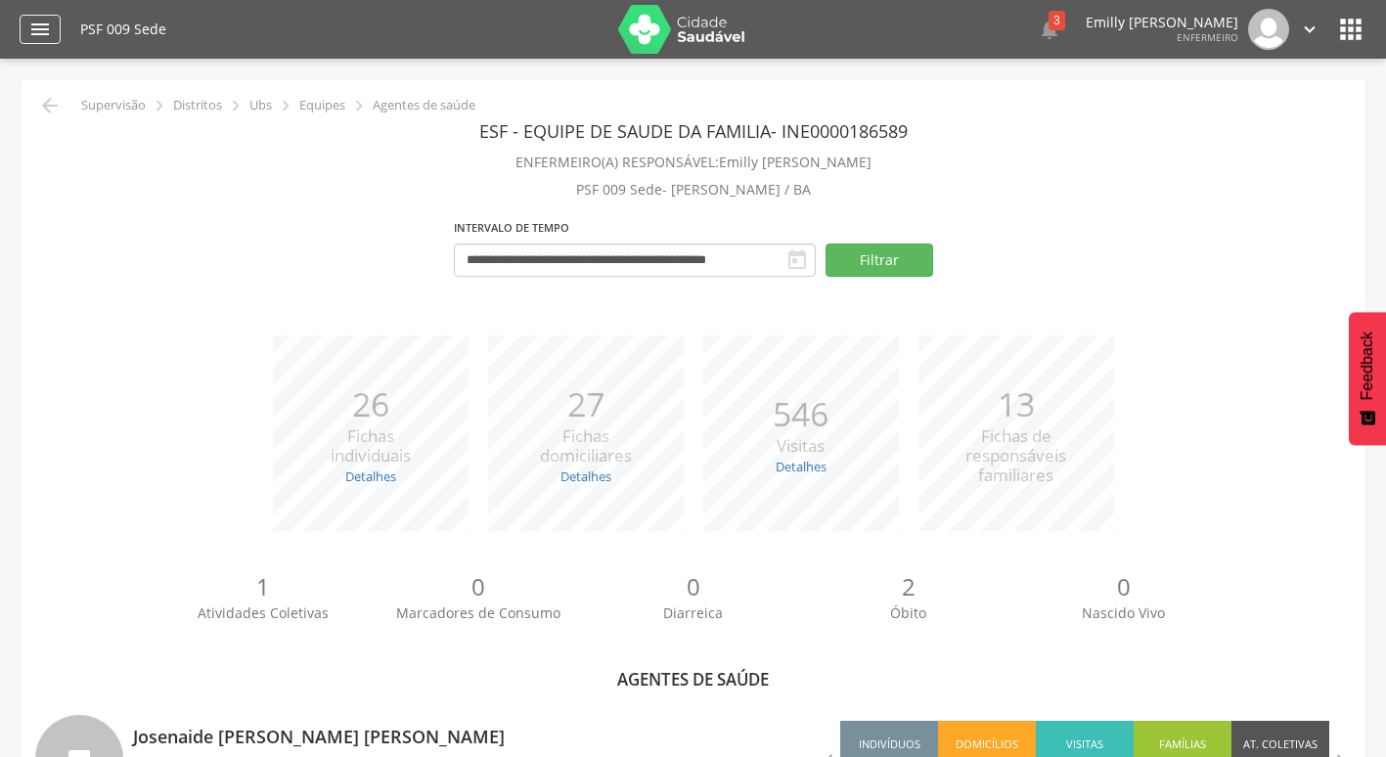
click at [56, 31] on div "" at bounding box center [40, 29] width 41 height 29
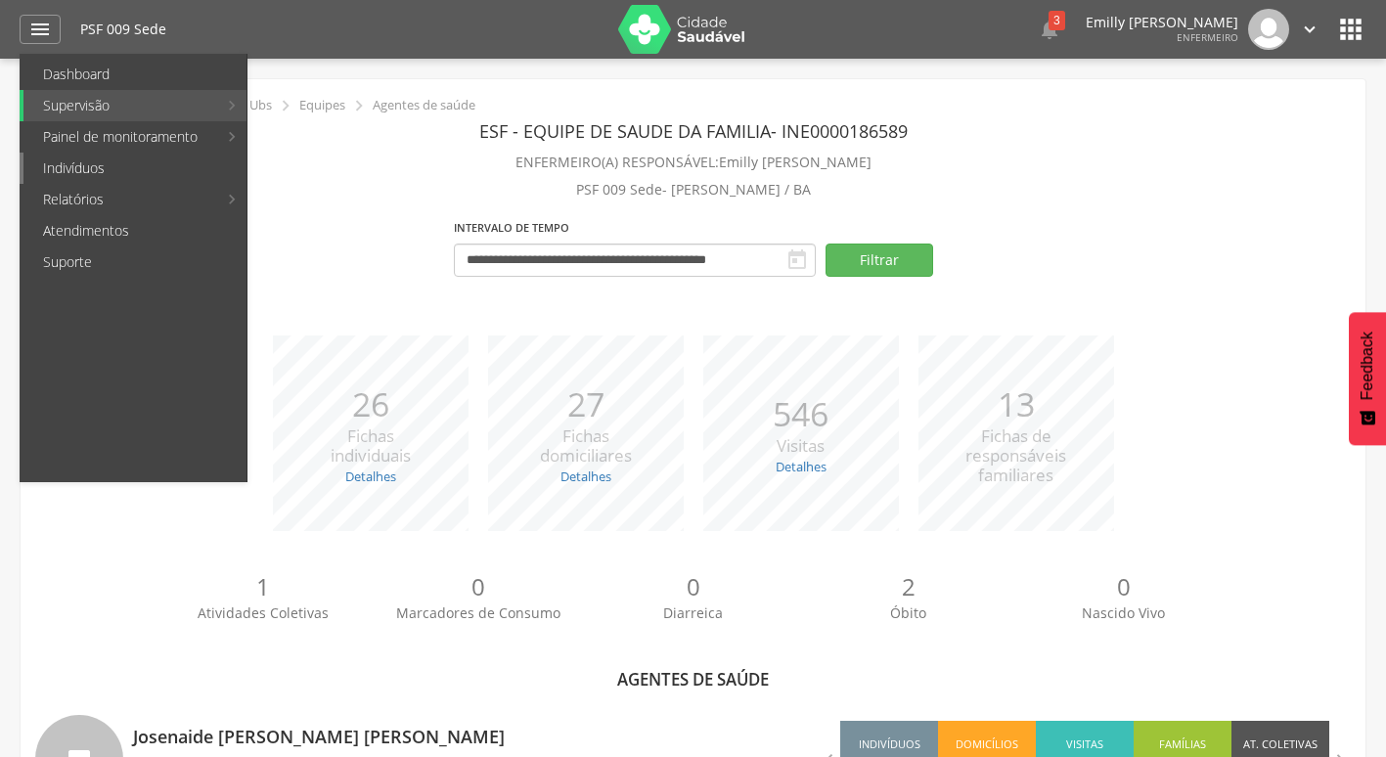
click at [138, 169] on link "Indivíduos" at bounding box center [134, 168] width 223 height 31
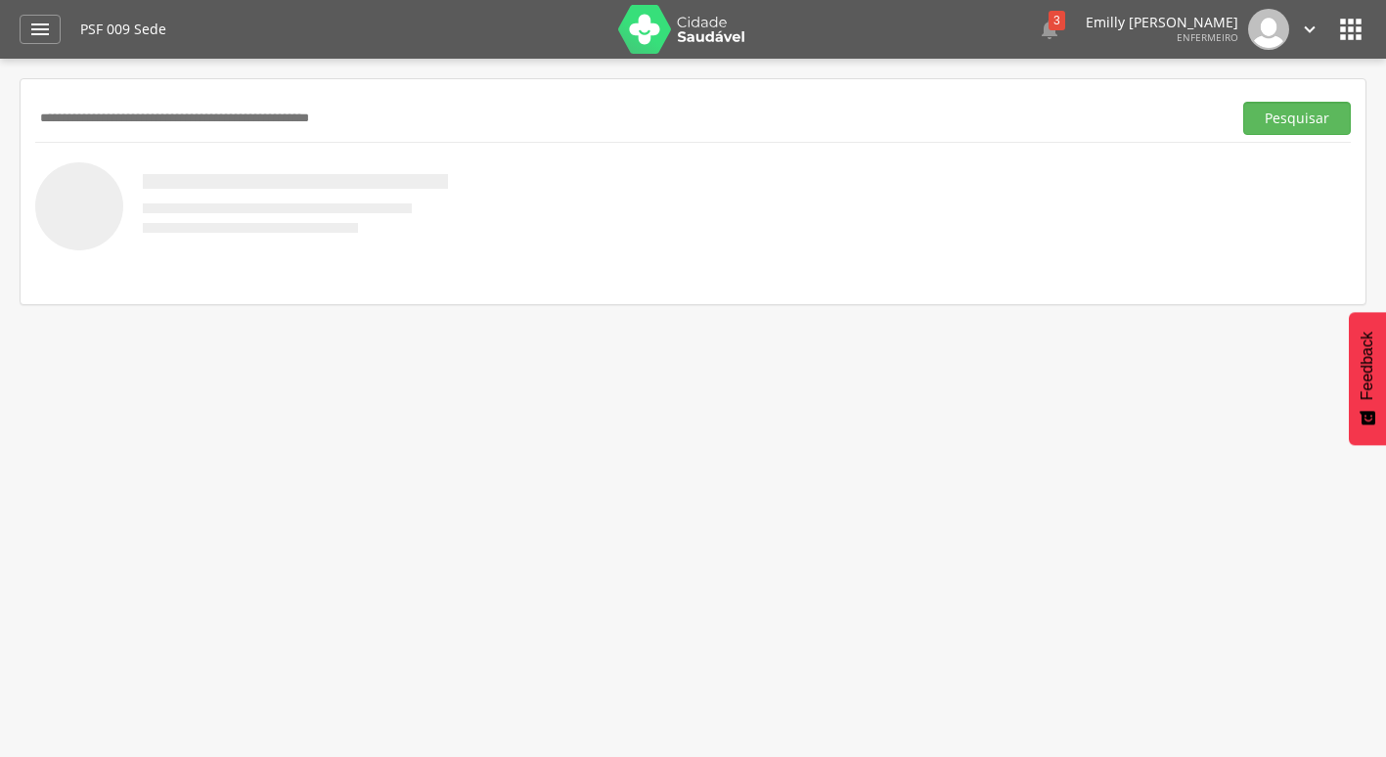
click at [161, 130] on input "text" at bounding box center [629, 118] width 1188 height 33
click at [1243, 102] on button "Pesquisar" at bounding box center [1297, 118] width 108 height 33
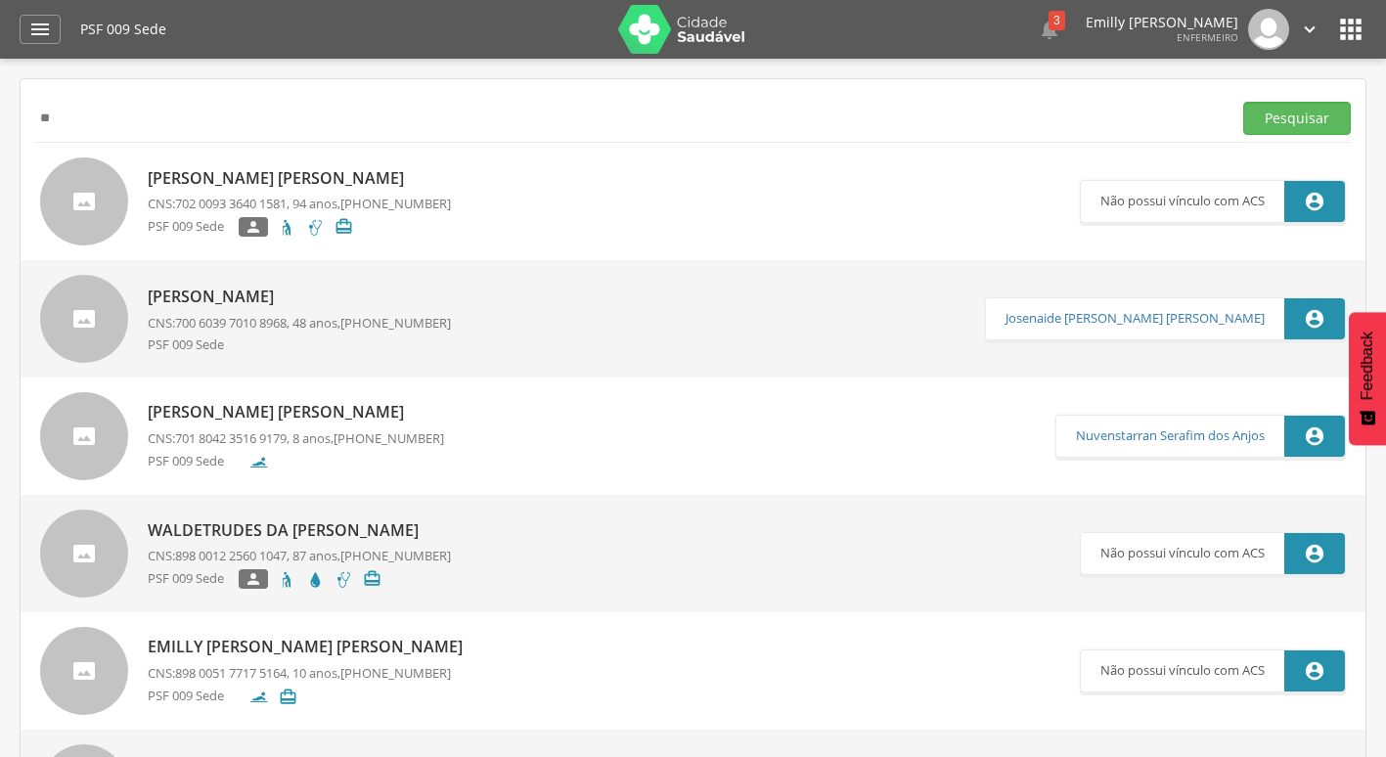
type input "*"
click at [1243, 102] on button "Pesquisar" at bounding box center [1297, 118] width 108 height 33
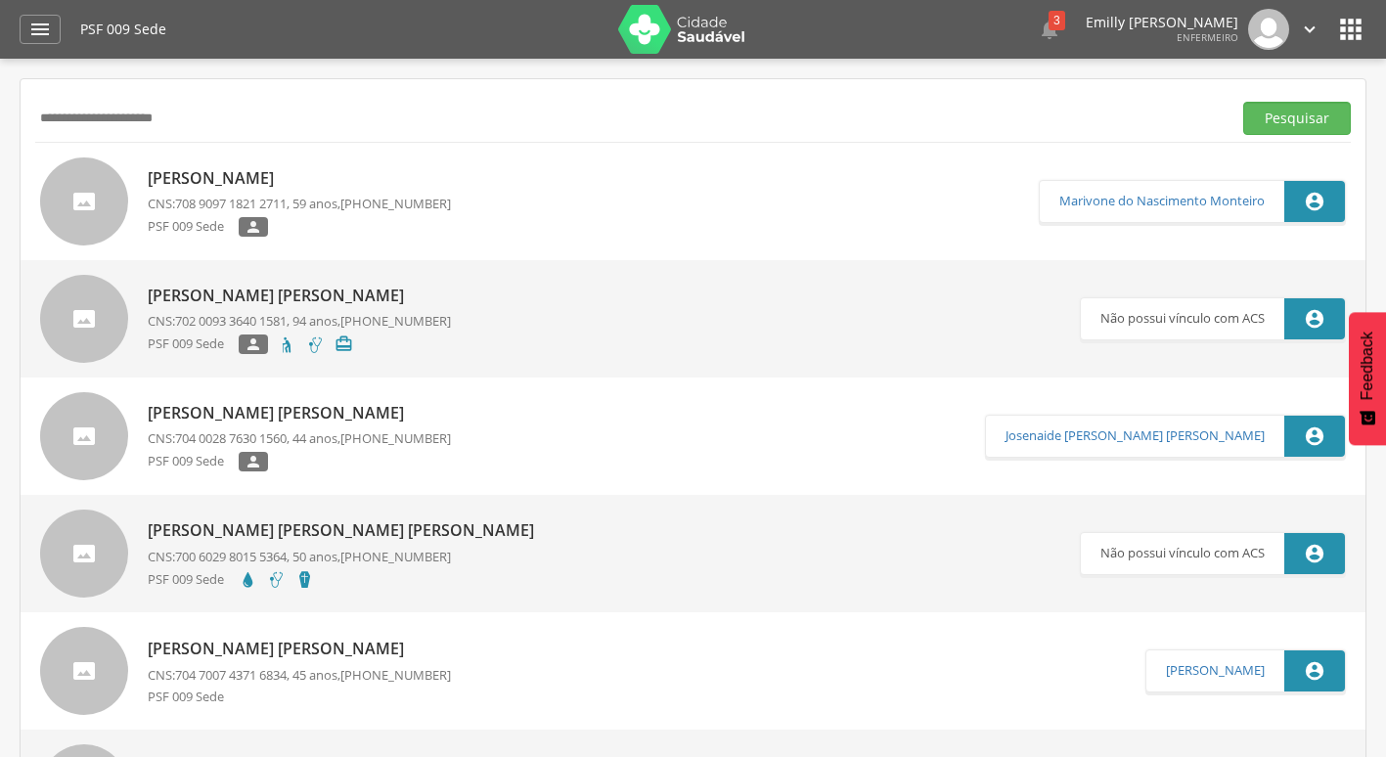
drag, startPoint x: 231, startPoint y: 130, endPoint x: 66, endPoint y: 141, distance: 164.6
click at [66, 141] on div "**********" at bounding box center [692, 118] width 1315 height 48
type input "*"
click at [47, 17] on div "" at bounding box center [40, 29] width 41 height 29
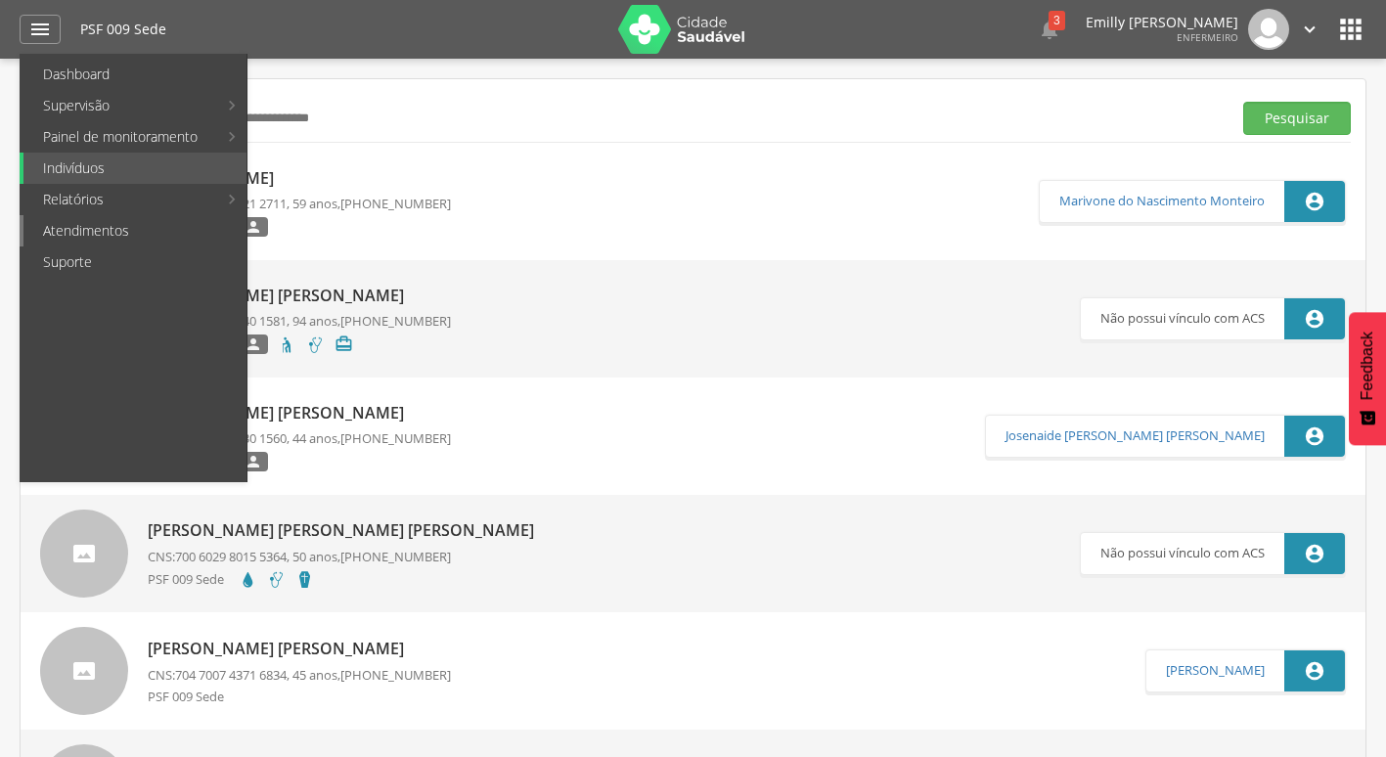
click at [105, 226] on link "Atendimentos" at bounding box center [134, 230] width 223 height 31
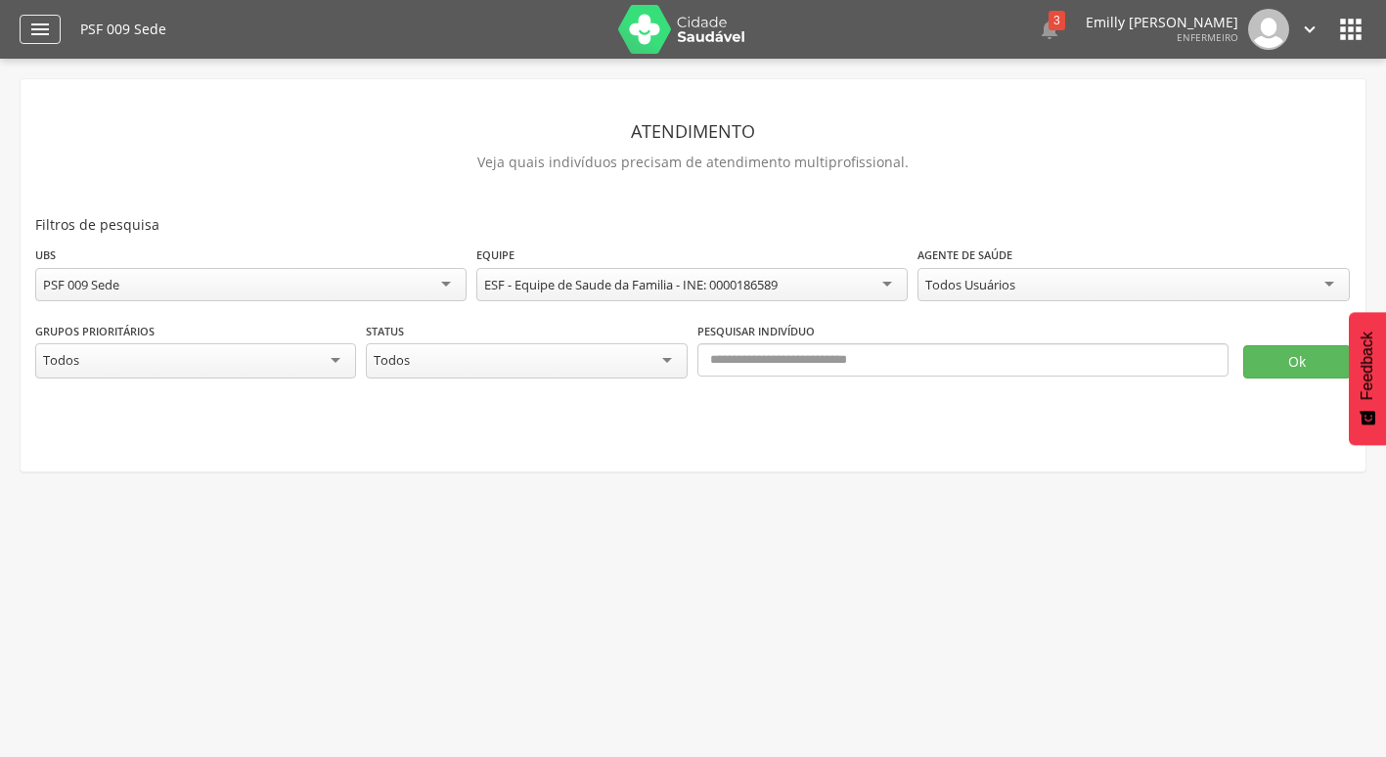
click at [28, 28] on icon "" at bounding box center [39, 29] width 23 height 23
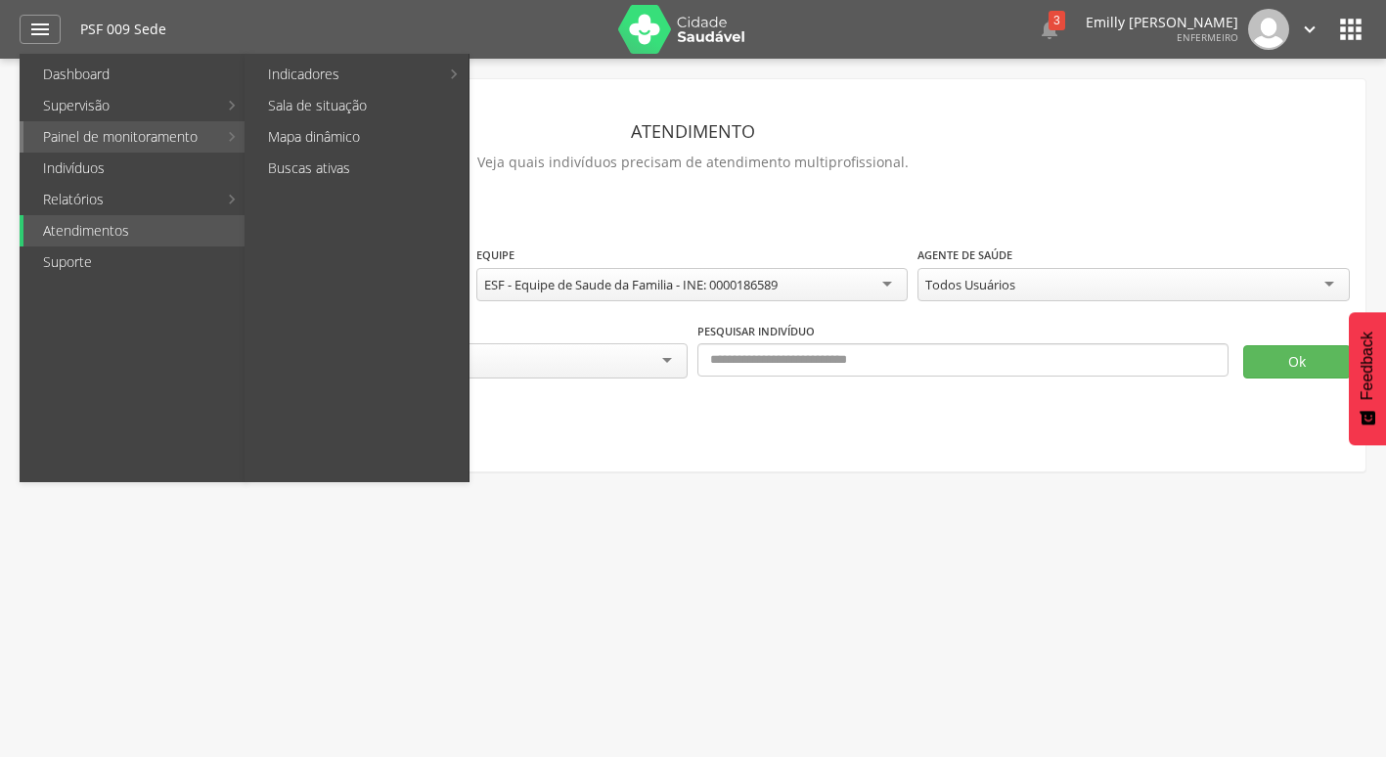
click at [109, 136] on link "Painel de monitoramento" at bounding box center [120, 136] width 194 height 31
click at [112, 93] on link "Supervisão" at bounding box center [120, 105] width 194 height 31
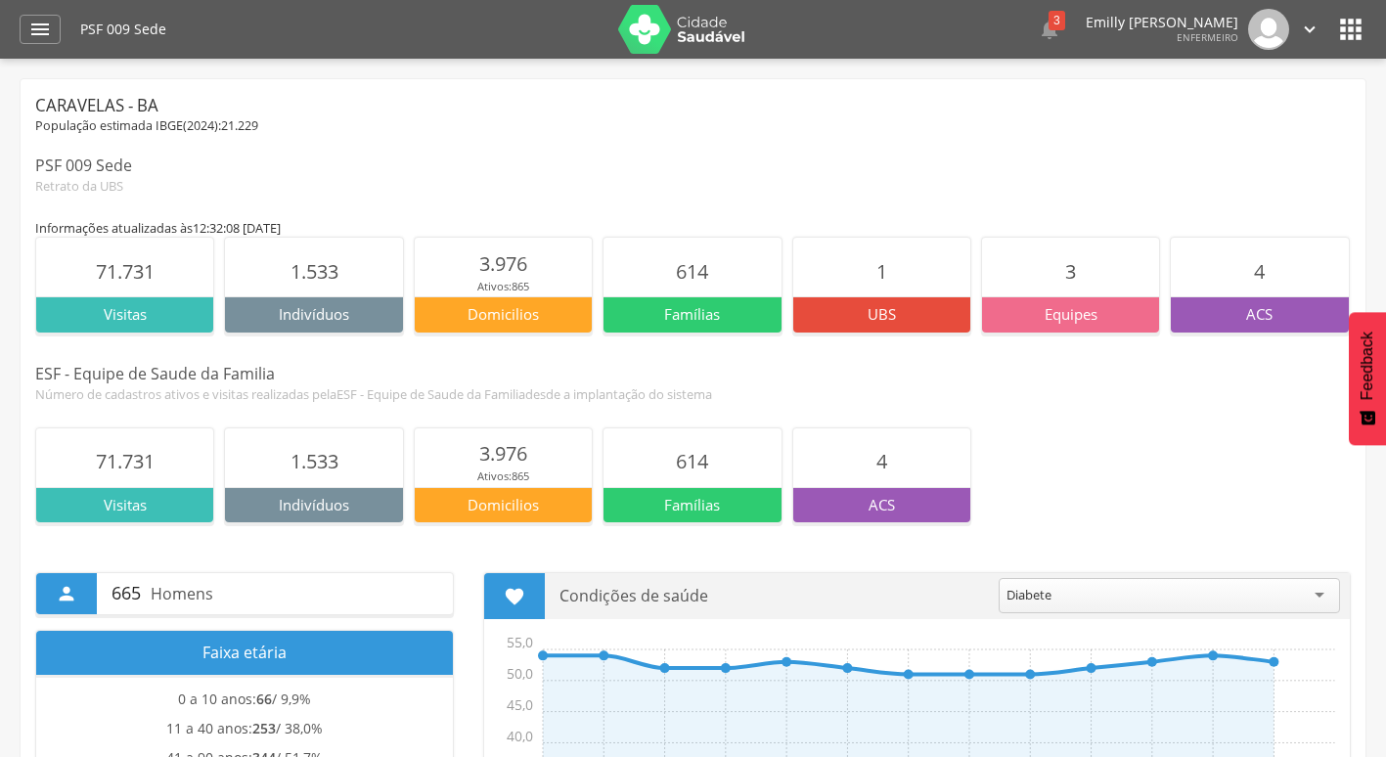
click at [1305, 32] on icon "" at bounding box center [1310, 30] width 22 height 22
click at [1242, 108] on link "Sair" at bounding box center [1242, 113] width 155 height 24
